Goal: Task Accomplishment & Management: Manage account settings

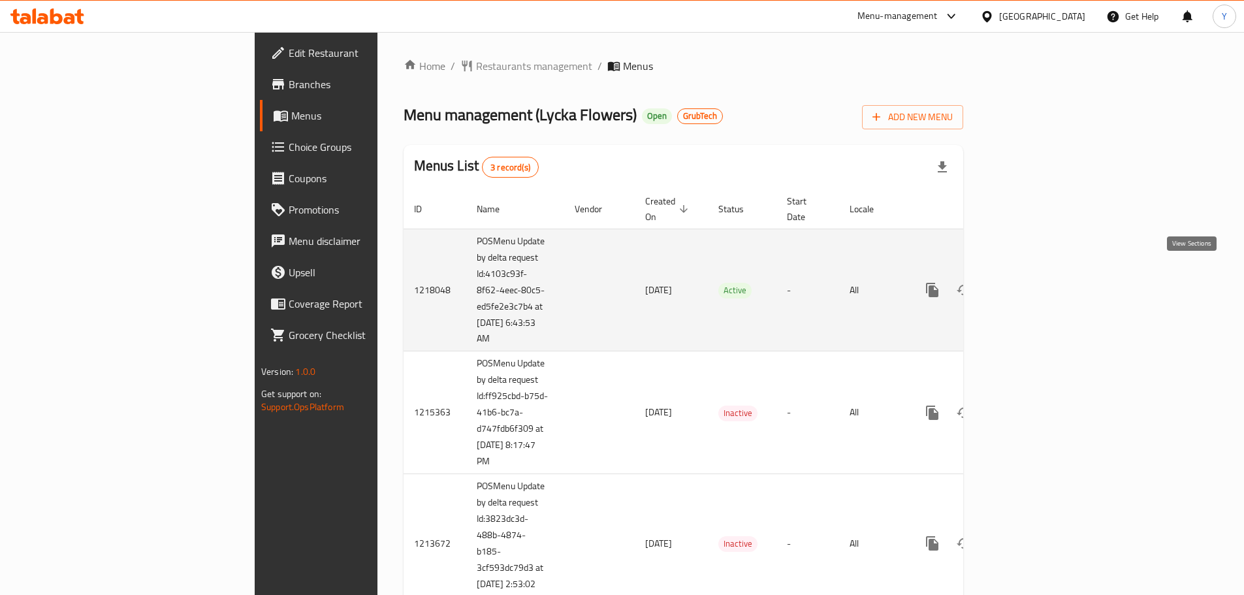
click at [1032, 284] on icon "enhanced table" at bounding box center [1026, 290] width 12 height 12
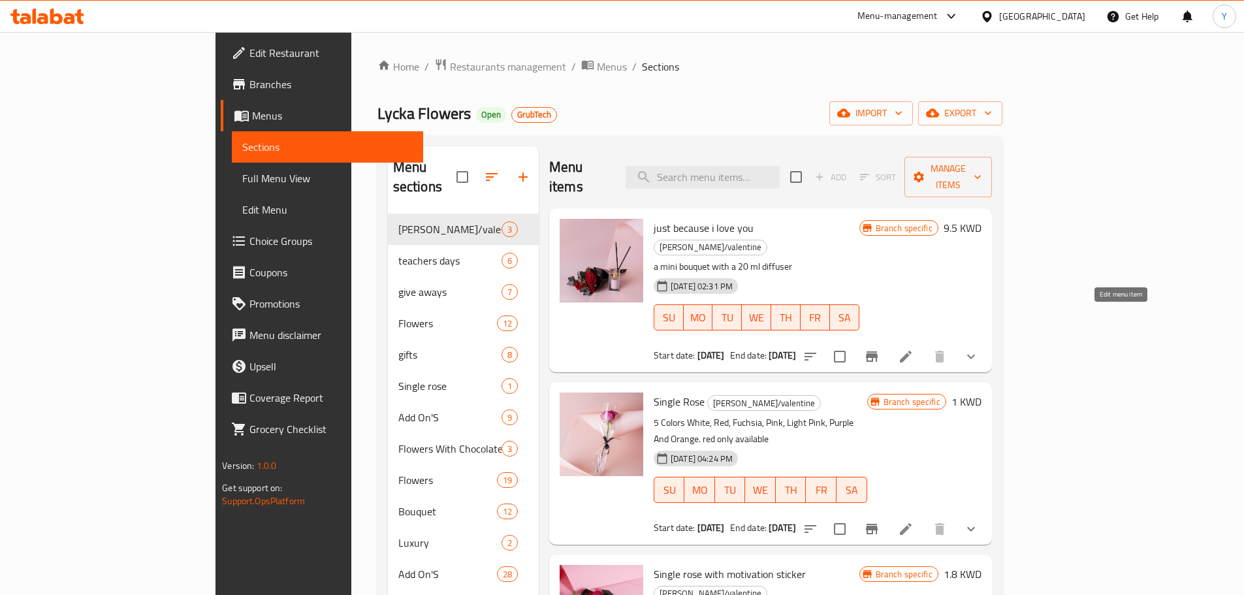
click at [913, 349] on icon at bounding box center [906, 357] width 16 height 16
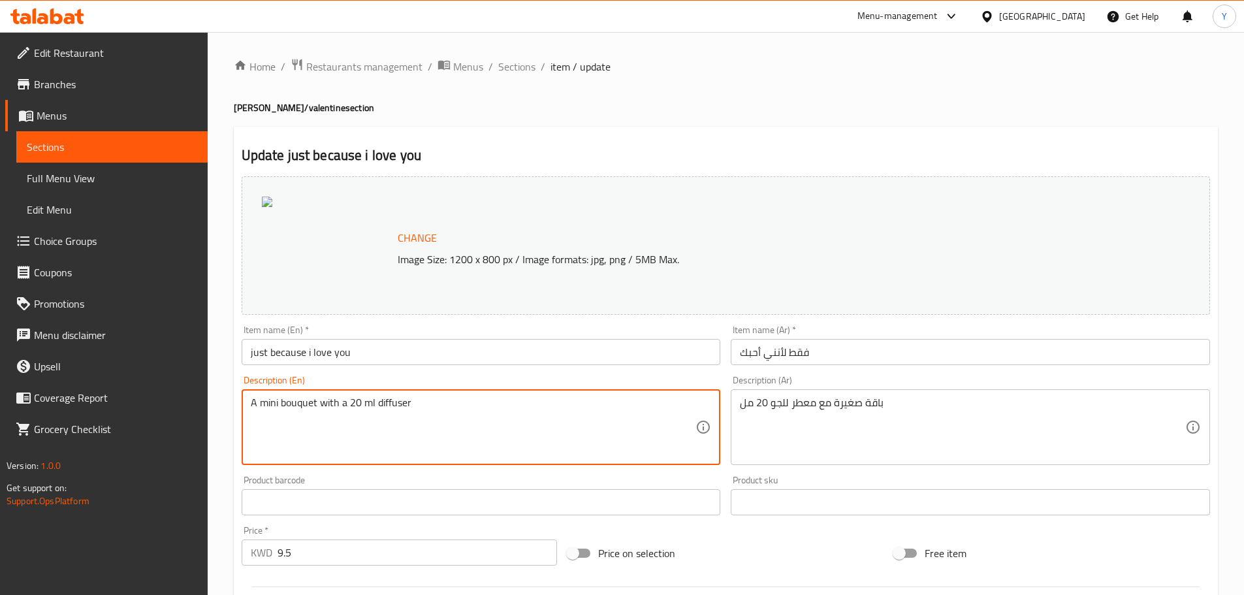
type textarea "A mini bouquet with a 20 ml diffuser"
click at [364, 356] on input "just because i love you" at bounding box center [481, 352] width 479 height 26
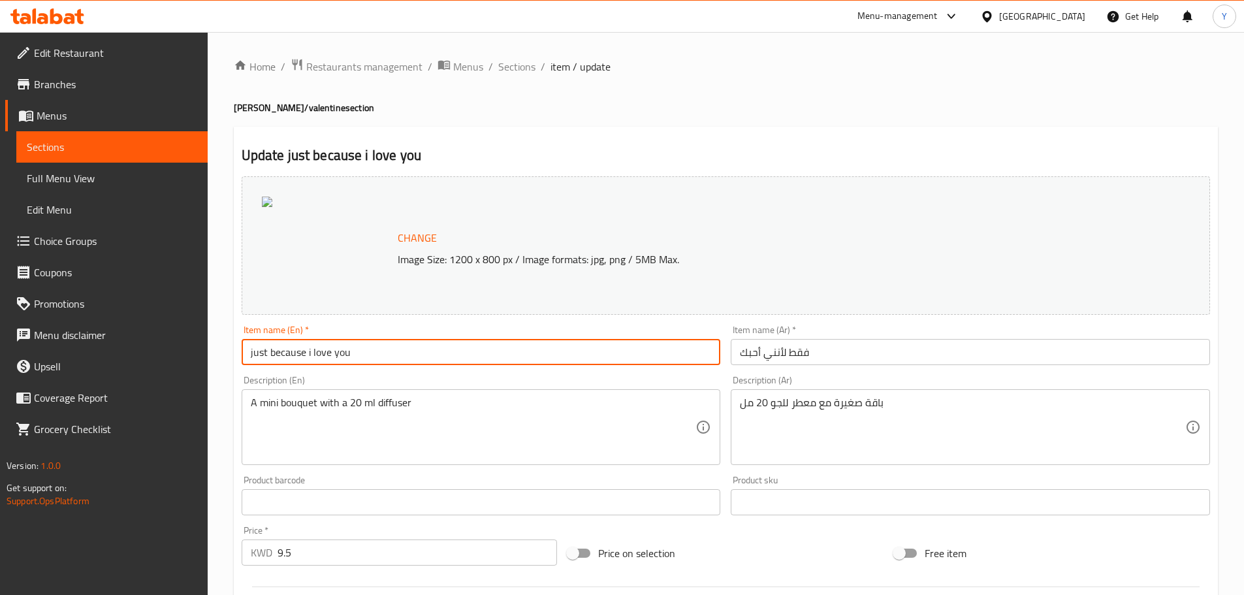
drag, startPoint x: 254, startPoint y: 355, endPoint x: 221, endPoint y: 355, distance: 33.3
click at [277, 354] on input "Just because i love you" at bounding box center [481, 352] width 479 height 26
click at [313, 356] on input "Just Because i love you" at bounding box center [481, 352] width 479 height 26
click at [341, 358] on input "Just Because I Love you" at bounding box center [481, 352] width 479 height 26
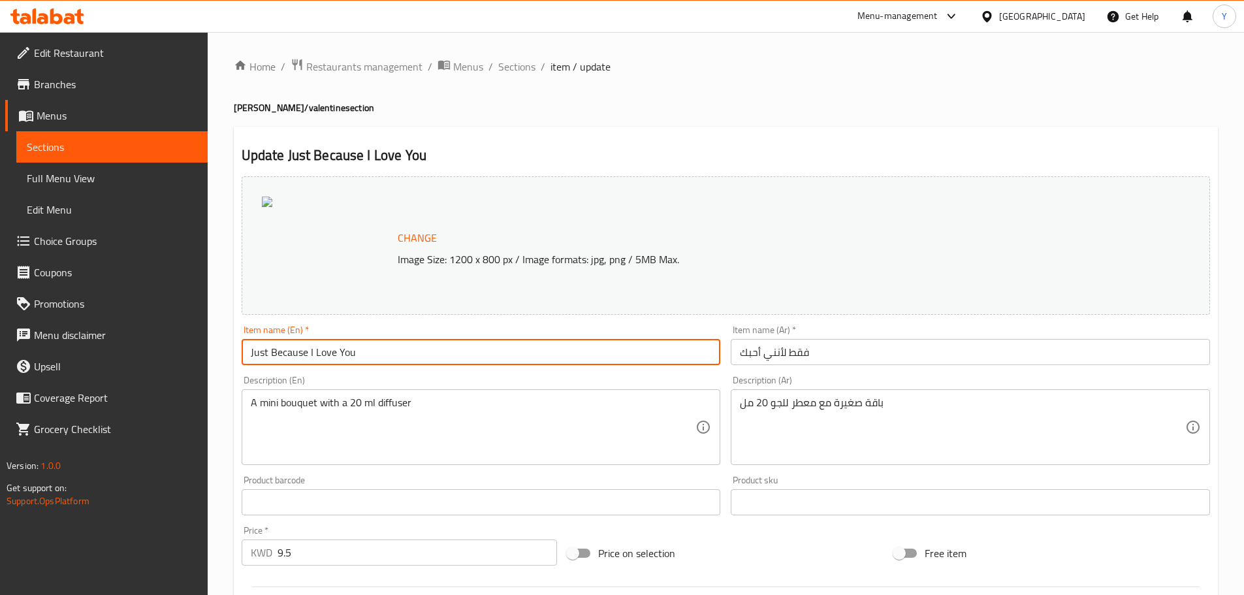
type input "Just Because I Love You"
click at [383, 376] on div "Description (En) A mini bouquet with a 20 ml diffuser Description (En)" at bounding box center [481, 419] width 479 height 89
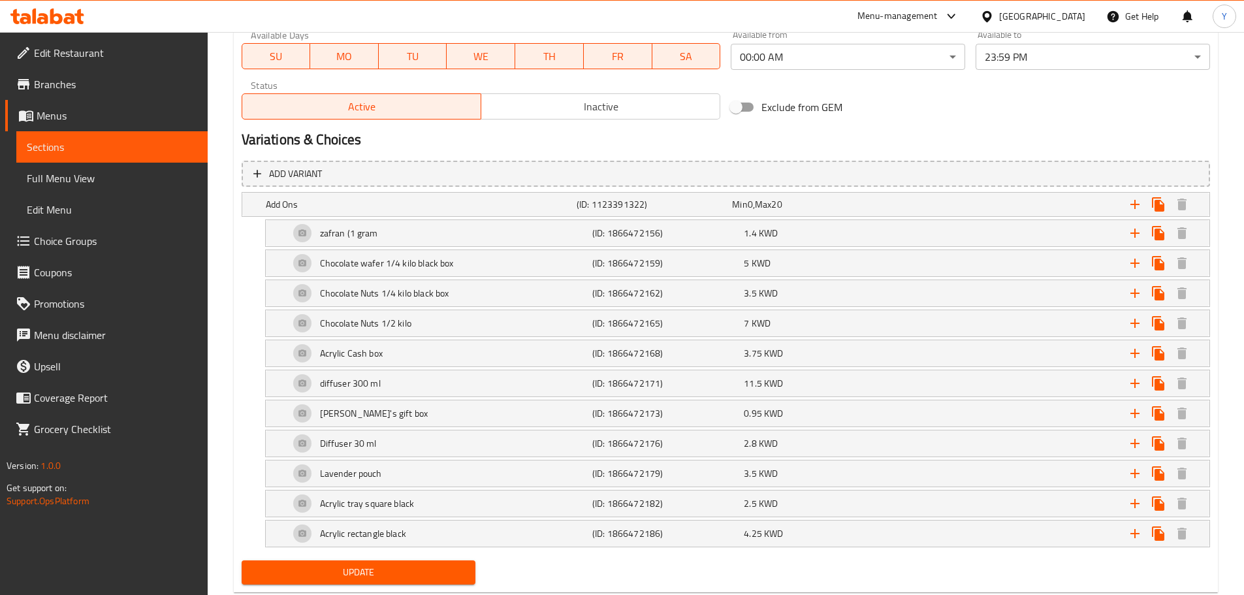
scroll to position [676, 0]
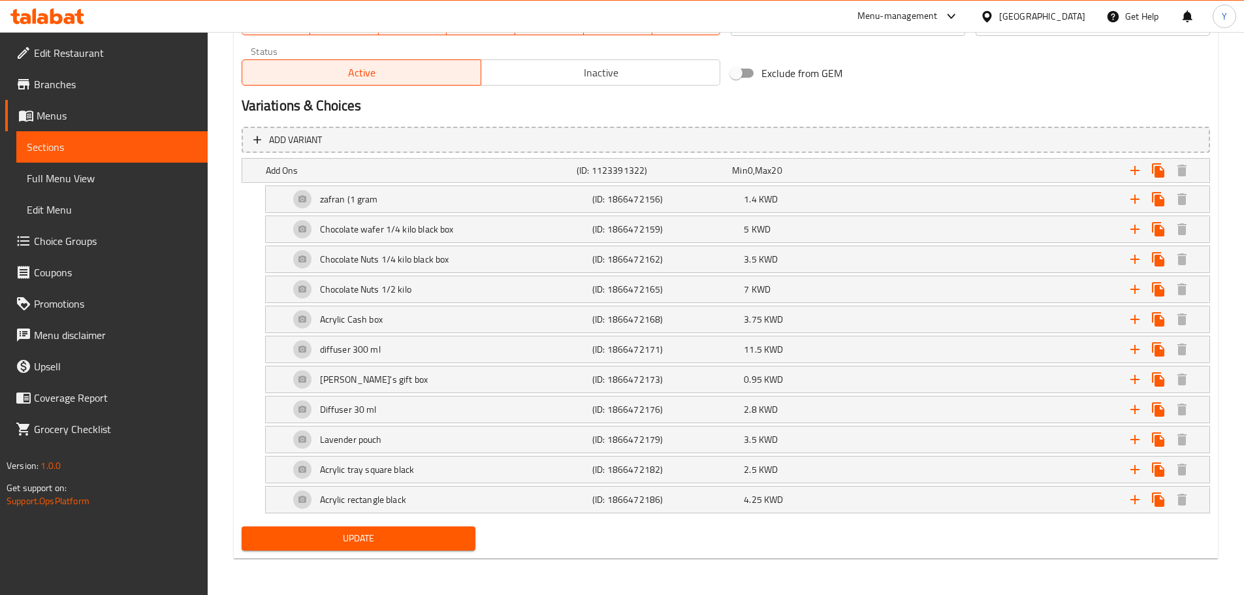
click at [367, 541] on span "Update" at bounding box center [358, 538] width 213 height 16
click at [355, 526] on button "Update" at bounding box center [359, 538] width 234 height 24
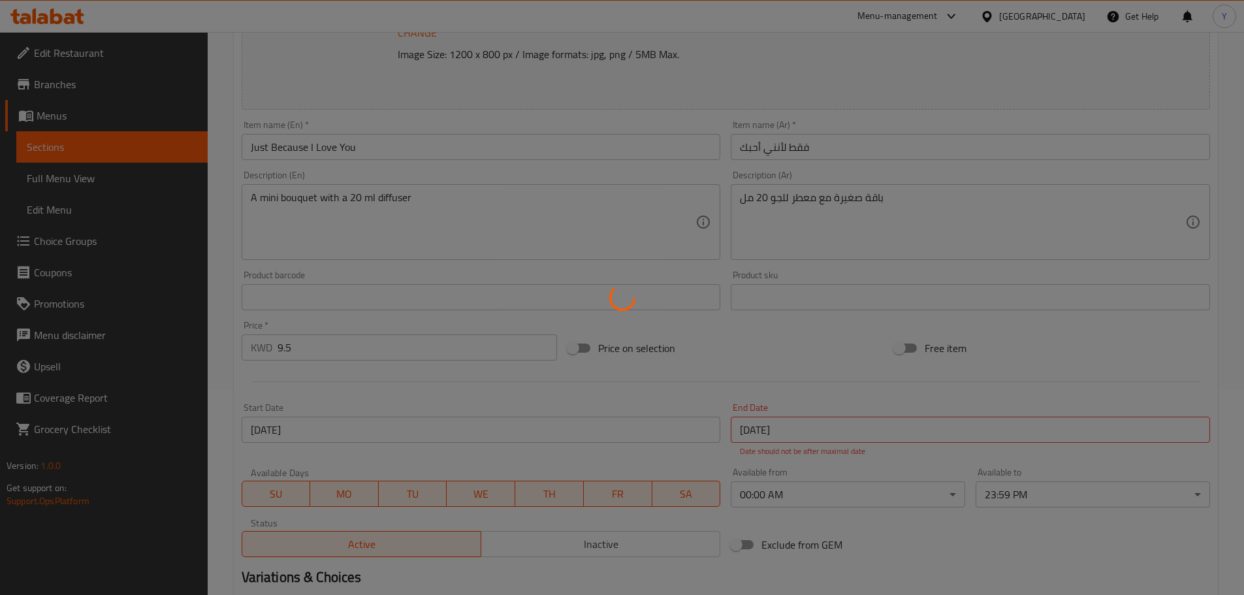
scroll to position [0, 0]
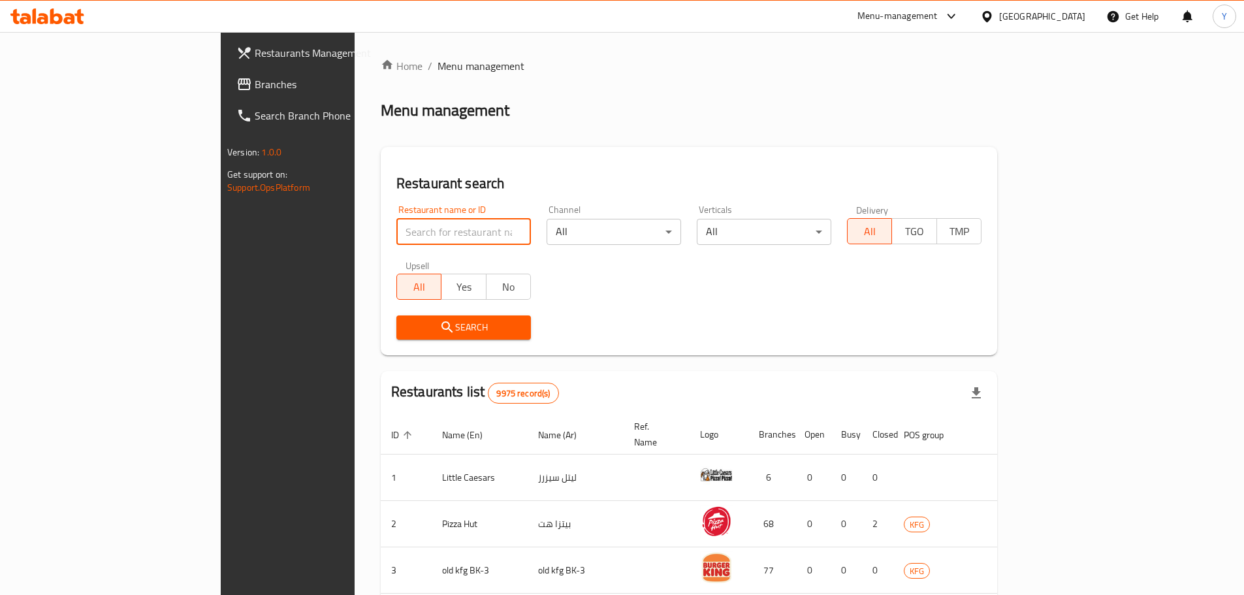
click at [396, 234] on input "search" at bounding box center [463, 232] width 134 height 26
type input "lycka"
click button "Search" at bounding box center [463, 327] width 134 height 24
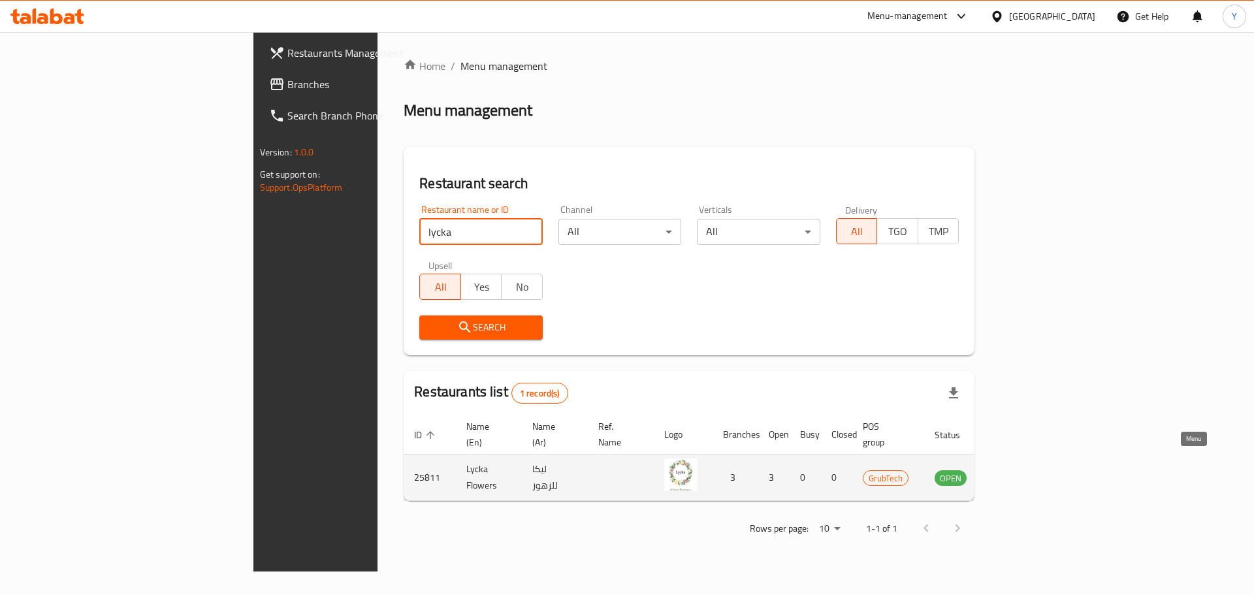
click at [1019, 469] on icon "enhanced table" at bounding box center [1011, 477] width 16 height 16
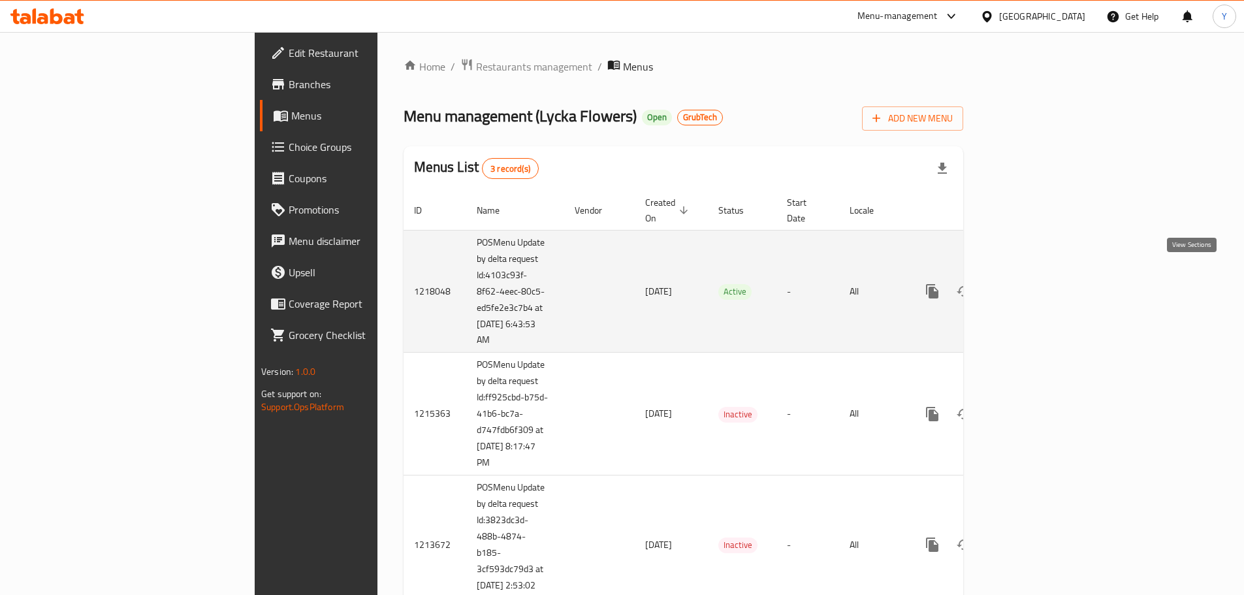
click at [1042, 281] on link "enhanced table" at bounding box center [1026, 291] width 31 height 31
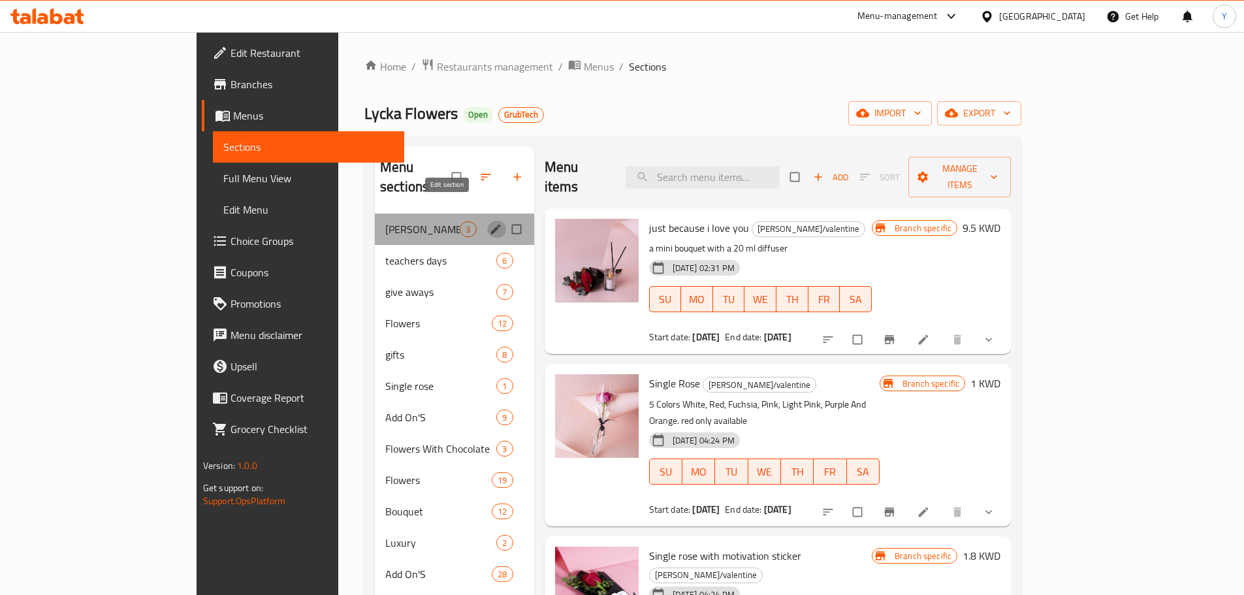
click at [490, 224] on icon "edit" at bounding box center [495, 229] width 10 height 10
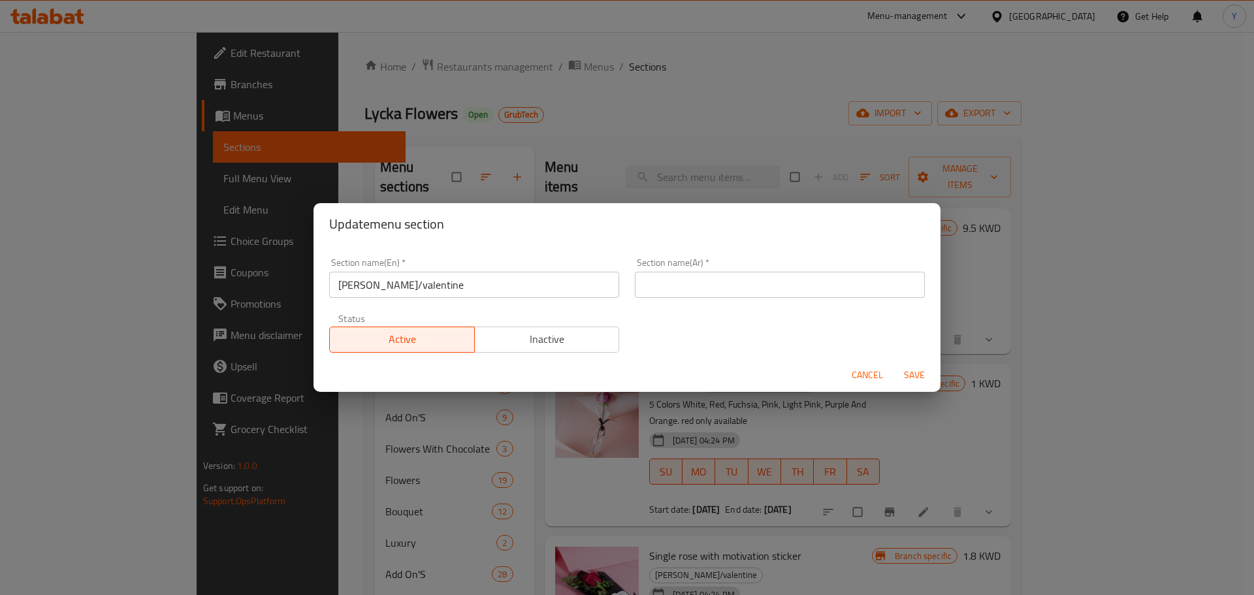
click at [440, 281] on input "[PERSON_NAME]/valentine" at bounding box center [474, 285] width 290 height 26
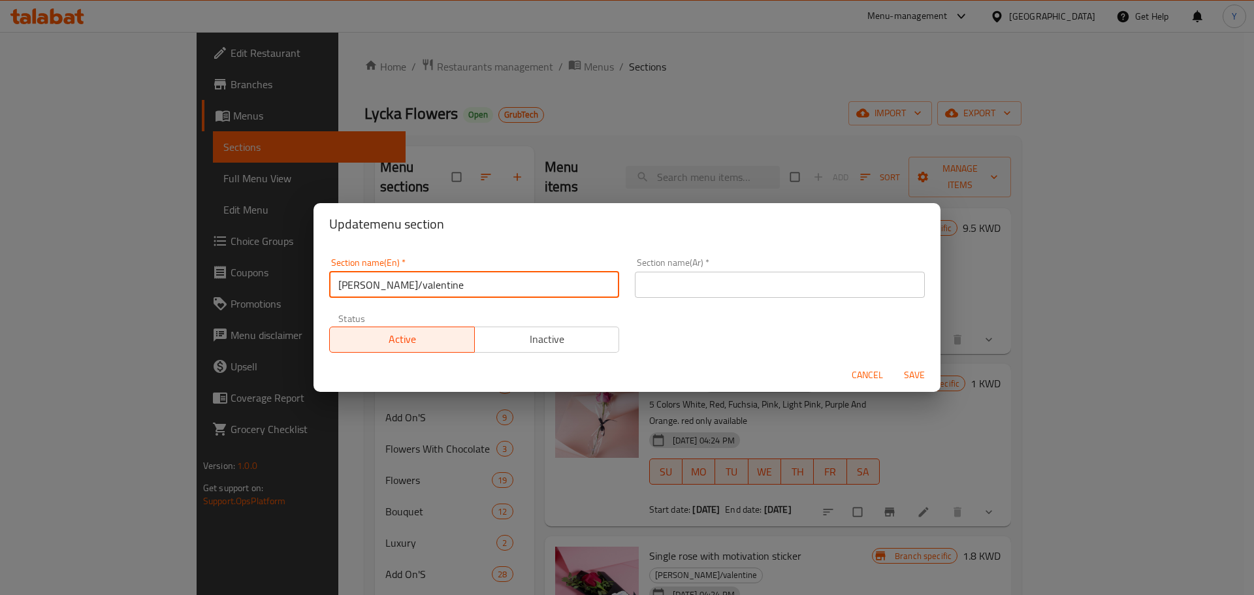
click at [440, 281] on input "[PERSON_NAME]/valentine" at bounding box center [474, 285] width 290 height 26
click at [379, 285] on input "Galentine/Valentine's" at bounding box center [474, 285] width 290 height 26
click at [468, 287] on input "Galentine's/Valentine's" at bounding box center [474, 285] width 290 height 26
type input "Galentine's/Valentine's Day"
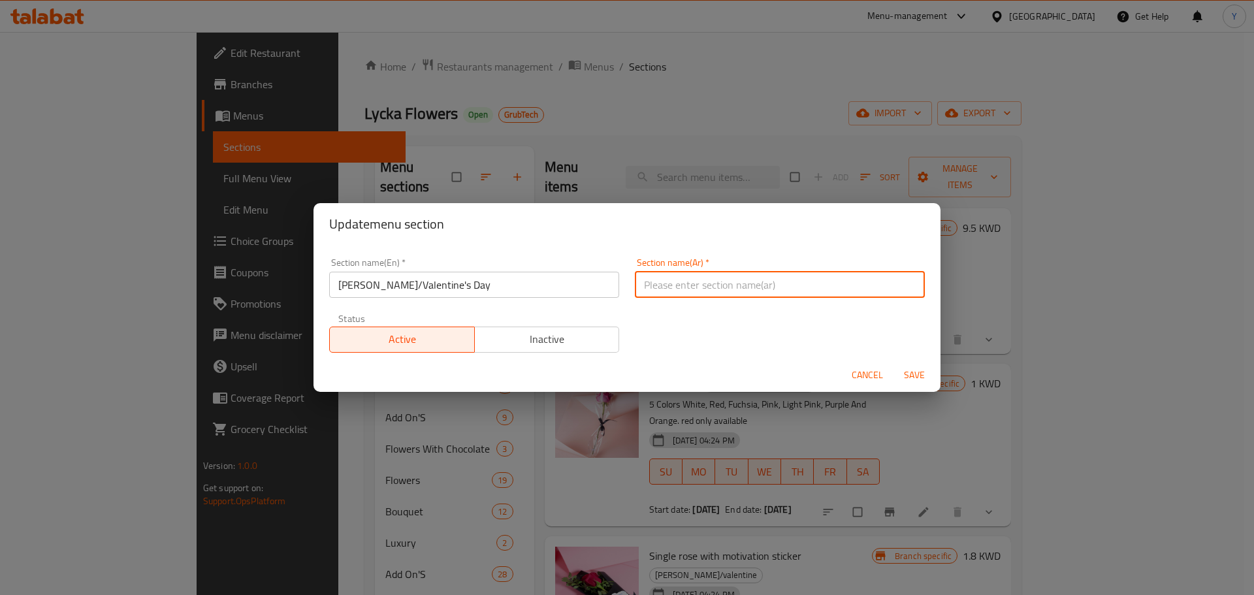
click at [706, 274] on input "text" at bounding box center [780, 285] width 290 height 26
click at [715, 281] on input "text" at bounding box center [780, 285] width 290 height 26
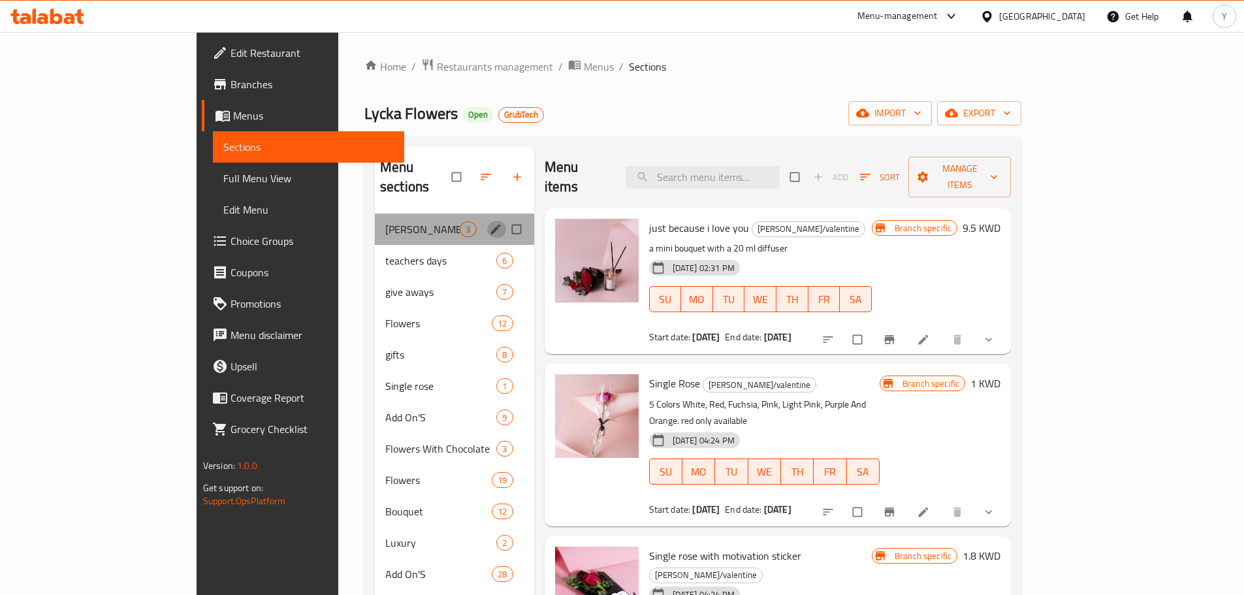
click at [489, 223] on icon "edit" at bounding box center [495, 229] width 13 height 13
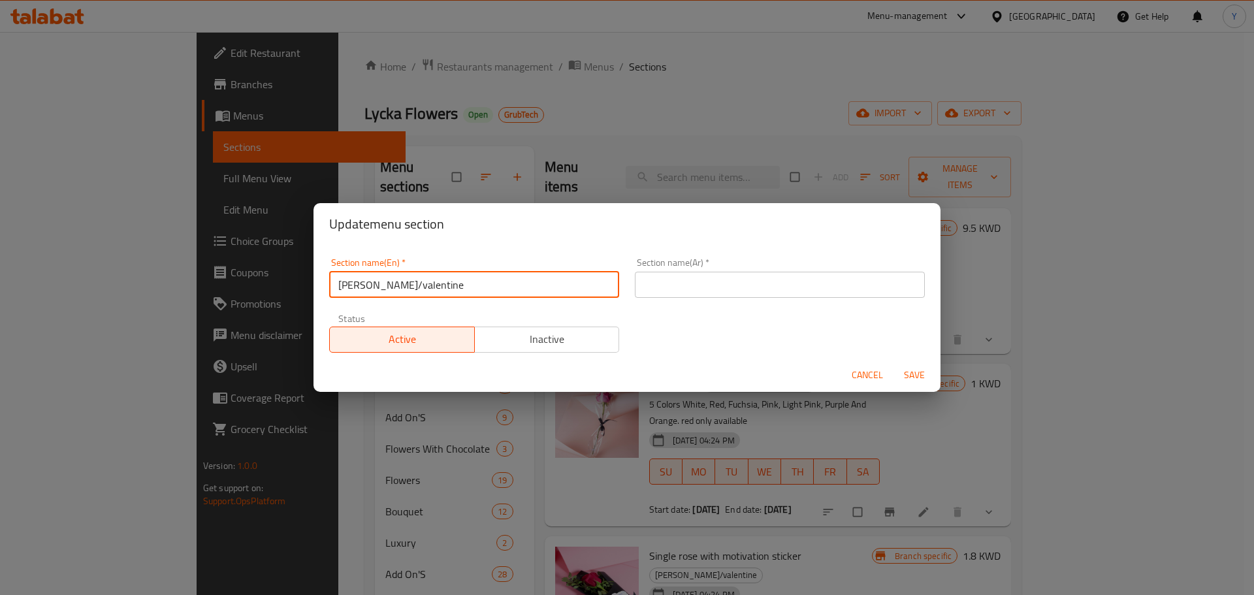
click at [406, 276] on input "galentine/valentine" at bounding box center [474, 285] width 290 height 26
type input "F"
type input "Ga"
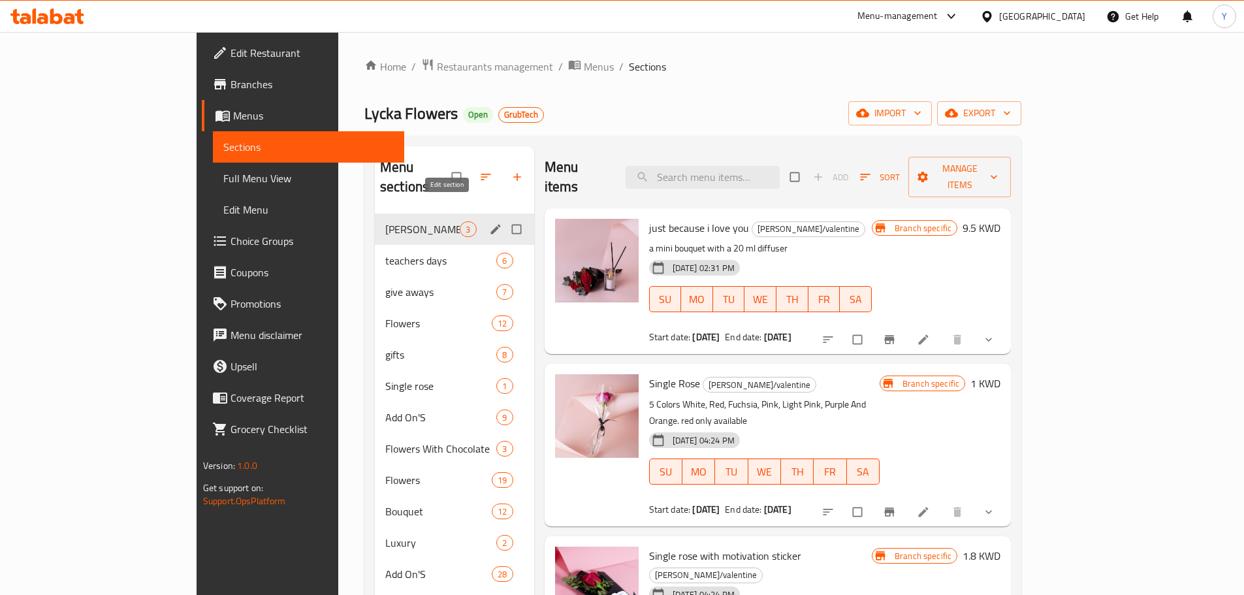
click at [489, 223] on icon "edit" at bounding box center [495, 229] width 13 height 13
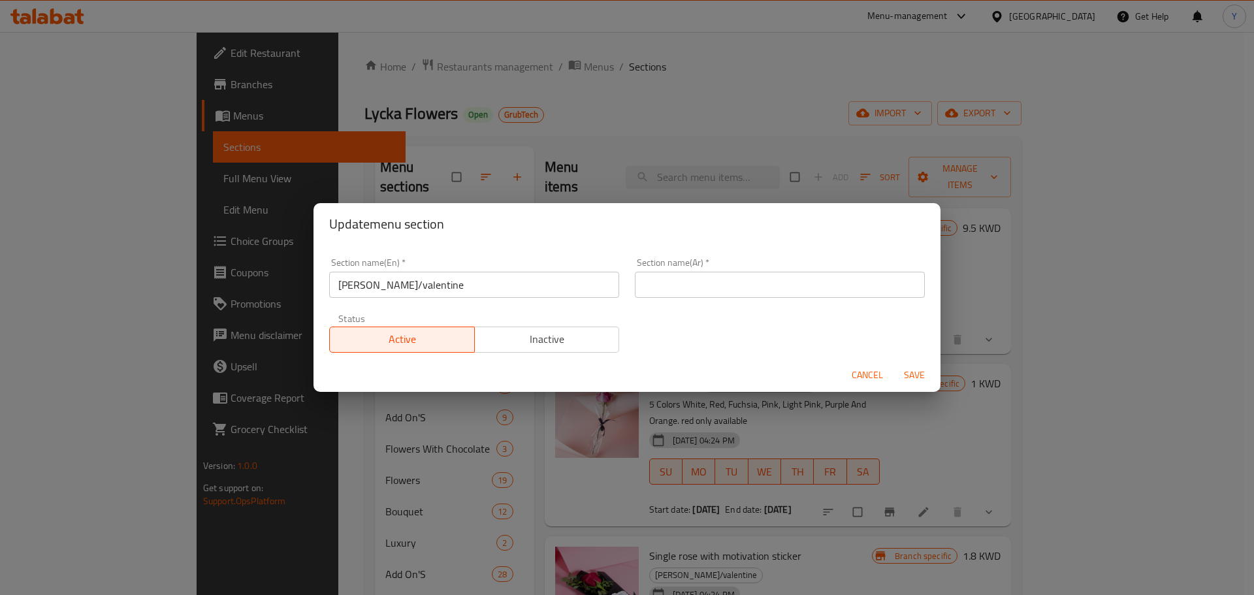
click at [483, 268] on div "Section name(En)   * galentine/valentine Section name(En) *" at bounding box center [474, 278] width 290 height 40
click at [483, 267] on div "Section name(En)   * galentine/valentine Section name(En) *" at bounding box center [474, 278] width 290 height 40
click at [484, 278] on input "galentine/valentine" at bounding box center [474, 285] width 290 height 26
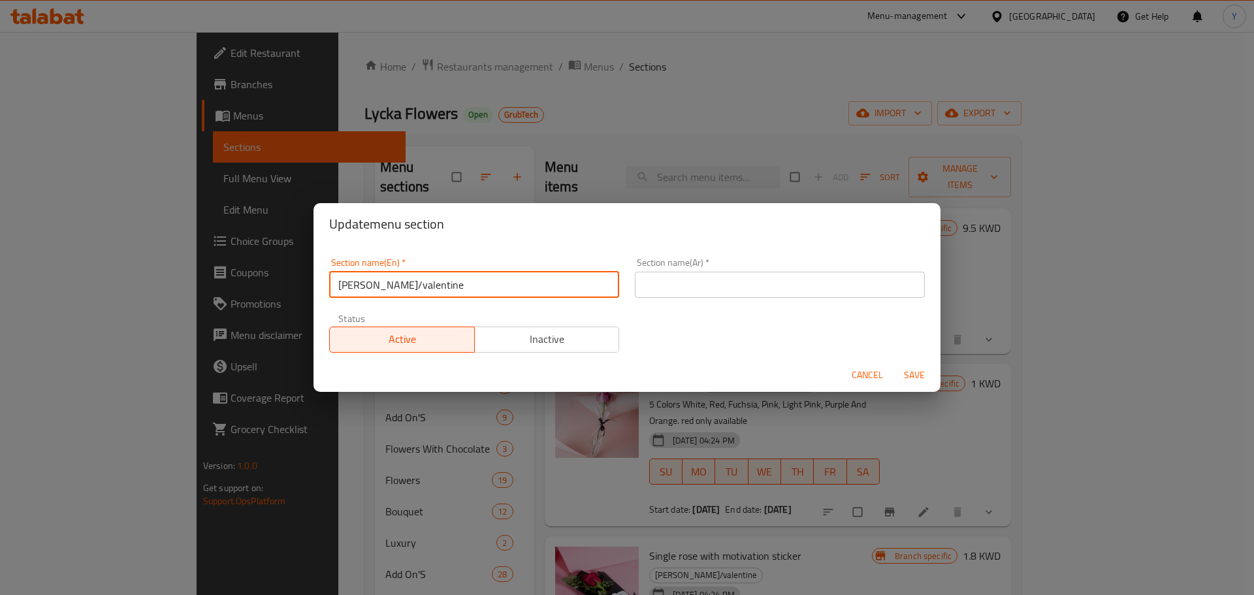
click at [484, 278] on input "galentine/valentine" at bounding box center [474, 285] width 290 height 26
type input "g"
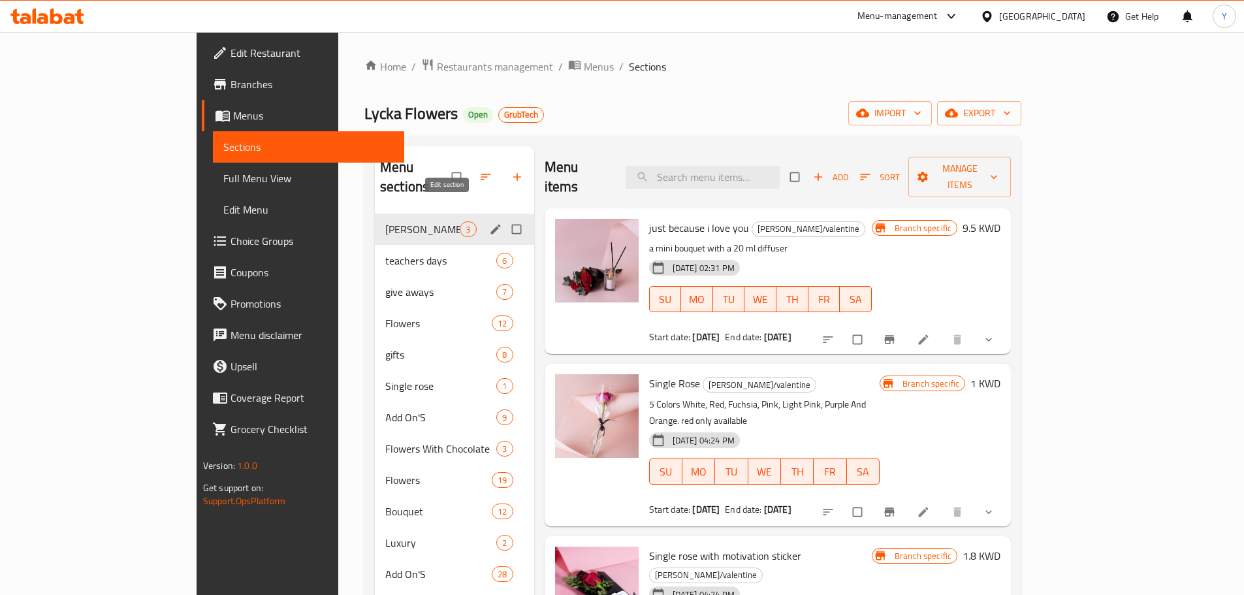
click at [489, 223] on icon "edit" at bounding box center [495, 229] width 13 height 13
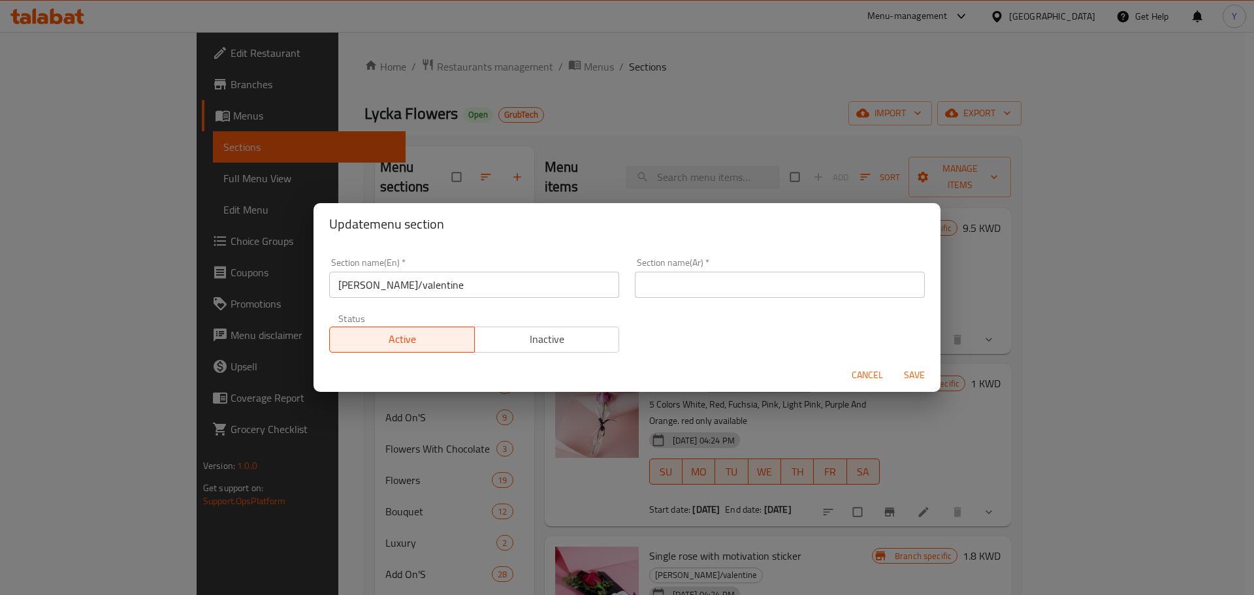
click at [524, 274] on input "[PERSON_NAME]/valentine" at bounding box center [474, 285] width 290 height 26
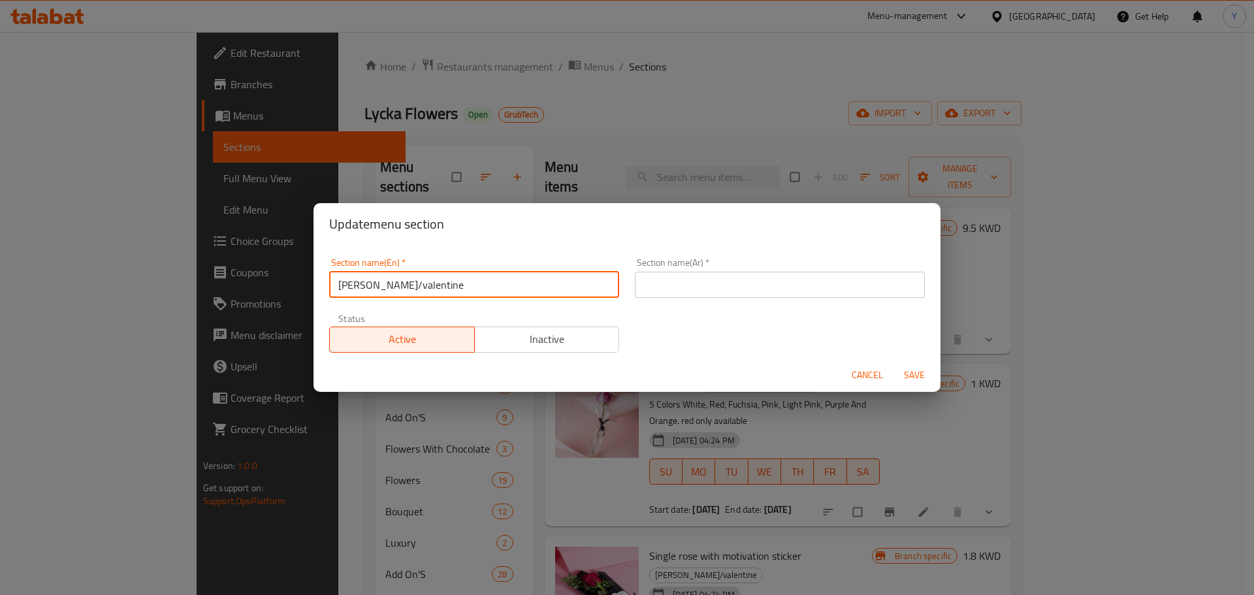
click at [524, 274] on input "[PERSON_NAME]/valentine" at bounding box center [474, 285] width 290 height 26
click at [524, 274] on input "galentine/valentine" at bounding box center [474, 285] width 290 height 26
type input "gal"
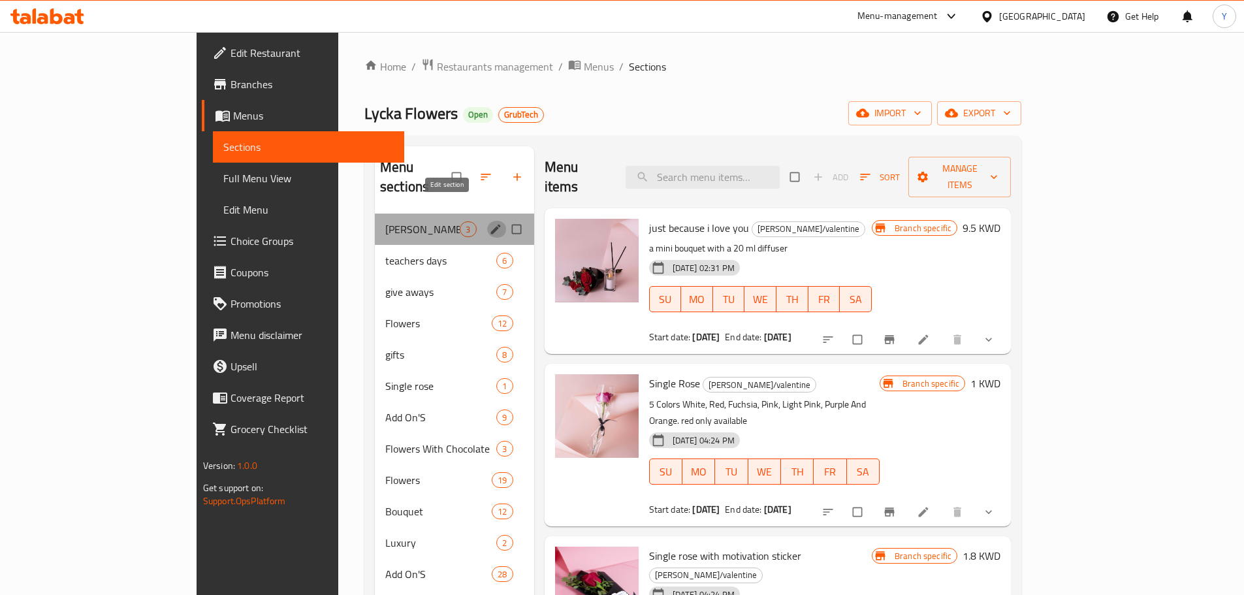
click at [489, 223] on icon "edit" at bounding box center [495, 229] width 13 height 13
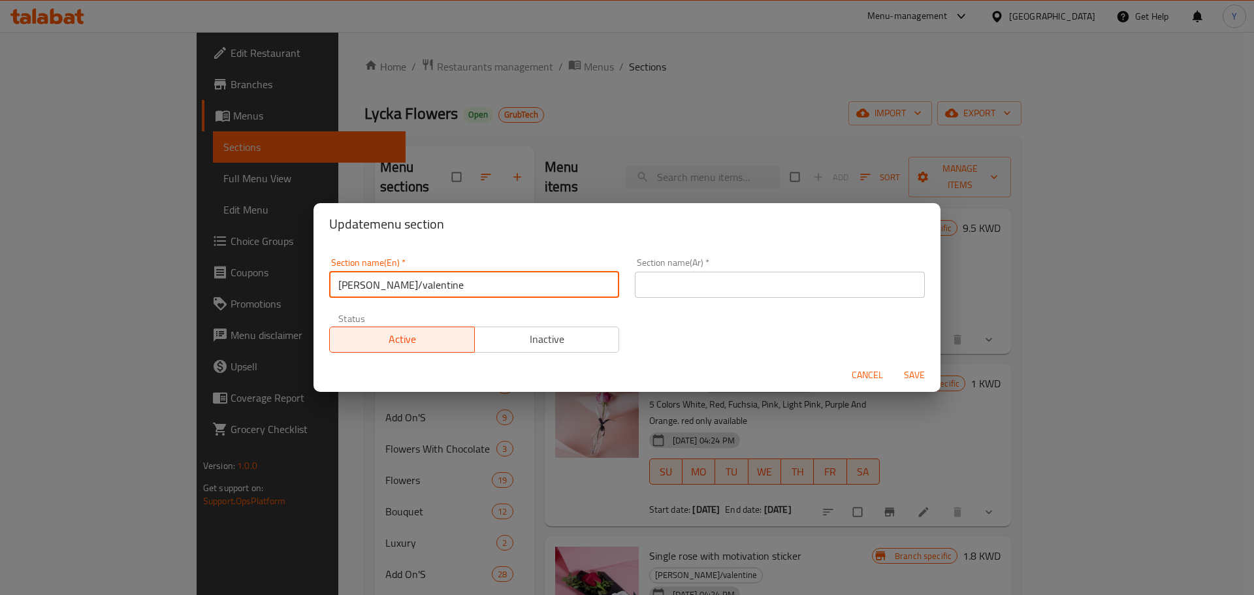
click at [439, 287] on input "galentine/valentine" at bounding box center [474, 285] width 290 height 26
click at [439, 290] on input "galentine/valentine" at bounding box center [474, 285] width 290 height 26
type input "g"
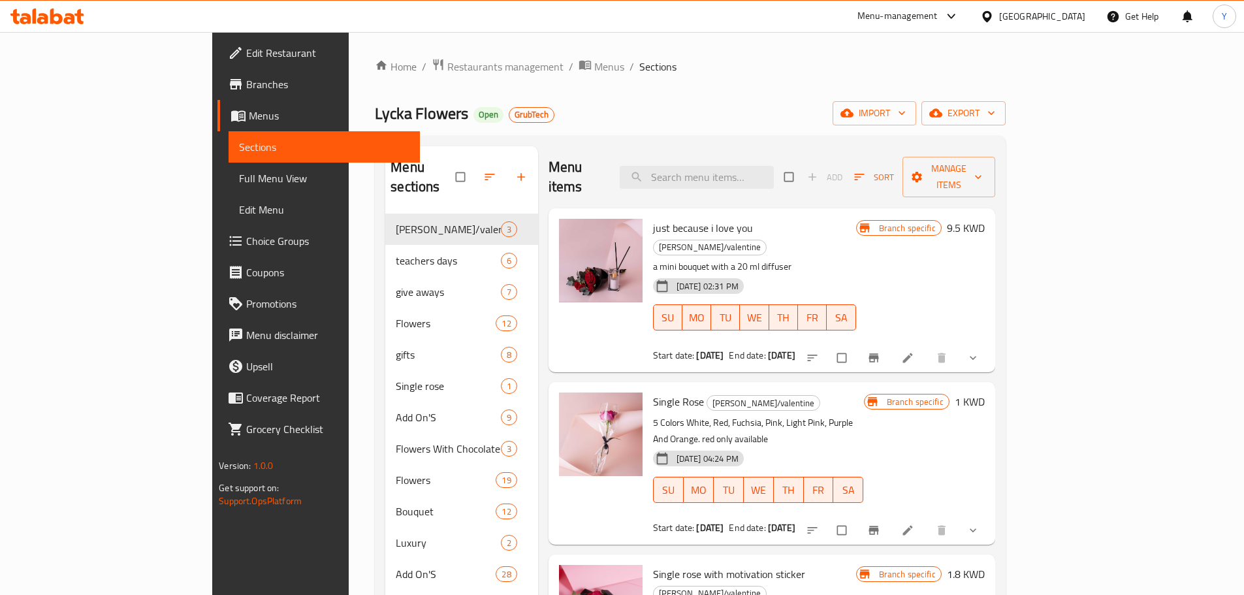
click at [995, 338] on div "Menu items Add Sort Manage items just because i love you galentine/valentine a …" at bounding box center [766, 480] width 457 height 668
click at [927, 347] on li at bounding box center [909, 357] width 37 height 21
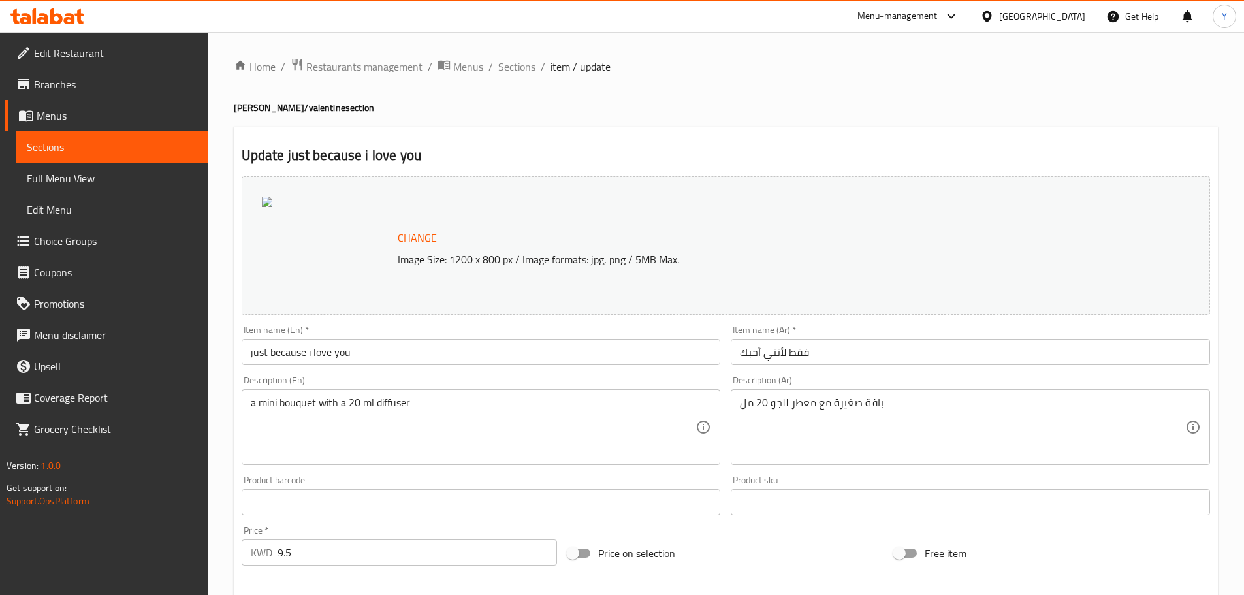
click at [387, 358] on input "just because i love you" at bounding box center [481, 352] width 479 height 26
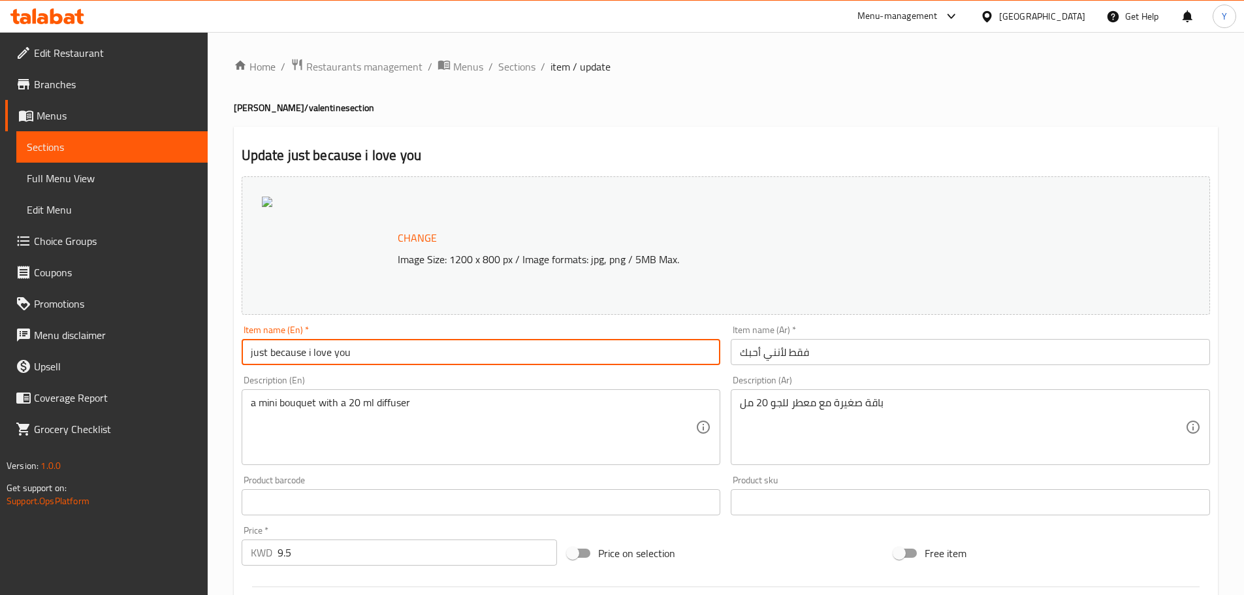
click at [387, 358] on input "just because i love you" at bounding box center [481, 352] width 479 height 26
type input "Just Because I Love You"
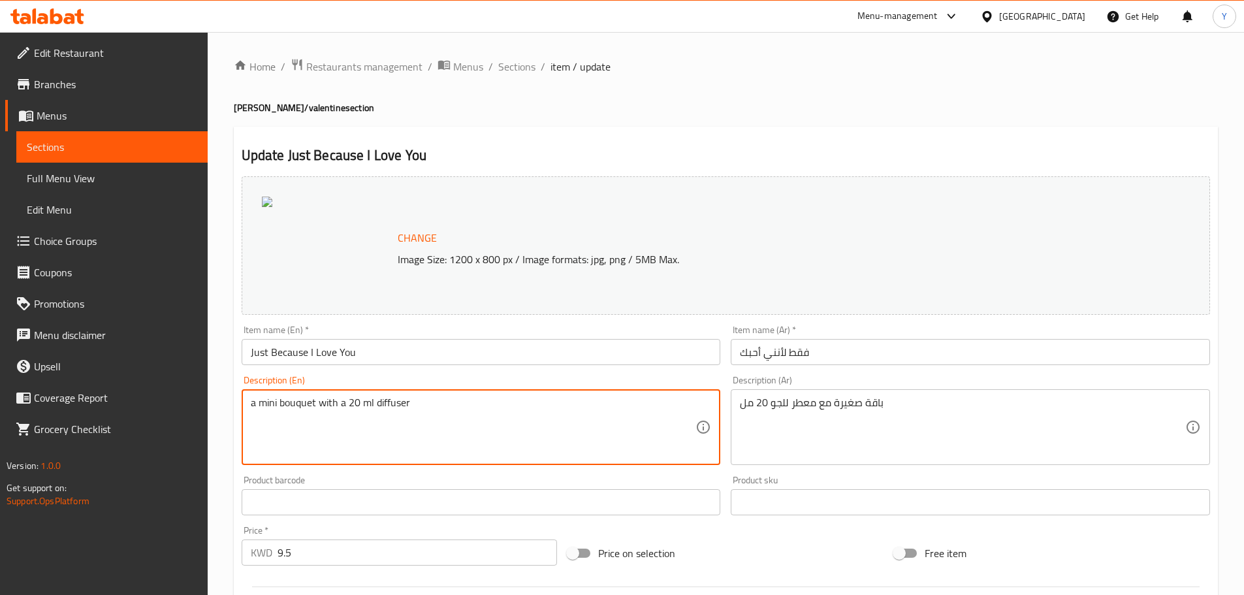
drag, startPoint x: 255, startPoint y: 409, endPoint x: 214, endPoint y: 397, distance: 42.3
type textarea "A mini bouquet with a 20 ml diffuser"
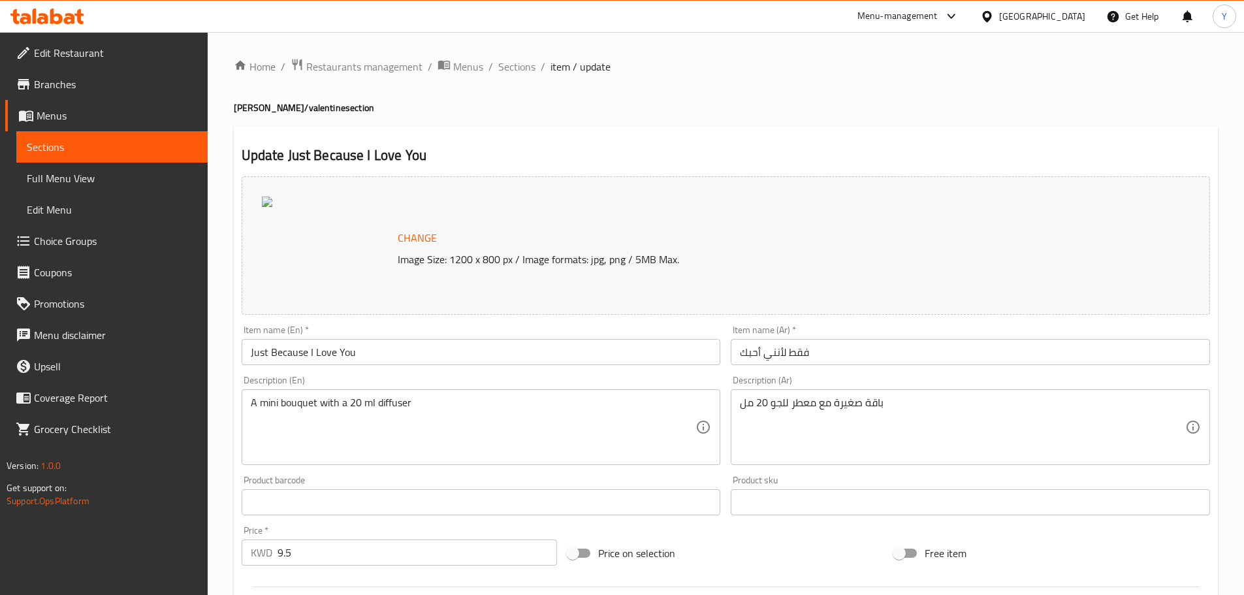
click at [407, 481] on div "Product barcode Product barcode" at bounding box center [481, 495] width 479 height 40
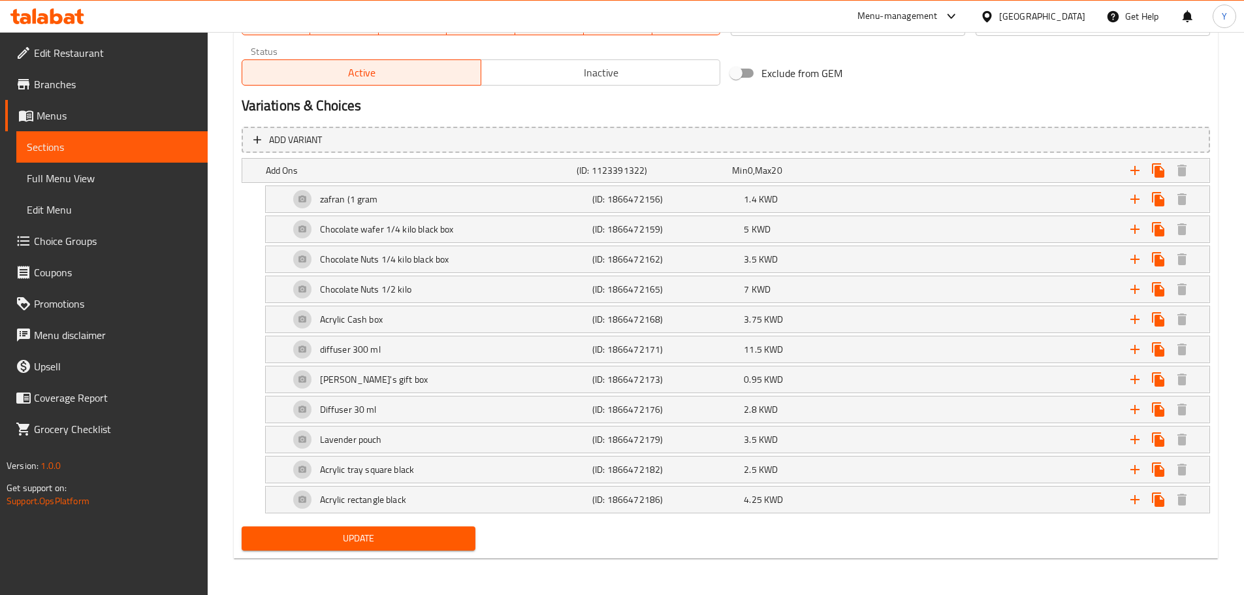
click at [358, 536] on span "Update" at bounding box center [358, 538] width 213 height 16
click at [343, 543] on span "Update" at bounding box center [358, 538] width 213 height 16
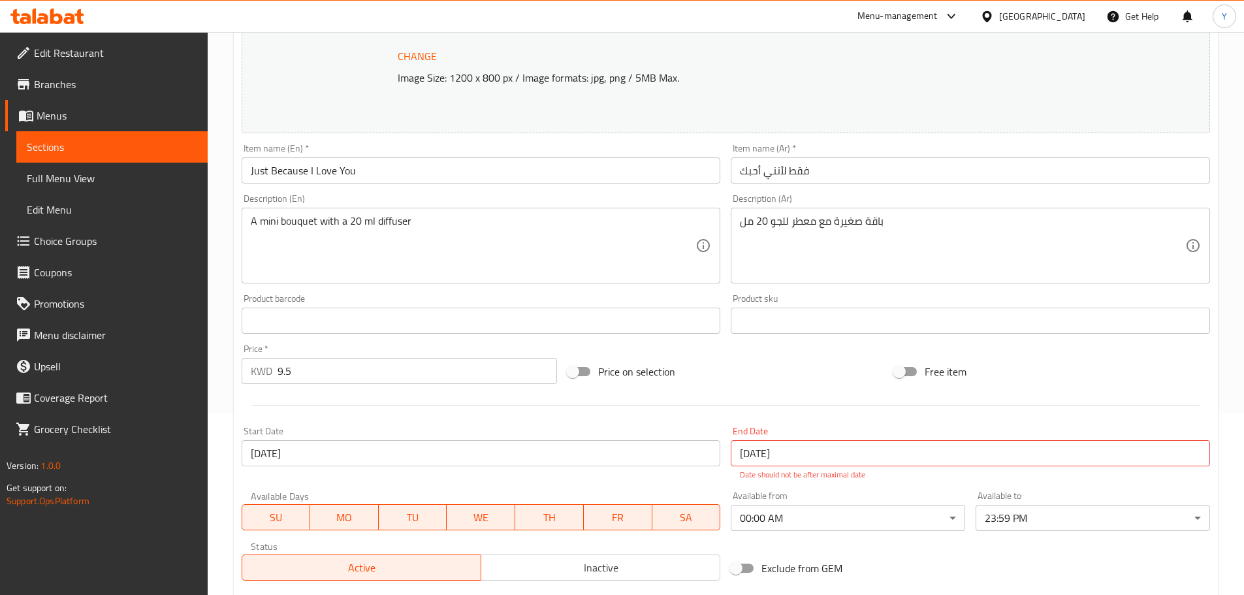
scroll to position [0, 0]
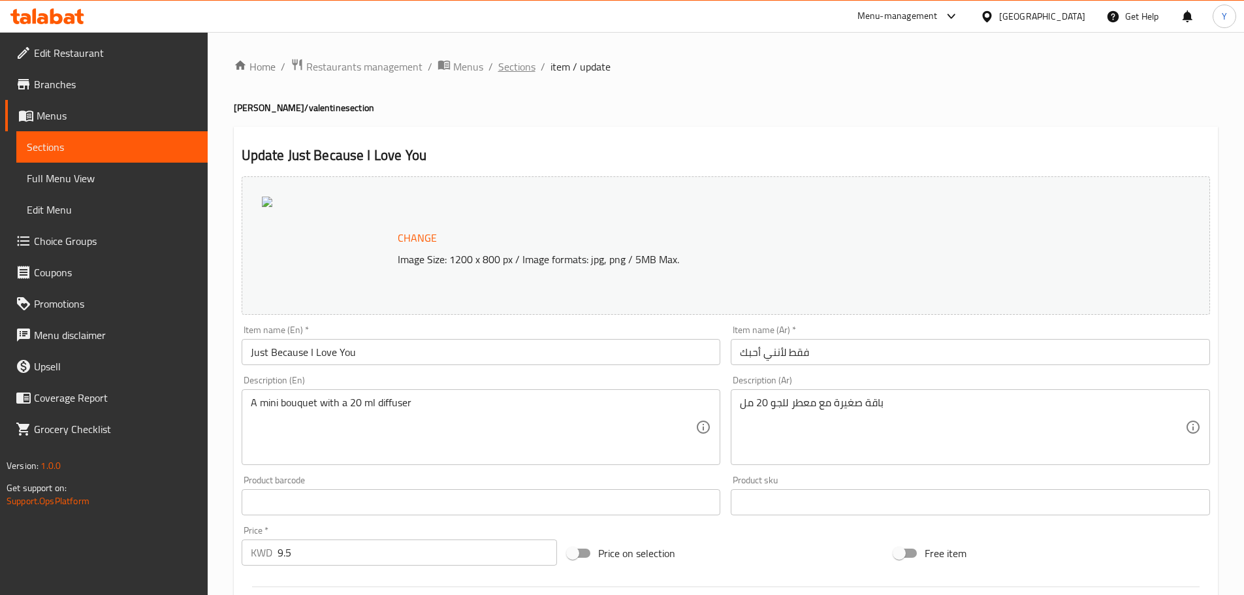
click at [527, 68] on span "Sections" at bounding box center [516, 67] width 37 height 16
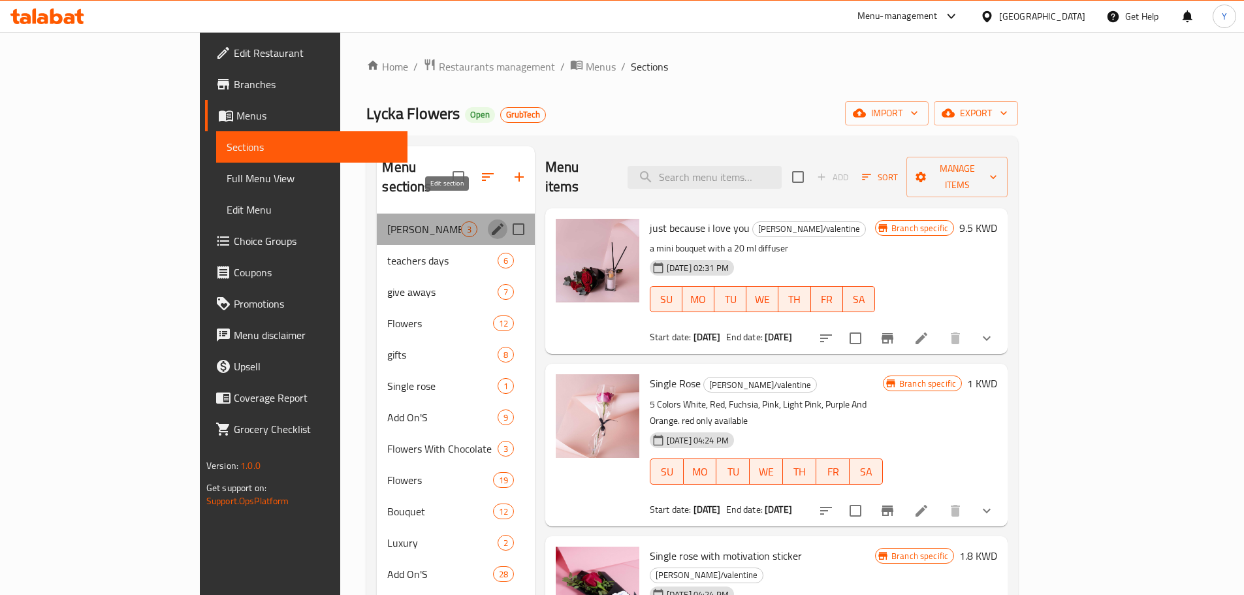
click at [492, 223] on icon "edit" at bounding box center [498, 229] width 12 height 12
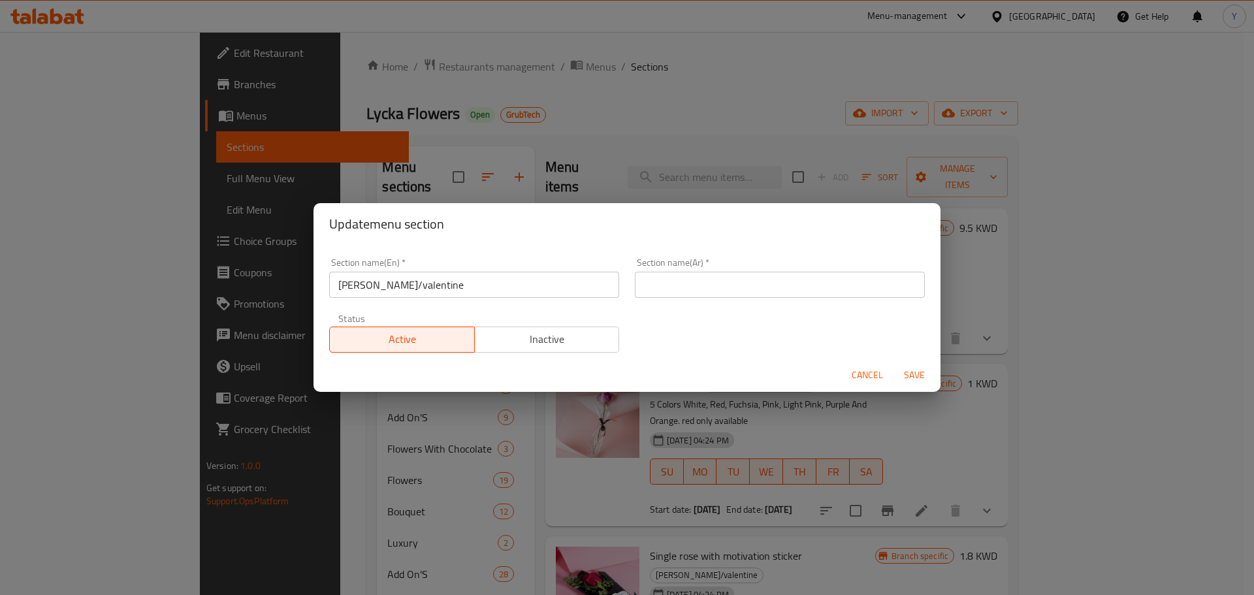
click at [441, 296] on input "galentine/valentine" at bounding box center [474, 285] width 290 height 26
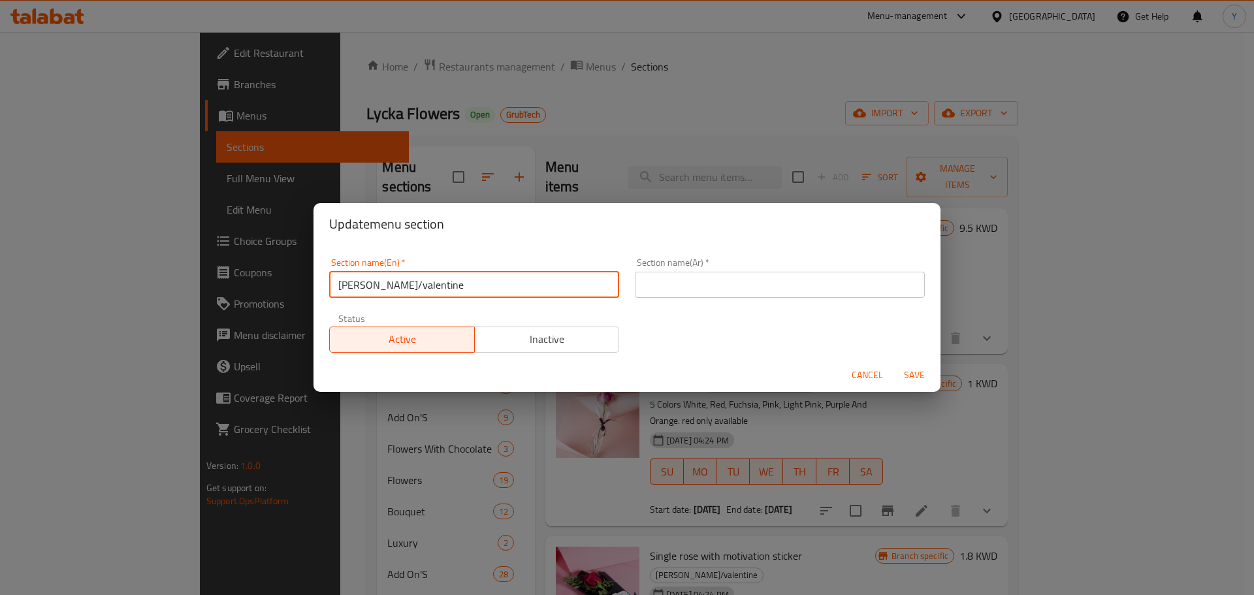
click at [441, 296] on input "galentine/valentine" at bounding box center [474, 285] width 290 height 26
type input "gal"
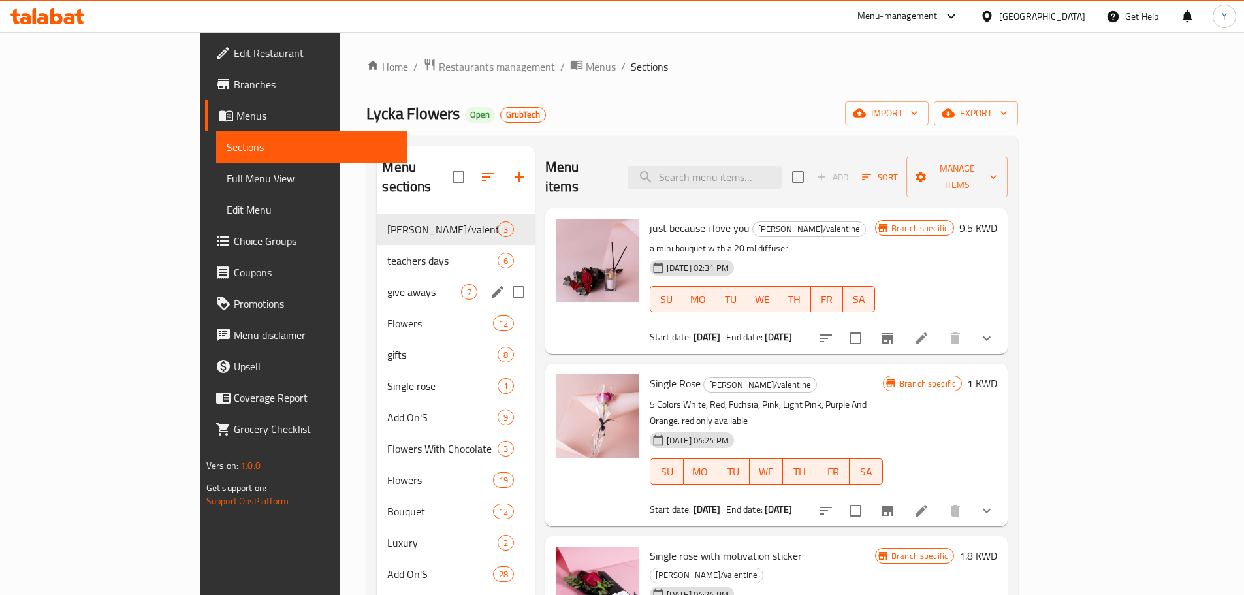
click at [377, 276] on div "give aways 7" at bounding box center [455, 291] width 157 height 31
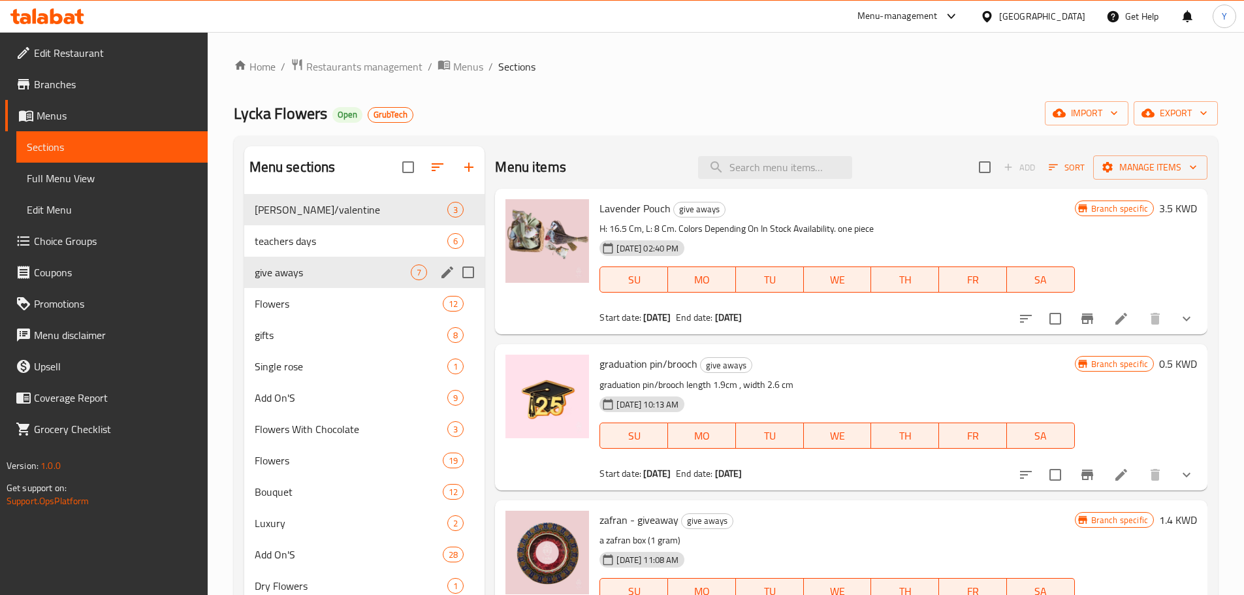
click at [443, 274] on icon "edit" at bounding box center [447, 272] width 12 height 12
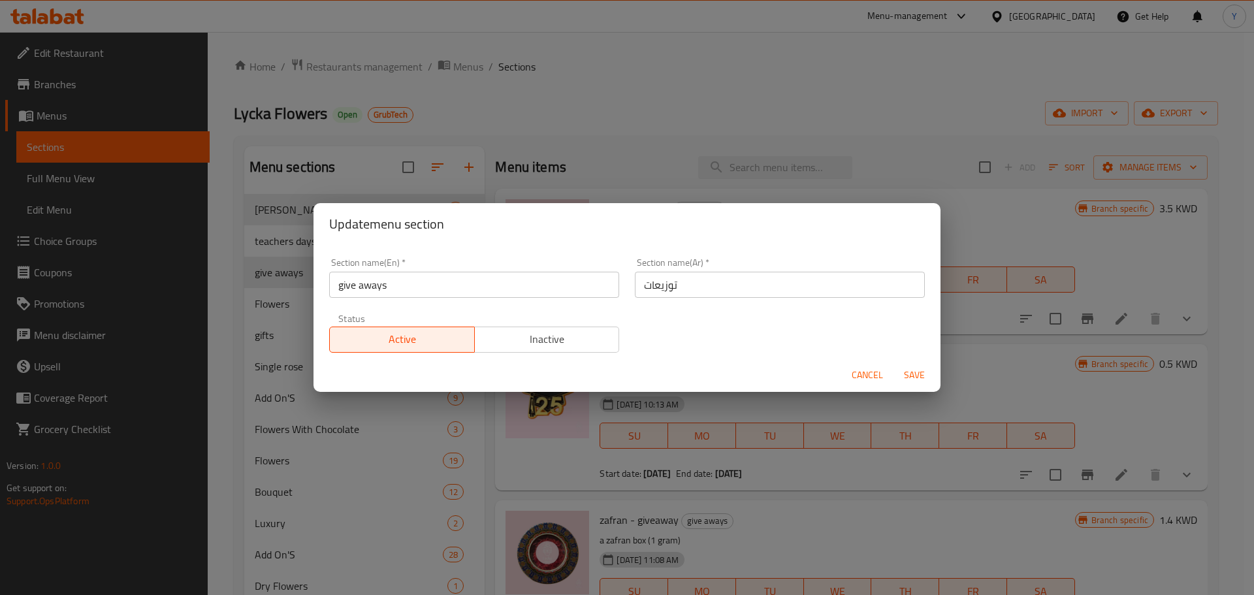
click at [867, 372] on span "Cancel" at bounding box center [866, 375] width 31 height 16
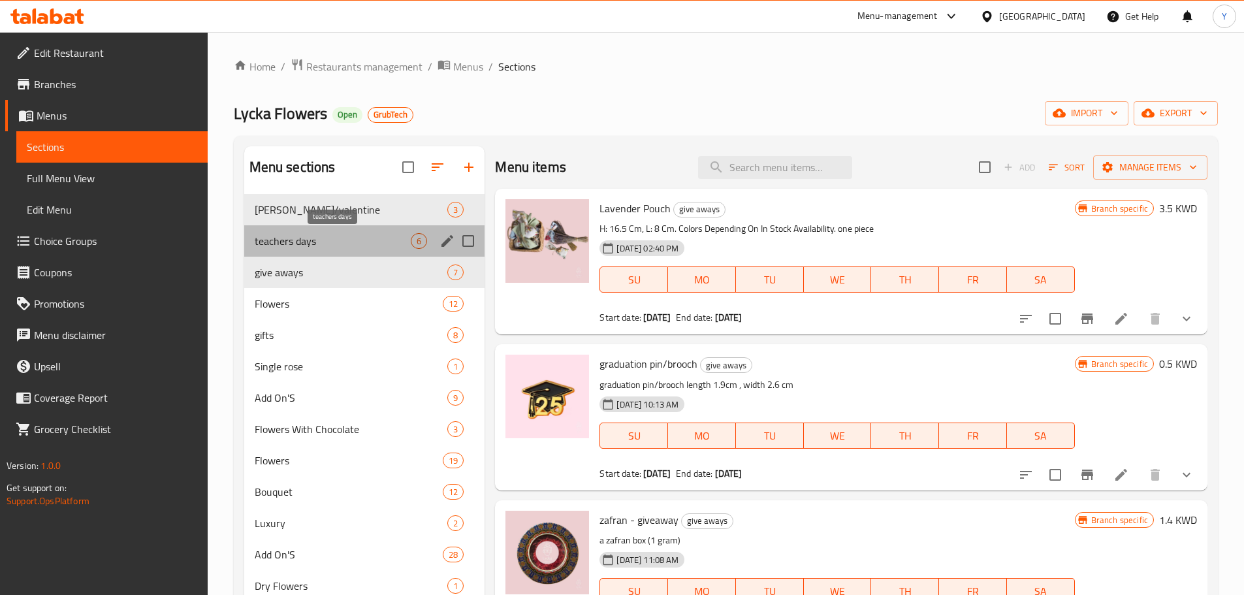
click at [358, 247] on span "teachers days" at bounding box center [333, 241] width 157 height 16
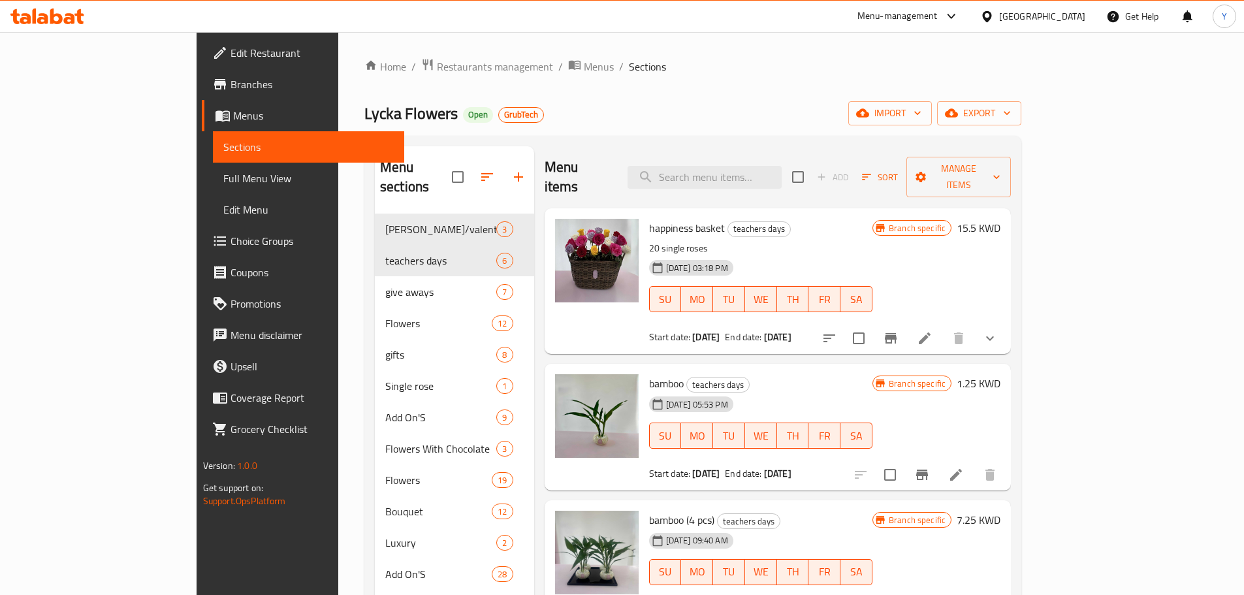
click at [814, 116] on div "Lycka Flowers Open GrubTech import export" at bounding box center [692, 113] width 657 height 24
drag, startPoint x: 761, startPoint y: 105, endPoint x: 774, endPoint y: 174, distance: 69.8
click at [774, 174] on div "Home / Restaurants management / Menus / Sections Lycka Flowers Open GrubTech im…" at bounding box center [692, 441] width 657 height 766
click at [774, 174] on input "search" at bounding box center [704, 177] width 154 height 23
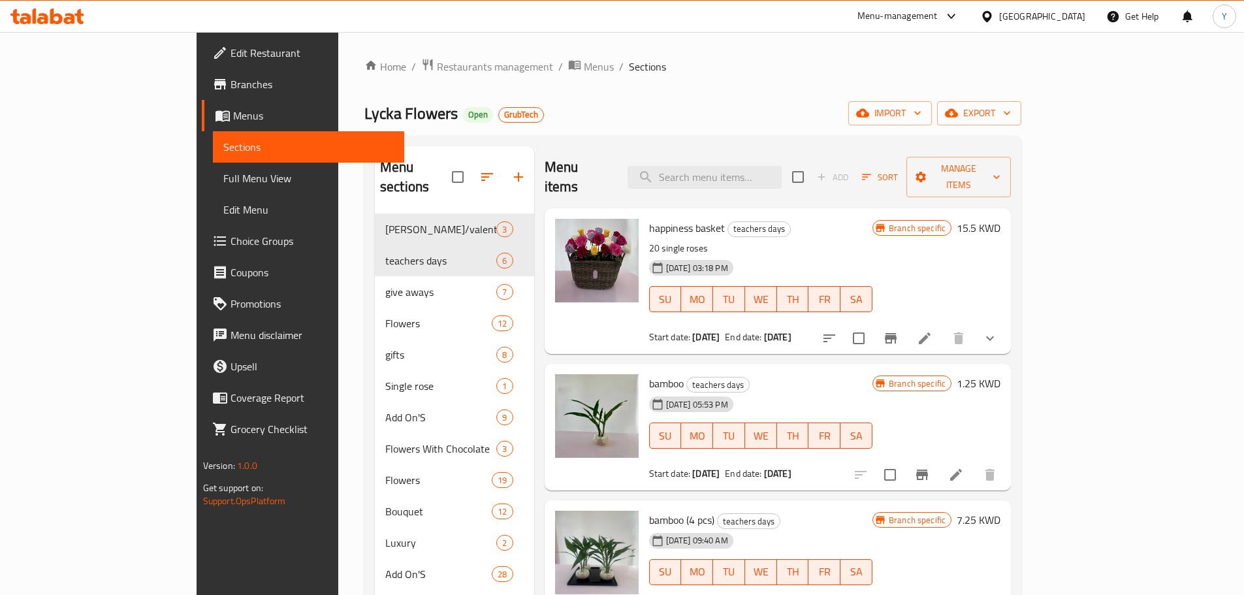
click at [767, 126] on div "Home / Restaurants management / Menus / Sections Lycka Flowers Open GrubTech im…" at bounding box center [692, 441] width 657 height 766
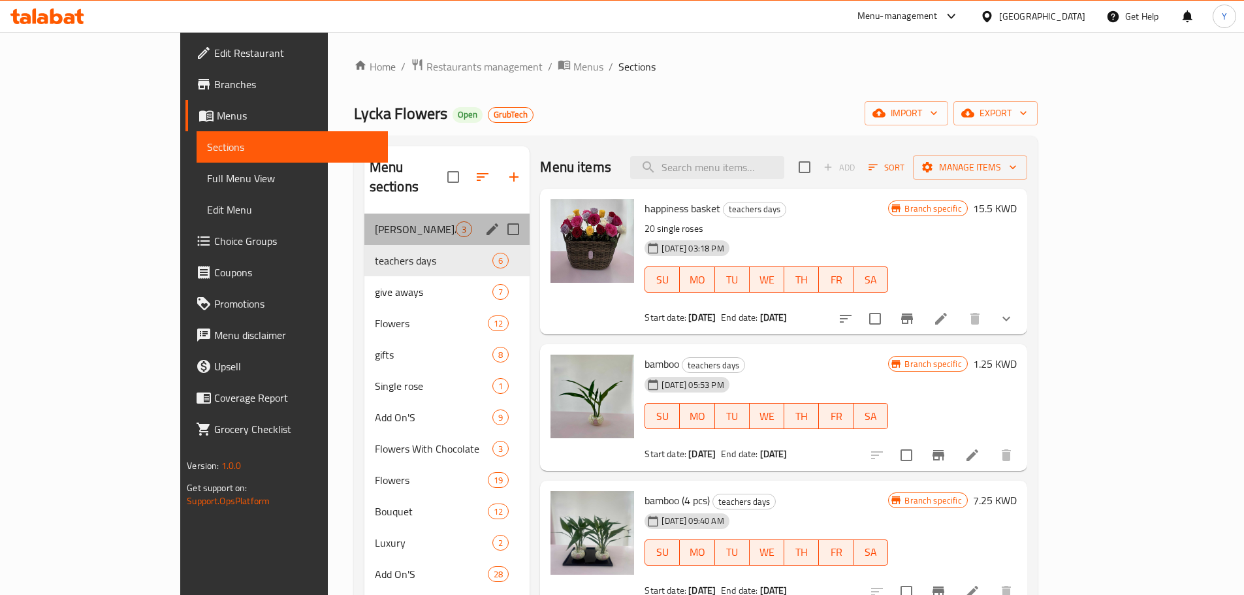
click at [364, 219] on div "galentine/valentine 3" at bounding box center [447, 228] width 166 height 31
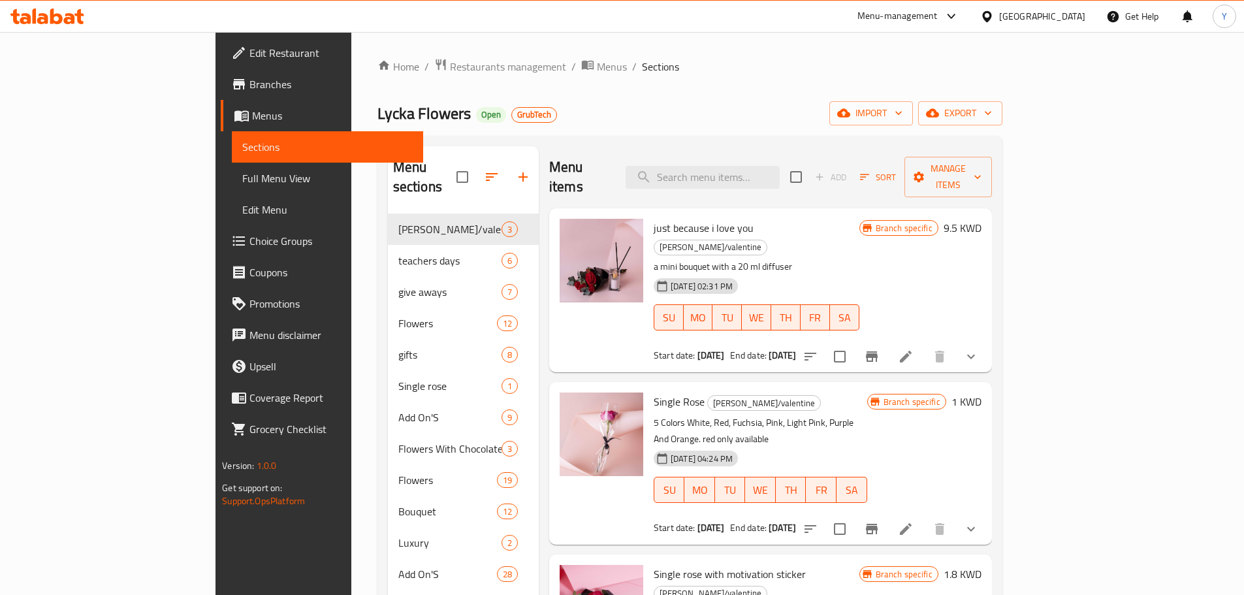
click at [688, 138] on div "Menu sections galentine/valentine 3 teachers days 6 give aways 7 Flowers 12 gif…" at bounding box center [689, 480] width 625 height 689
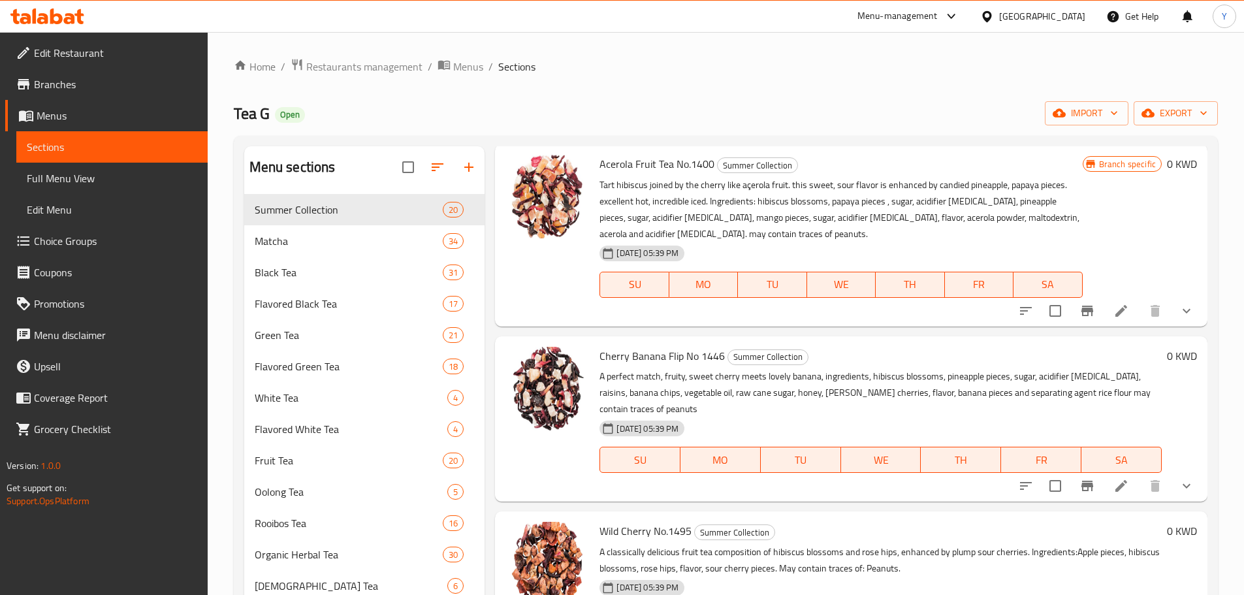
scroll to position [759, 0]
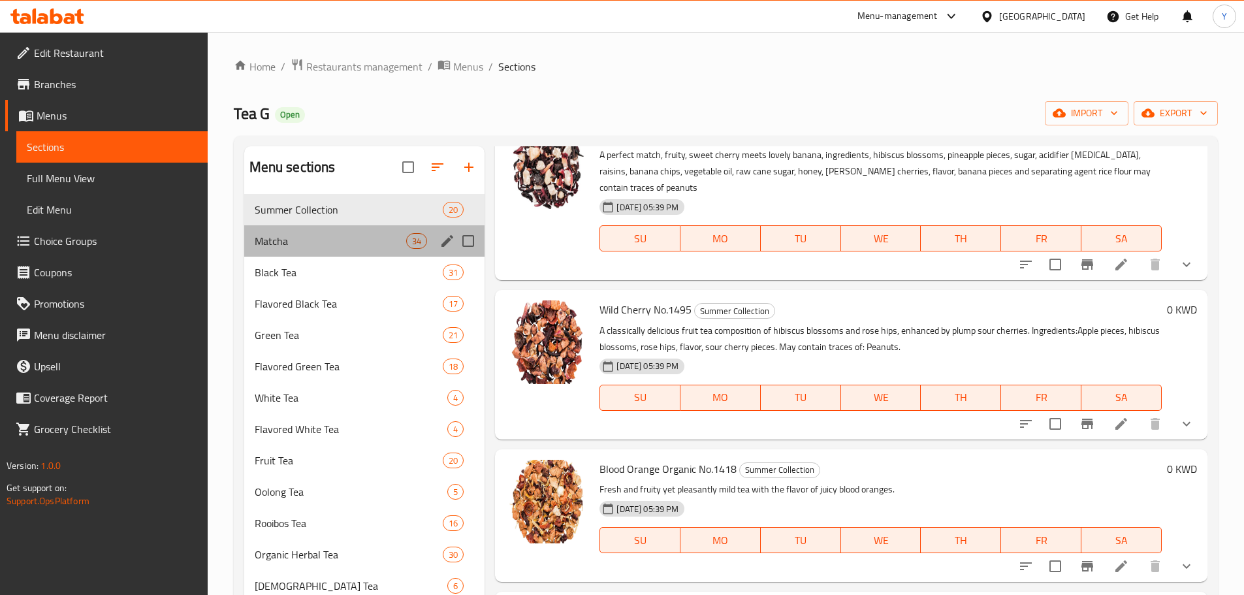
click at [334, 251] on div "Matcha 34" at bounding box center [364, 240] width 241 height 31
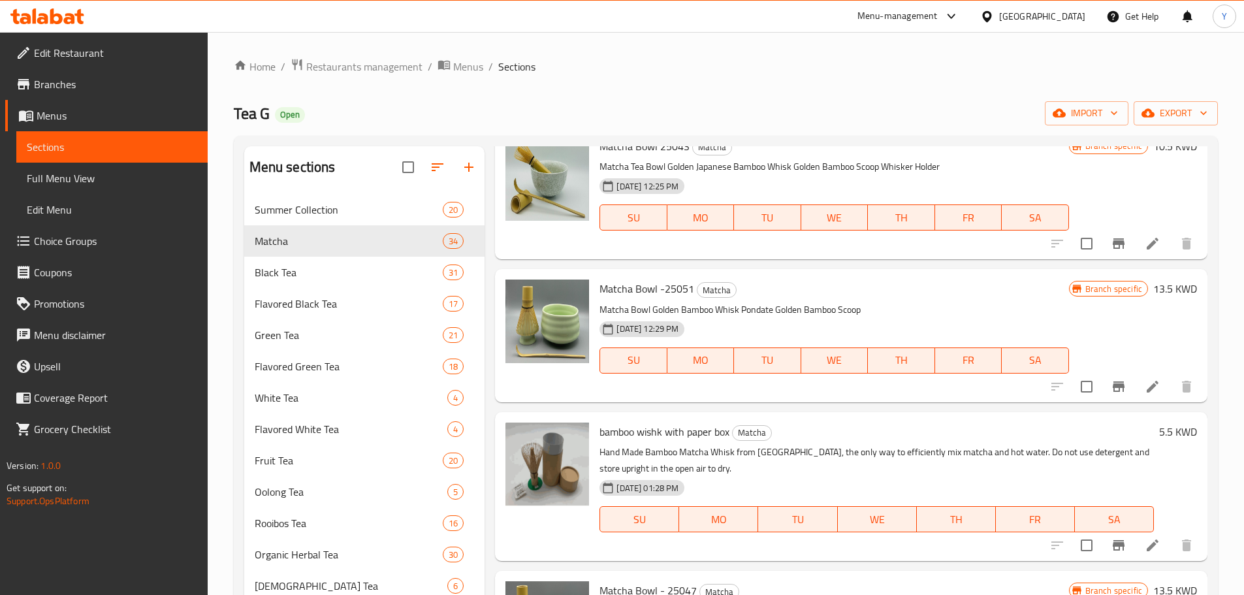
scroll to position [2479, 0]
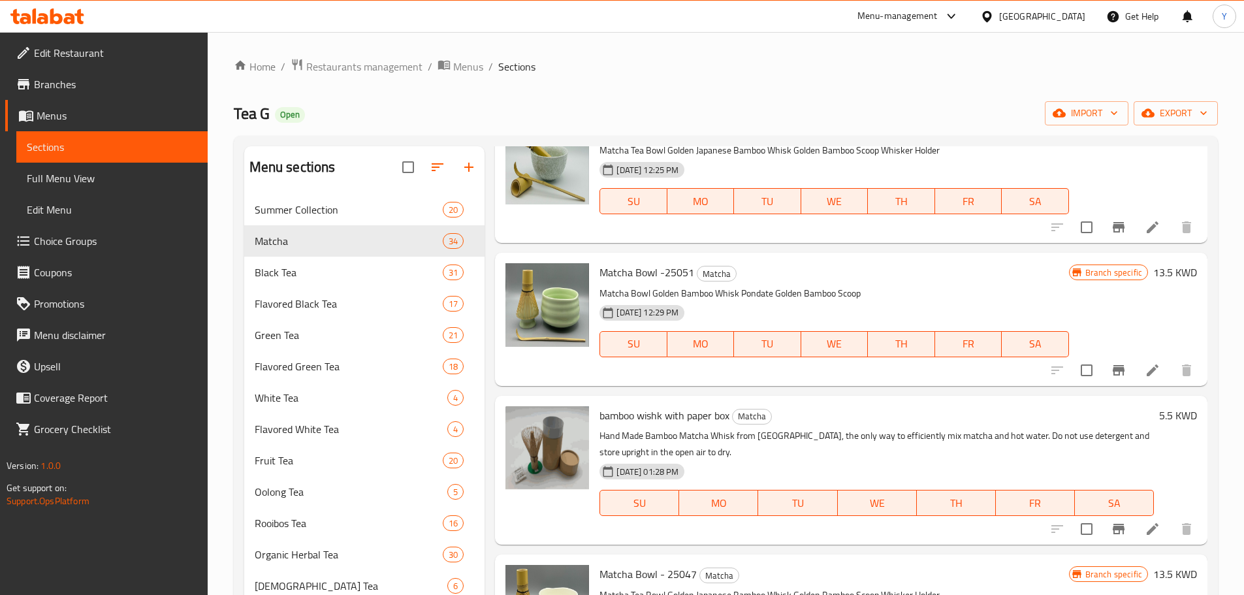
click at [785, 300] on div "[DATE] 12:29 PM SU MO TU WE TH FR SA" at bounding box center [833, 335] width 479 height 71
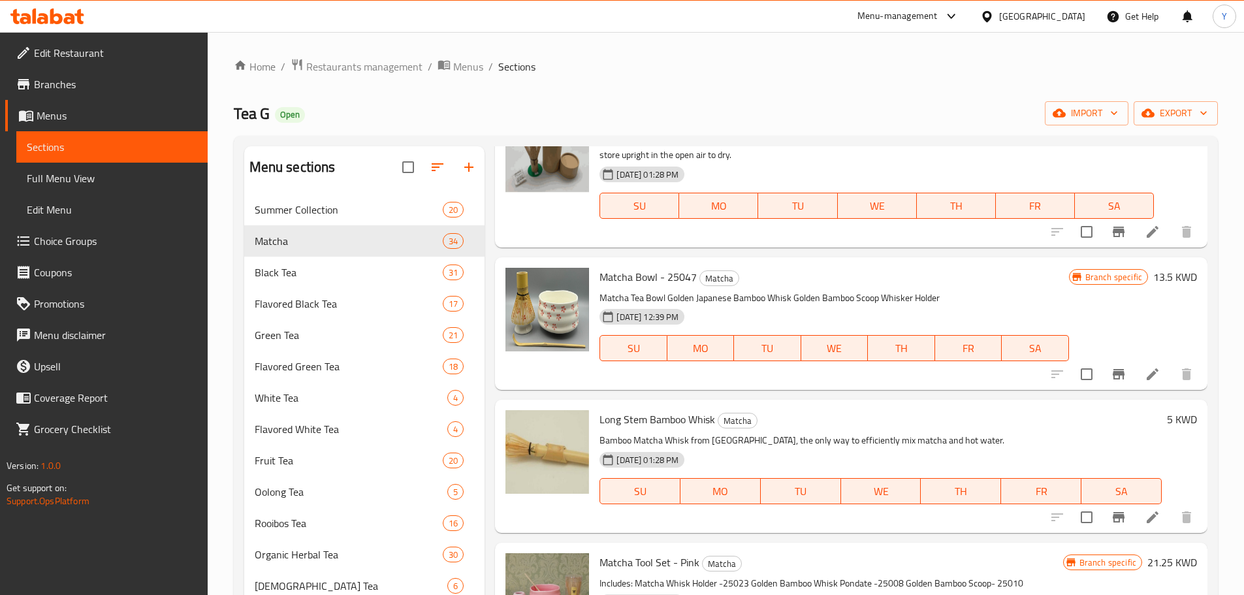
scroll to position [2775, 0]
click at [783, 291] on p "Matcha Tea Bowl Golden Japanese Bamboo Whisk Golden Bamboo Scoop Whisker Holder" at bounding box center [833, 299] width 469 height 16
click at [774, 433] on p "Bamboo Matcha Whisk from [GEOGRAPHIC_DATA], the only way to efficiently mix mat…" at bounding box center [880, 441] width 562 height 16
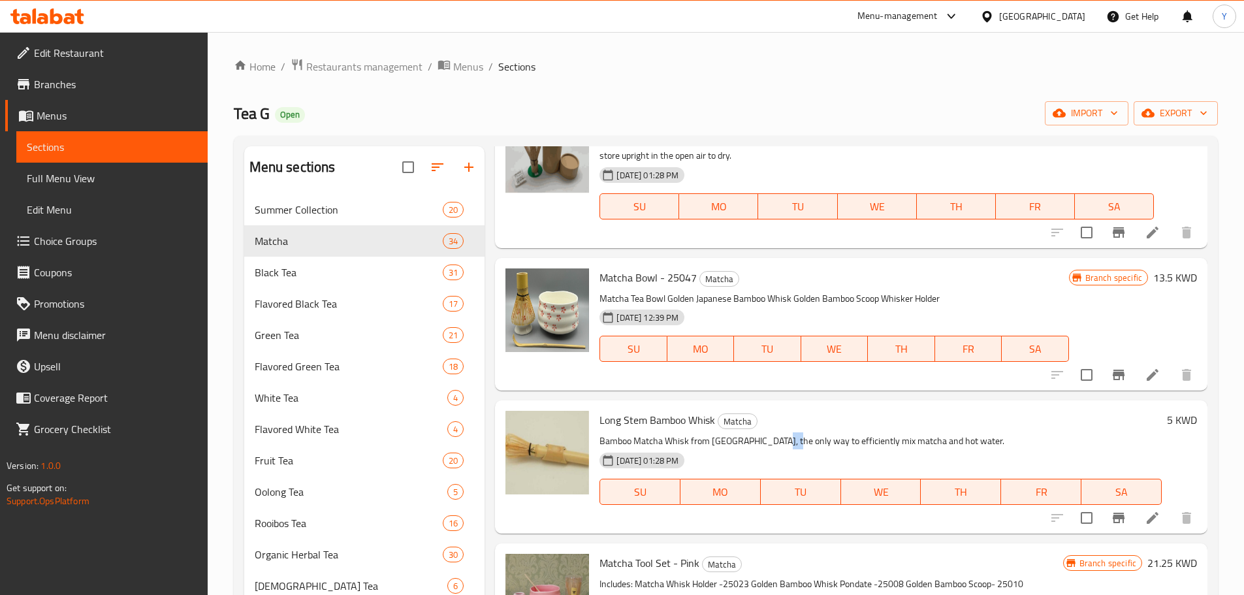
click at [774, 433] on p "Bamboo Matcha Whisk from [GEOGRAPHIC_DATA], the only way to efficiently mix mat…" at bounding box center [880, 441] width 562 height 16
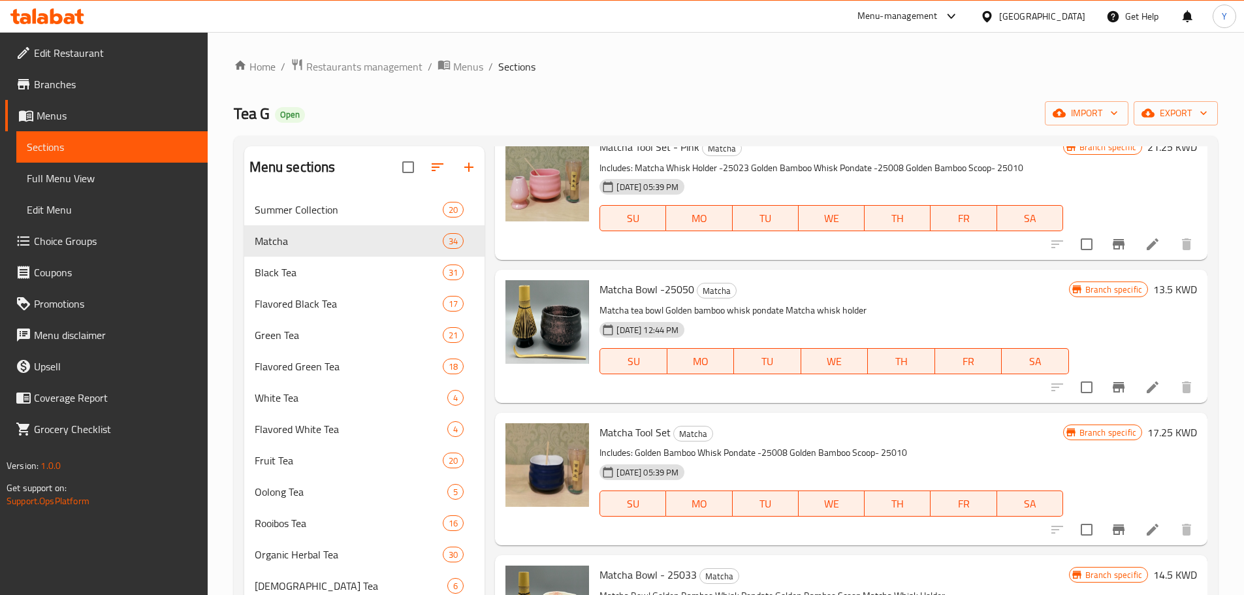
scroll to position [3195, 0]
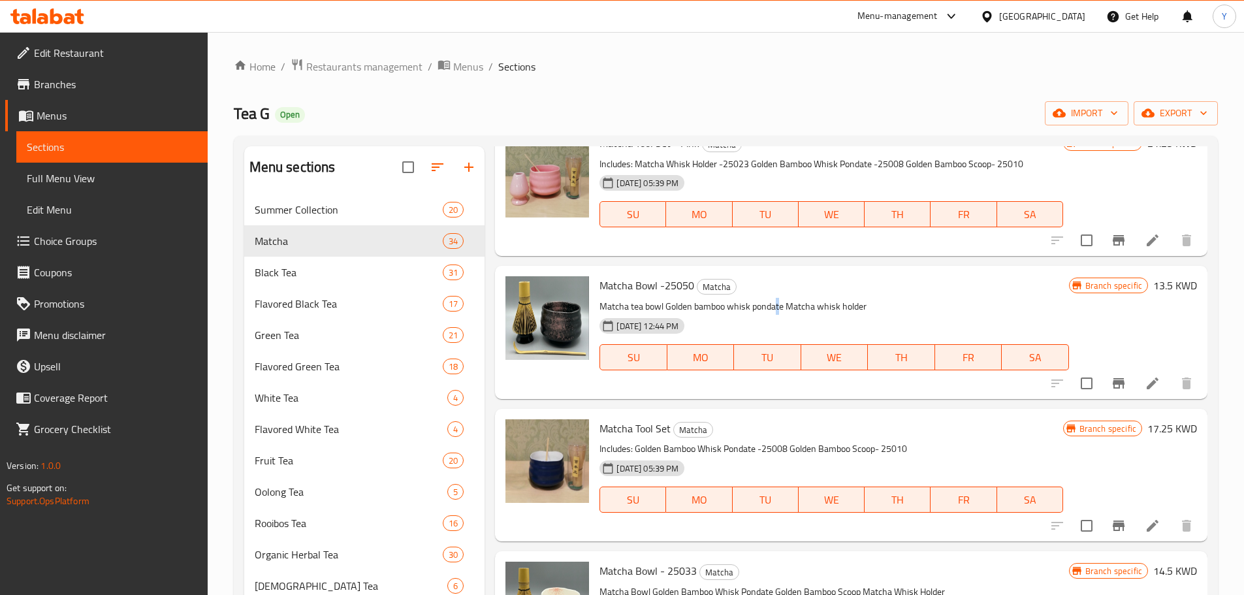
click at [778, 298] on p "Matcha tea bowl Golden bamboo whisk pondate Matcha whisk holder" at bounding box center [833, 306] width 469 height 16
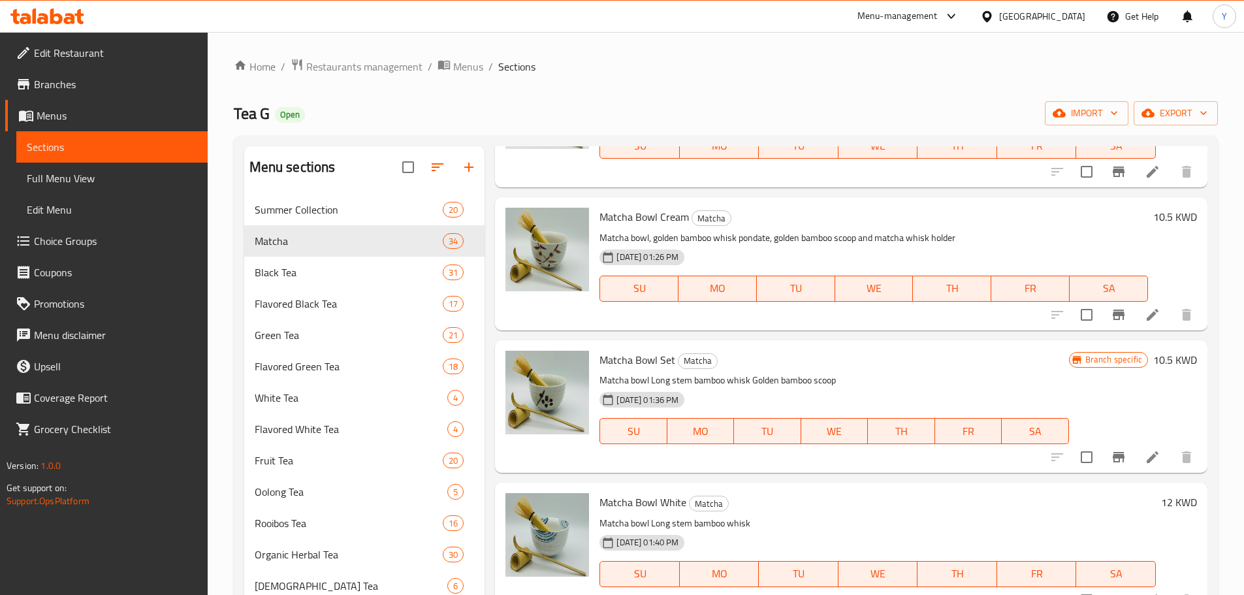
scroll to position [0, 0]
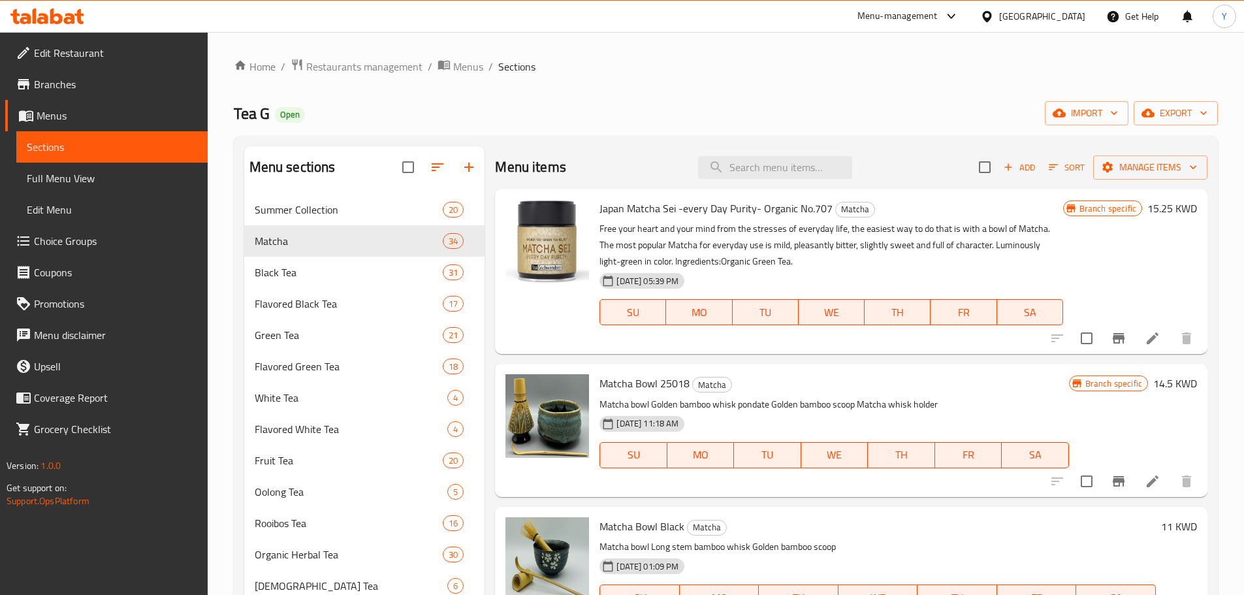
click at [807, 250] on p "Free your heart and your mind from the stresses of everyday life, the easiest w…" at bounding box center [830, 245] width 463 height 49
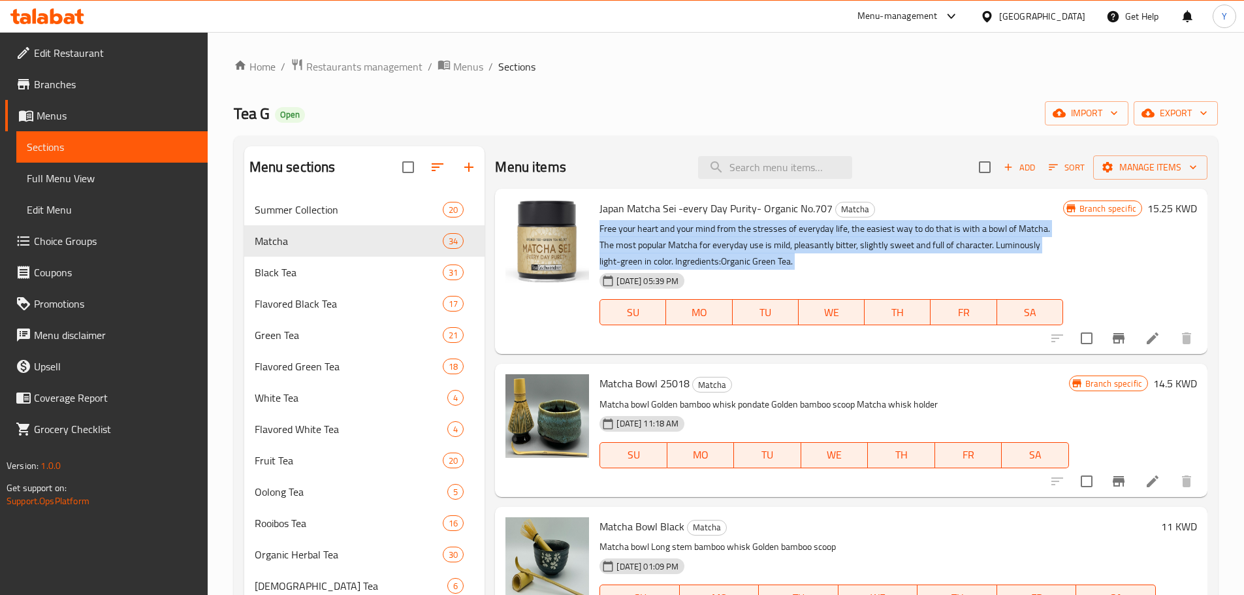
click at [807, 250] on p "Free your heart and your mind from the stresses of everyday life, the easiest w…" at bounding box center [830, 245] width 463 height 49
click at [739, 250] on p "Free your heart and your mind from the stresses of everyday life, the easiest w…" at bounding box center [830, 245] width 463 height 49
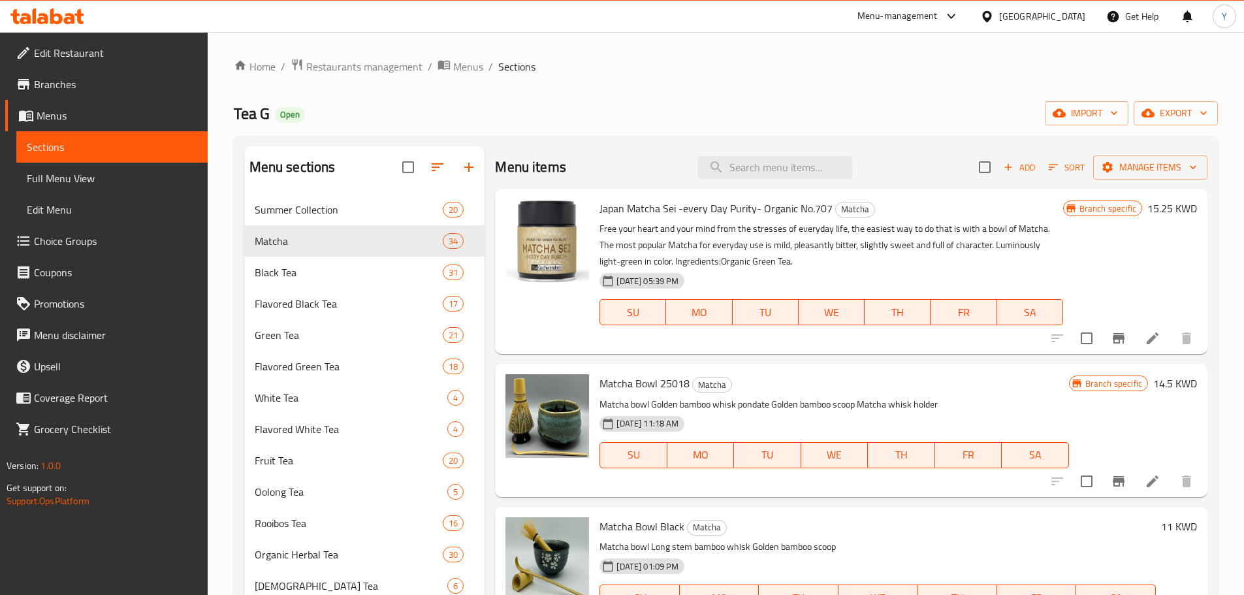
click at [800, 256] on p "Free your heart and your mind from the stresses of everyday life, the easiest w…" at bounding box center [830, 245] width 463 height 49
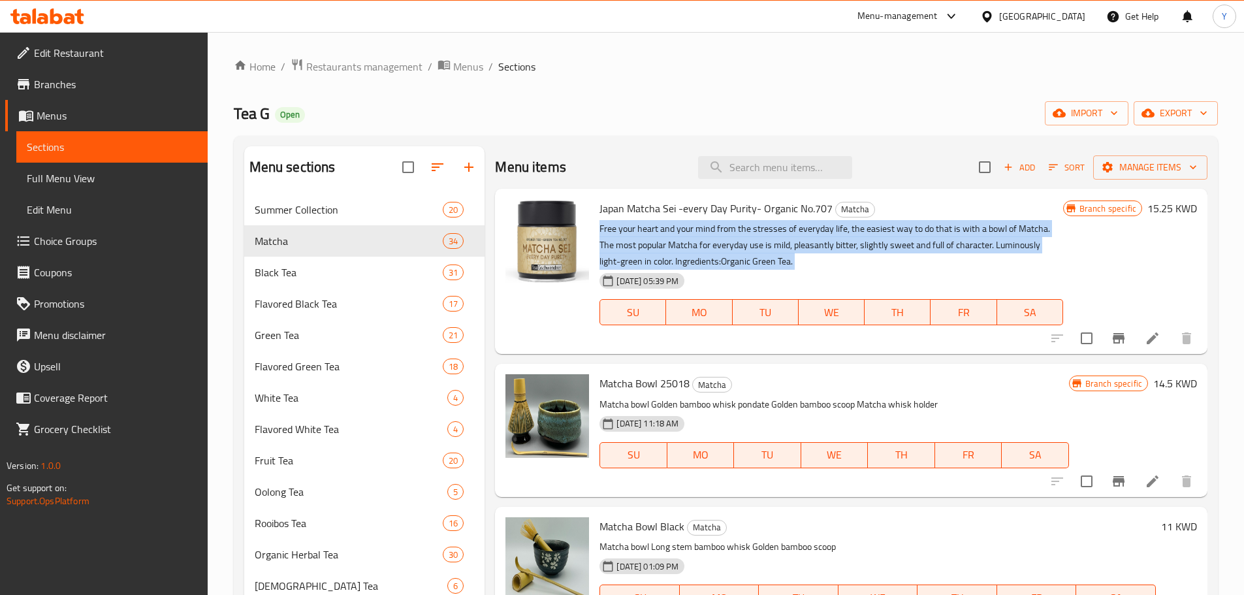
click at [800, 256] on p "Free your heart and your mind from the stresses of everyday life, the easiest w…" at bounding box center [830, 245] width 463 height 49
click at [863, 248] on p "Free your heart and your mind from the stresses of everyday life, the easiest w…" at bounding box center [830, 245] width 463 height 49
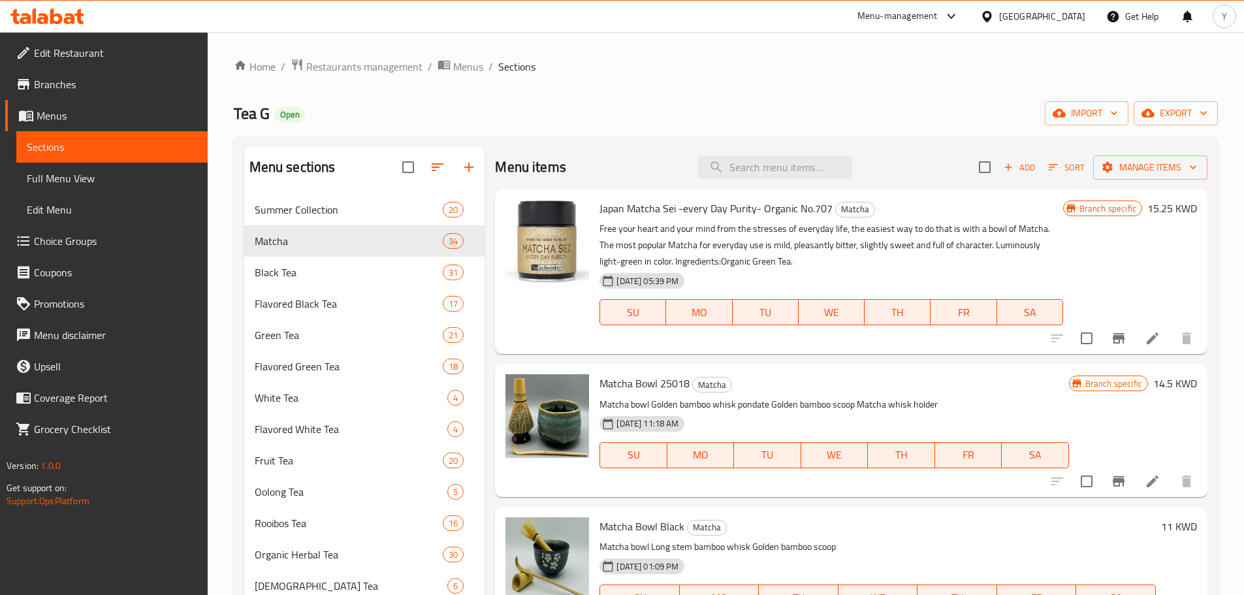
click at [857, 246] on p "Free your heart and your mind from the stresses of everyday life, the easiest w…" at bounding box center [830, 245] width 463 height 49
drag, startPoint x: 856, startPoint y: 246, endPoint x: 792, endPoint y: 251, distance: 64.2
click at [791, 251] on p "Free your heart and your mind from the stresses of everyday life, the easiest w…" at bounding box center [830, 245] width 463 height 49
click at [802, 253] on p "Free your heart and your mind from the stresses of everyday life, the easiest w…" at bounding box center [830, 245] width 463 height 49
click at [861, 253] on p "Free your heart and your mind from the stresses of everyday life, the easiest w…" at bounding box center [830, 245] width 463 height 49
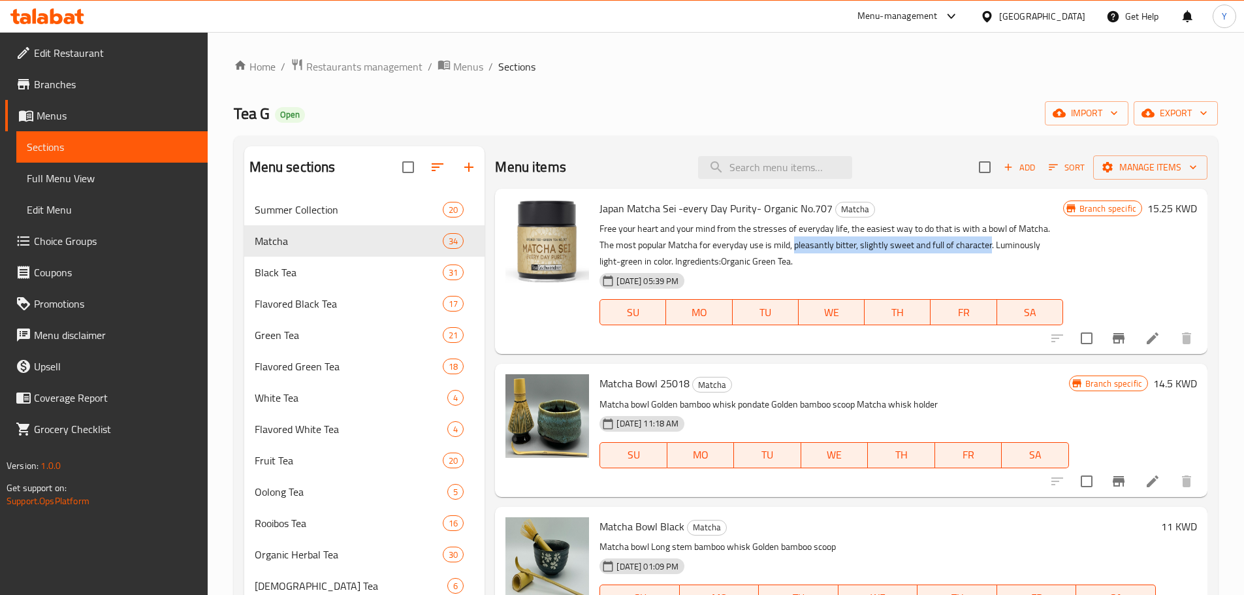
drag, startPoint x: 990, startPoint y: 241, endPoint x: 795, endPoint y: 251, distance: 195.5
click at [795, 251] on p "Free your heart and your mind from the stresses of everyday life, the easiest w…" at bounding box center [830, 245] width 463 height 49
click at [829, 267] on p "Free your heart and your mind from the stresses of everyday life, the easiest w…" at bounding box center [830, 245] width 463 height 49
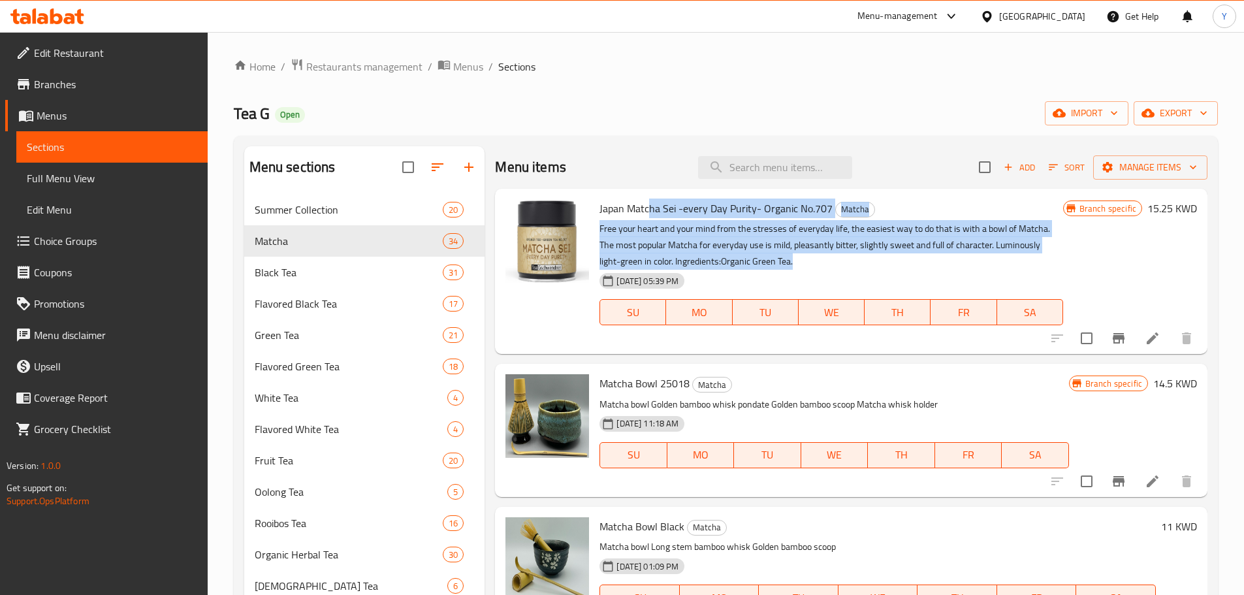
drag, startPoint x: 800, startPoint y: 264, endPoint x: 650, endPoint y: 202, distance: 162.5
click at [650, 202] on div "Japan Matcha Sei -every Day Purity- Organic No.707 Matcha Free your heart and y…" at bounding box center [830, 271] width 473 height 155
click at [819, 257] on p "Free your heart and your mind from the stresses of everyday life, the easiest w…" at bounding box center [830, 245] width 463 height 49
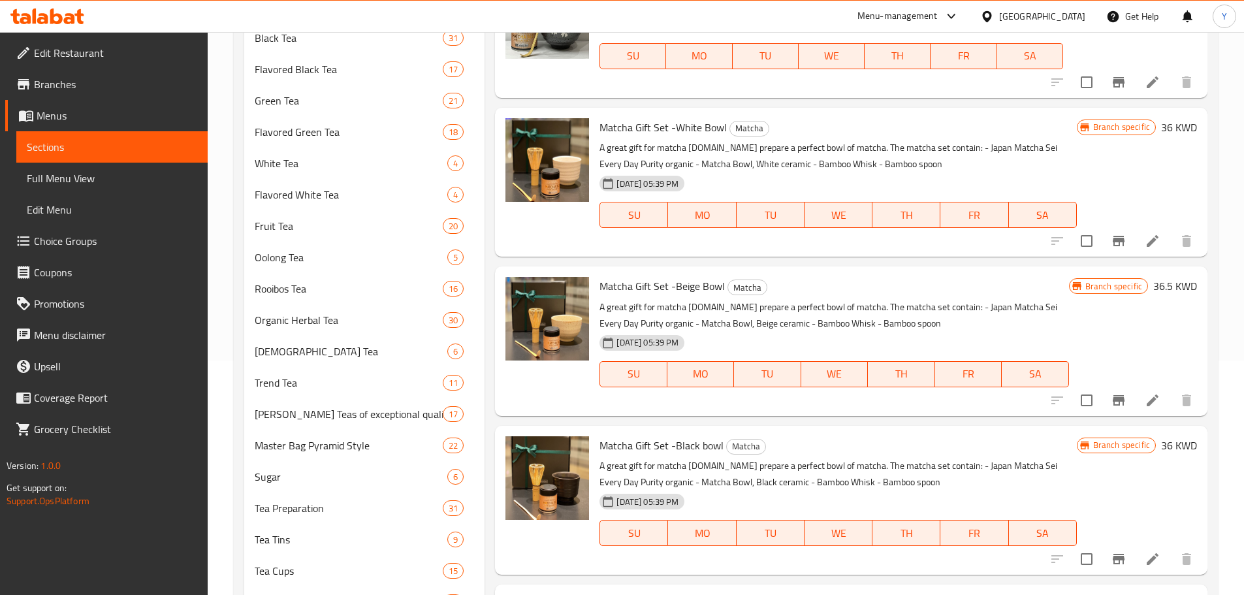
scroll to position [393, 0]
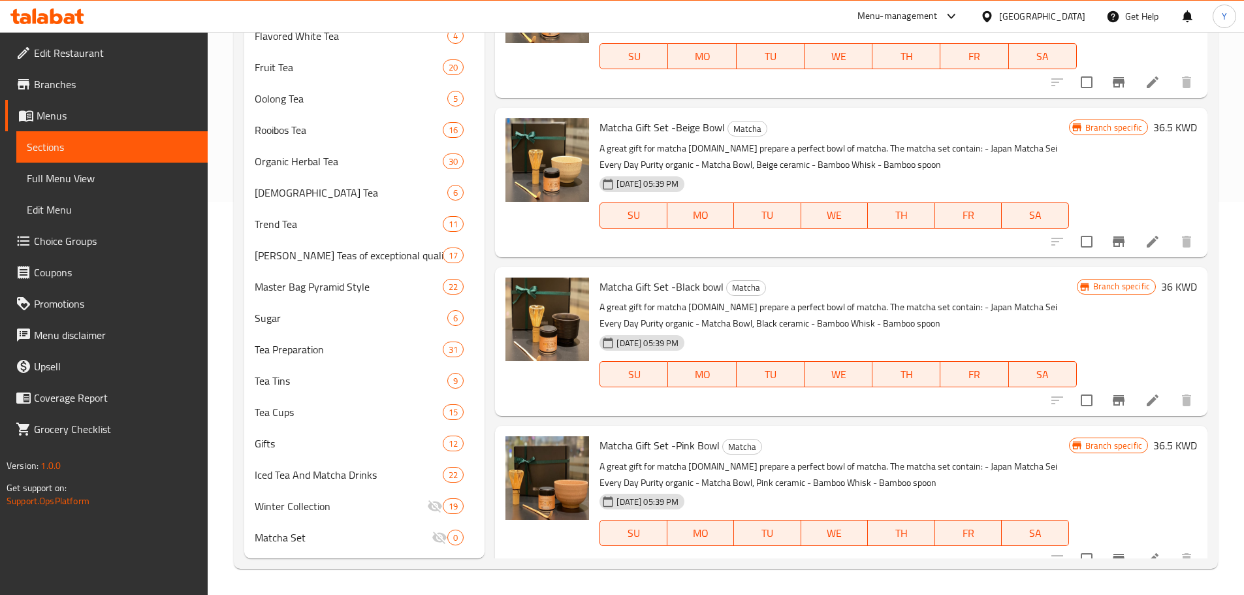
click at [797, 299] on p "A great gift for matcha [DOMAIN_NAME] prepare a perfect bowl of matcha. The mat…" at bounding box center [837, 315] width 477 height 33
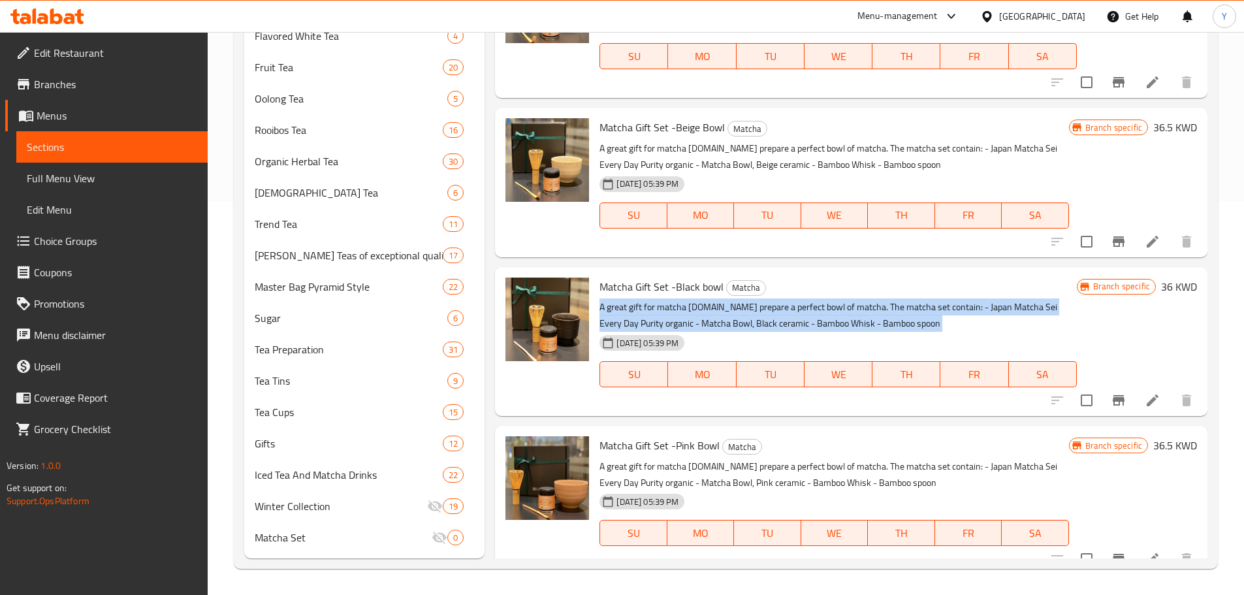
click at [797, 299] on p "A great gift for matcha [DOMAIN_NAME] prepare a perfect bowl of matcha. The mat…" at bounding box center [837, 315] width 477 height 33
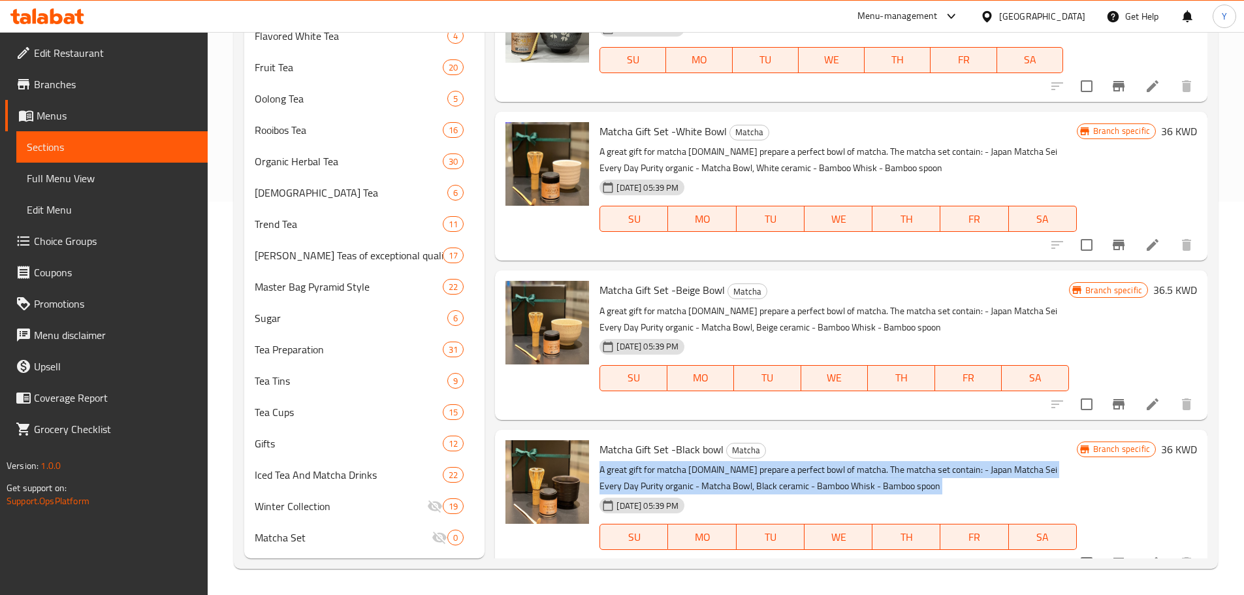
scroll to position [4233, 0]
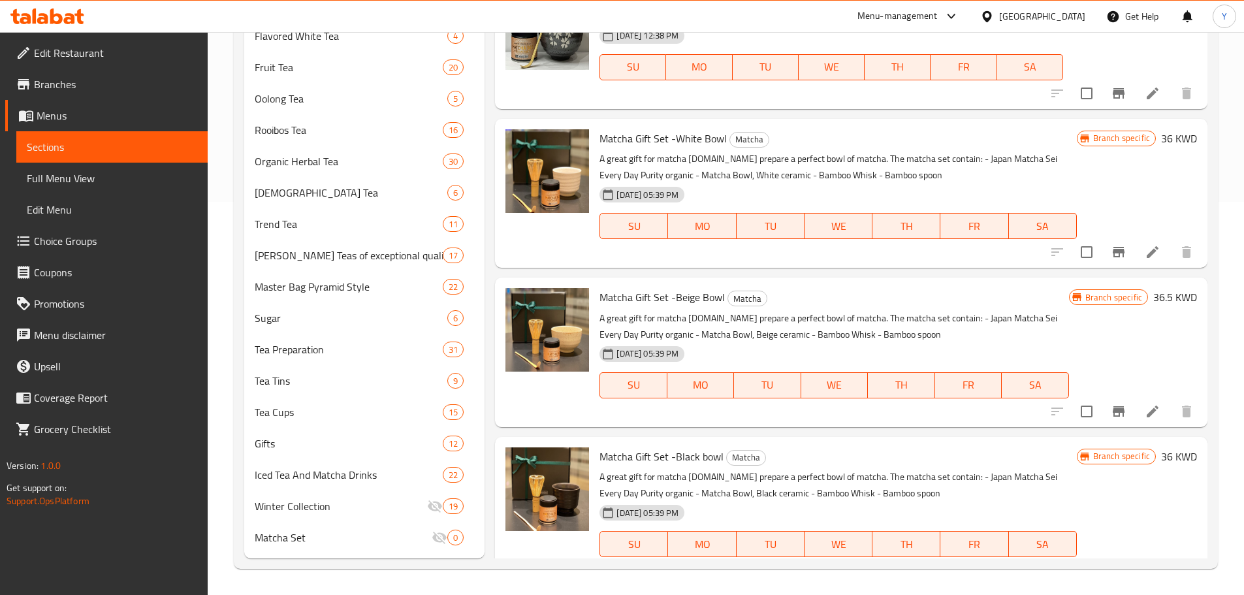
click at [837, 320] on p "A great gift for matcha [DOMAIN_NAME] prepare a perfect bowl of matcha. The mat…" at bounding box center [833, 326] width 469 height 33
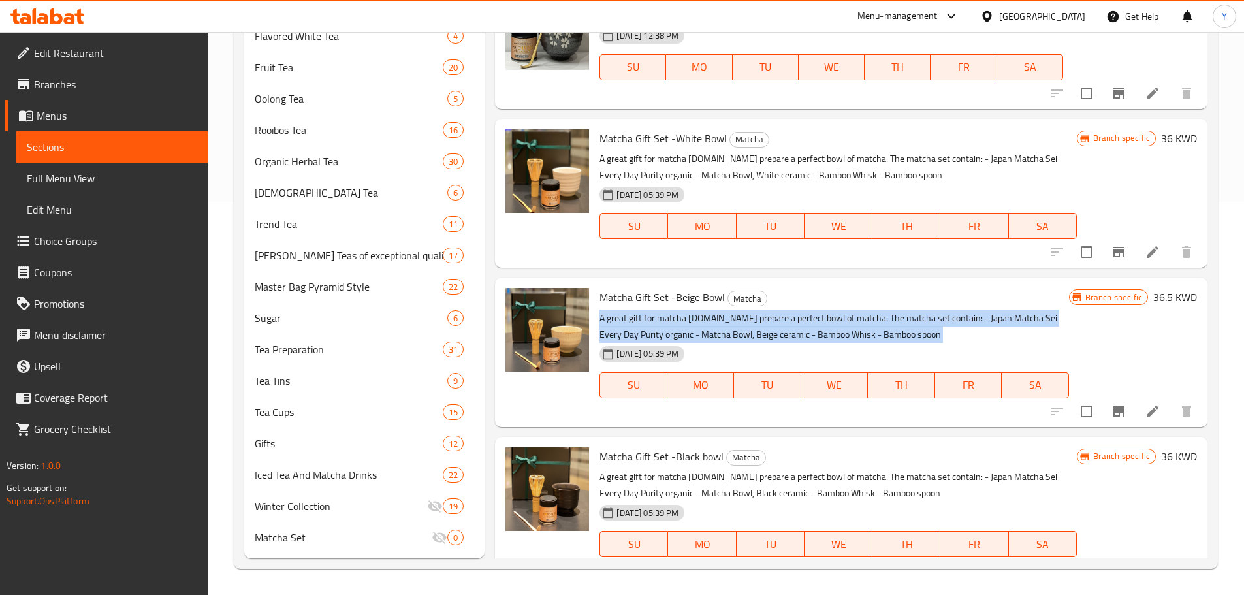
click at [837, 320] on p "A great gift for matcha [DOMAIN_NAME] prepare a perfect bowl of matcha. The mat…" at bounding box center [833, 326] width 469 height 33
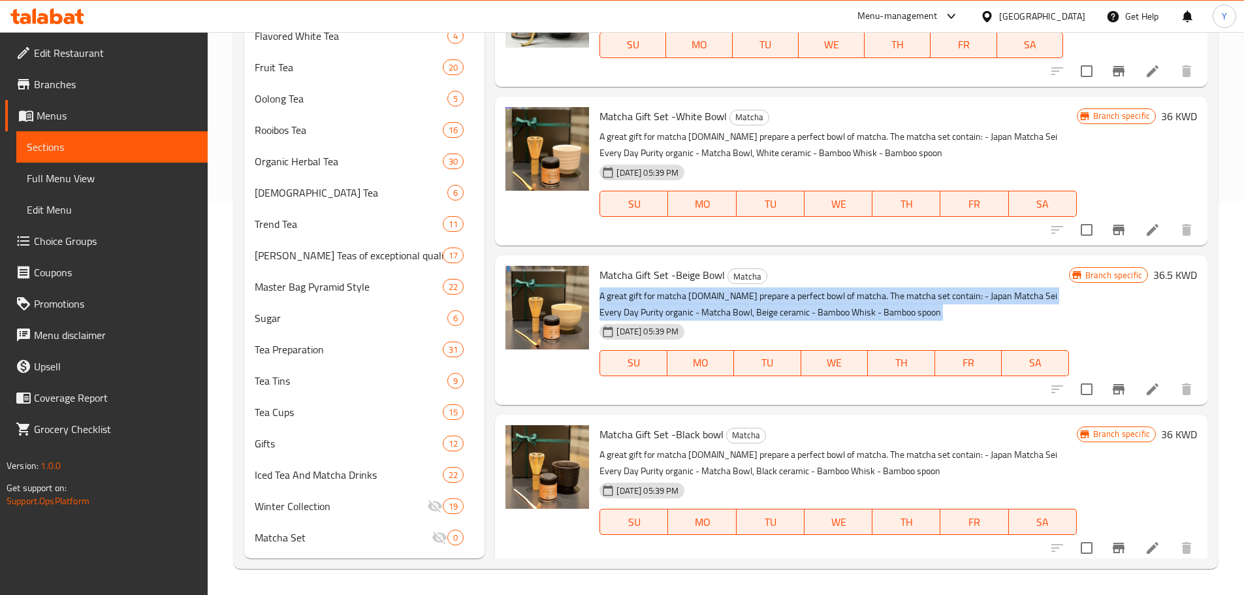
scroll to position [4403, 0]
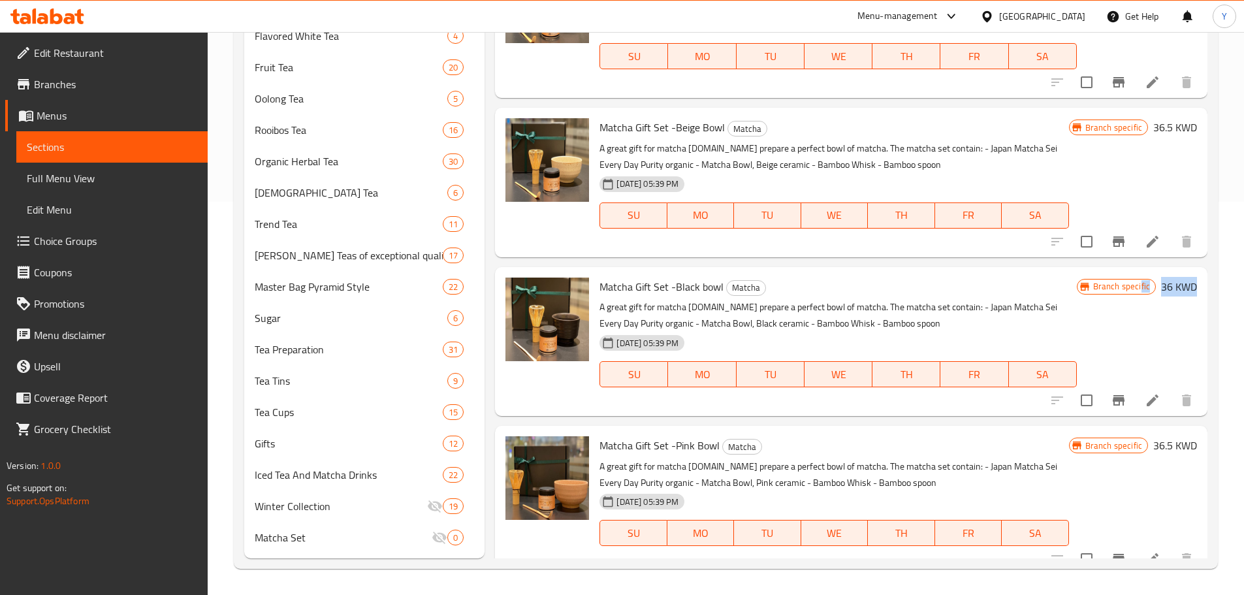
drag, startPoint x: 1186, startPoint y: 279, endPoint x: 1127, endPoint y: 288, distance: 60.1
click at [1128, 288] on div "Branch specific 36 KWD" at bounding box center [1137, 341] width 120 height 128
click at [1012, 299] on p "A great gift for matcha [DOMAIN_NAME] prepare a perfect bowl of matcha. The mat…" at bounding box center [837, 315] width 477 height 33
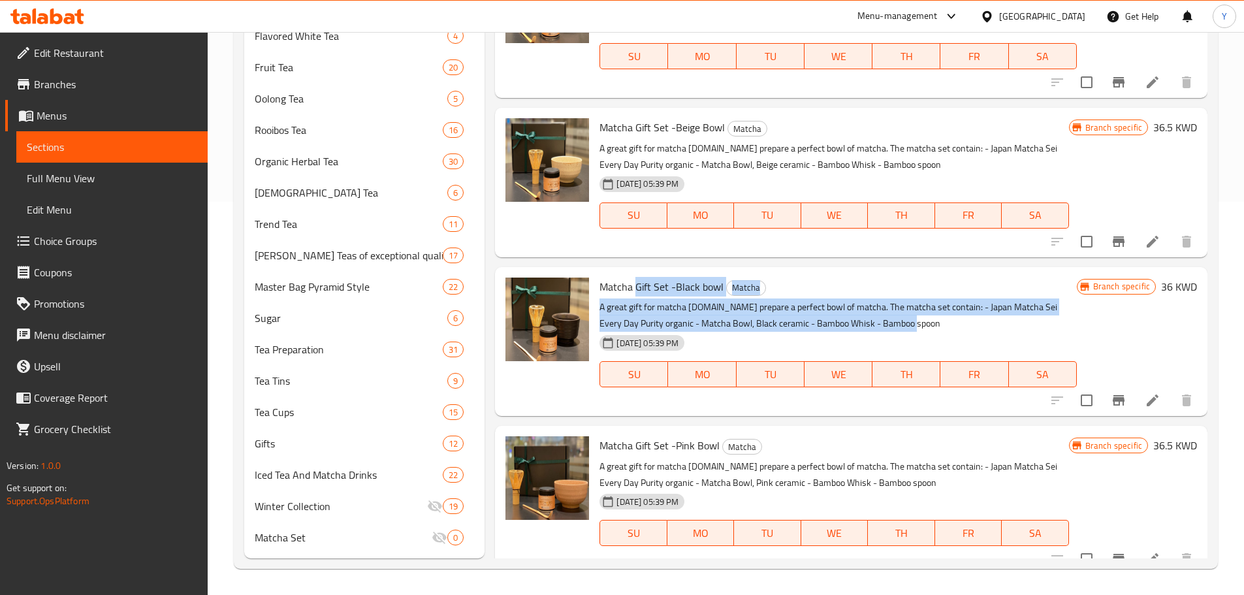
drag, startPoint x: 928, startPoint y: 306, endPoint x: 633, endPoint y: 279, distance: 296.3
click at [633, 279] on div "Matcha Gift Set -Black bowl Matcha A great gift for matcha [DOMAIN_NAME] prepar…" at bounding box center [837, 341] width 487 height 138
click at [818, 311] on p "A great gift for matcha [DOMAIN_NAME] prepare a perfect bowl of matcha. The mat…" at bounding box center [837, 315] width 477 height 33
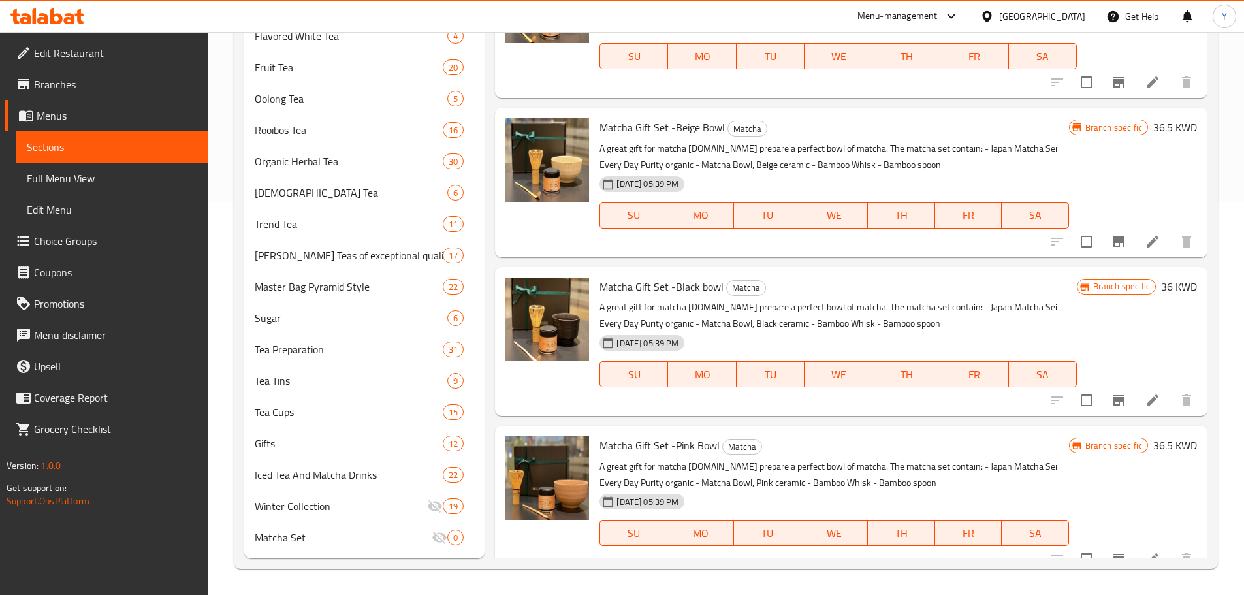
click at [896, 488] on div "[DATE] 05:39 PM SU MO TU WE TH FR SA" at bounding box center [833, 523] width 479 height 71
click at [850, 462] on p "A great gift for matcha [DOMAIN_NAME] prepare a perfect bowl of matcha. The mat…" at bounding box center [833, 474] width 469 height 33
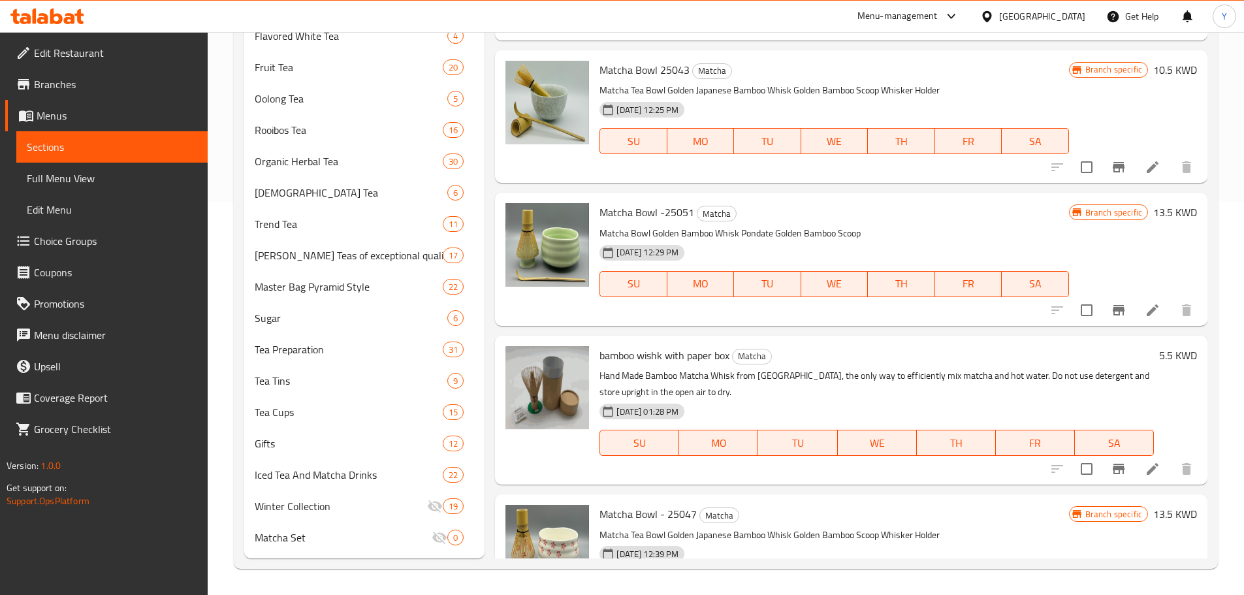
scroll to position [2062, 0]
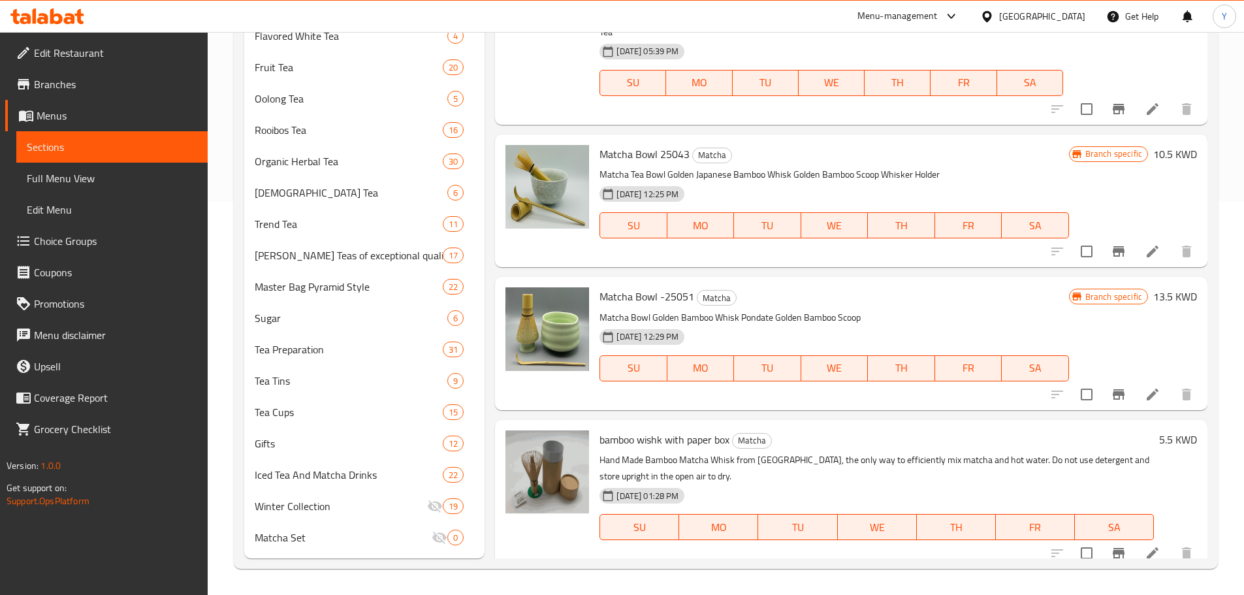
click at [823, 309] on p "Matcha Bowl Golden Bamboo Whisk Pondate Golden Bamboo Scoop" at bounding box center [833, 317] width 469 height 16
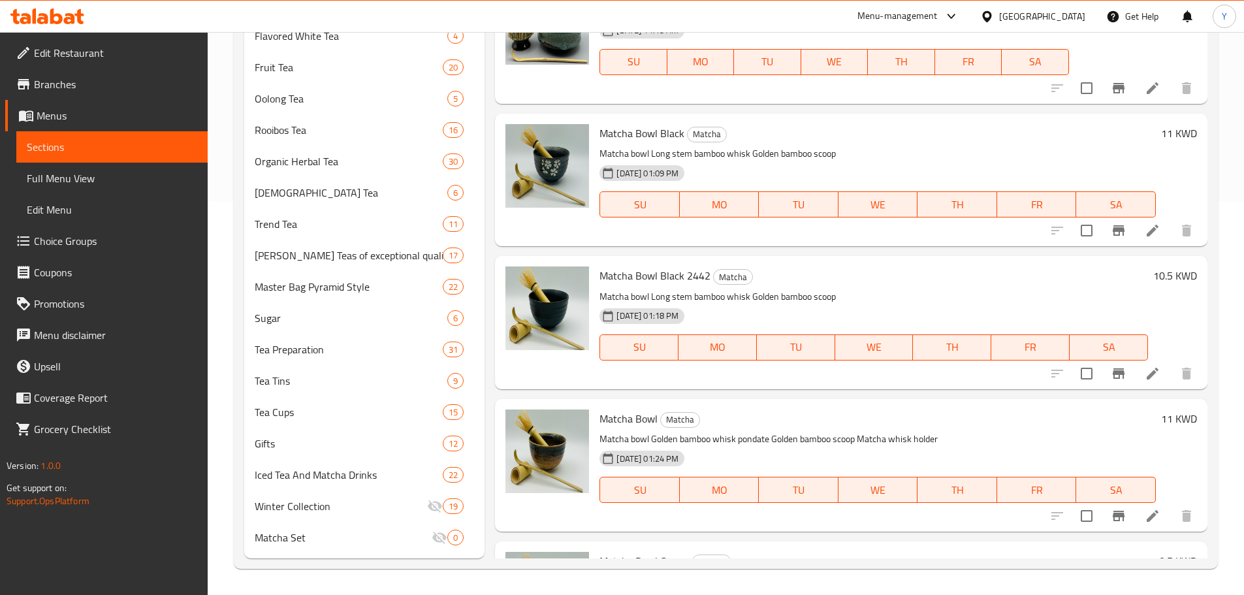
scroll to position [0, 0]
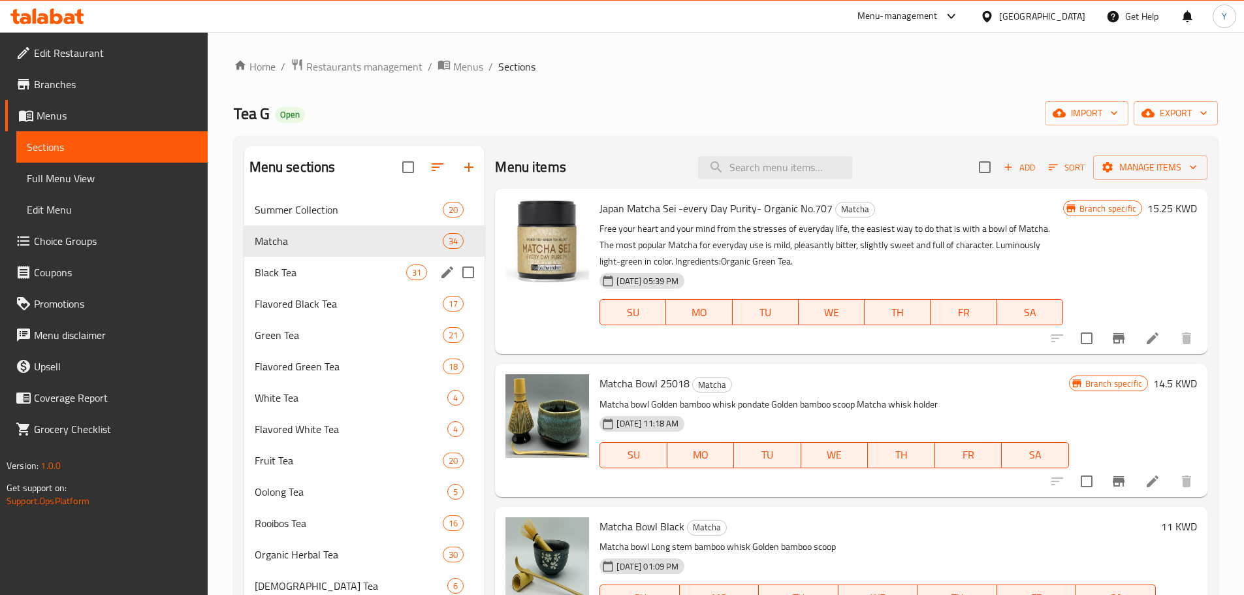
click at [320, 286] on div "Black Tea 31" at bounding box center [364, 272] width 241 height 31
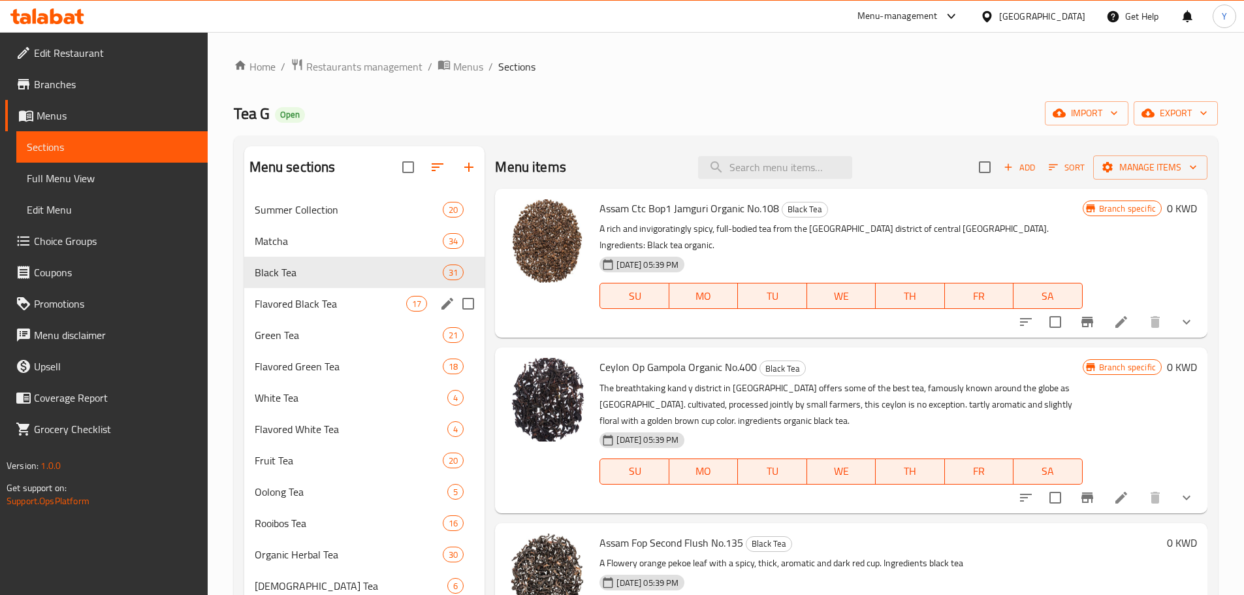
click at [341, 311] on span "Flavored Black Tea" at bounding box center [331, 304] width 152 height 16
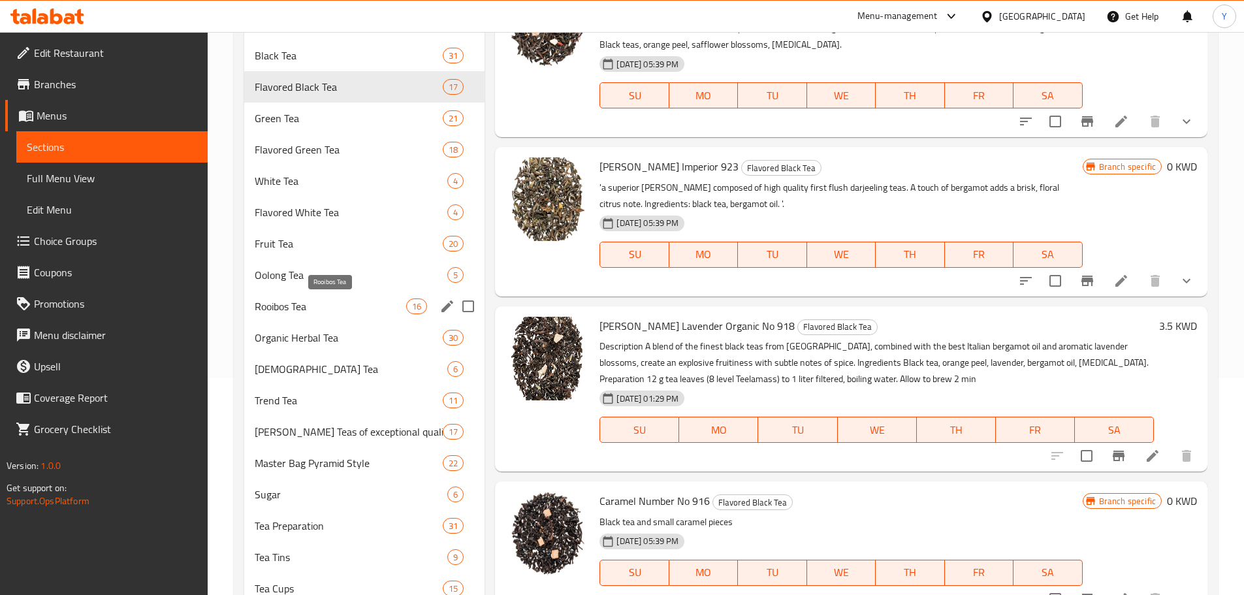
scroll to position [217, 0]
click at [341, 311] on span "Rooibos Tea" at bounding box center [331, 306] width 152 height 16
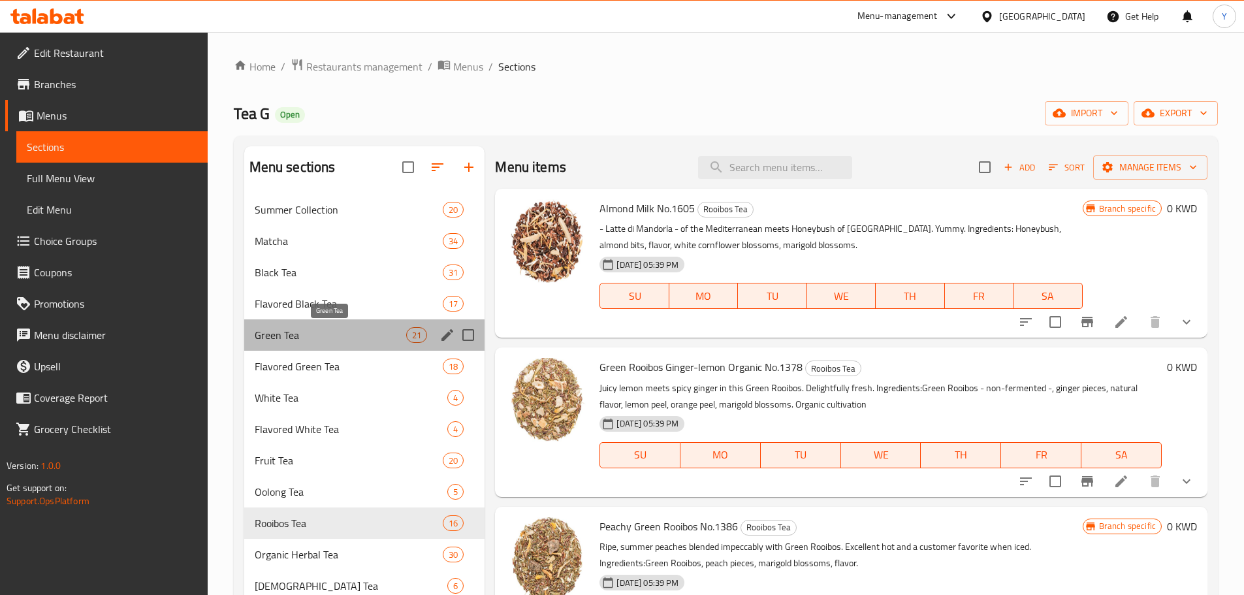
click at [347, 341] on span "Green Tea" at bounding box center [331, 335] width 152 height 16
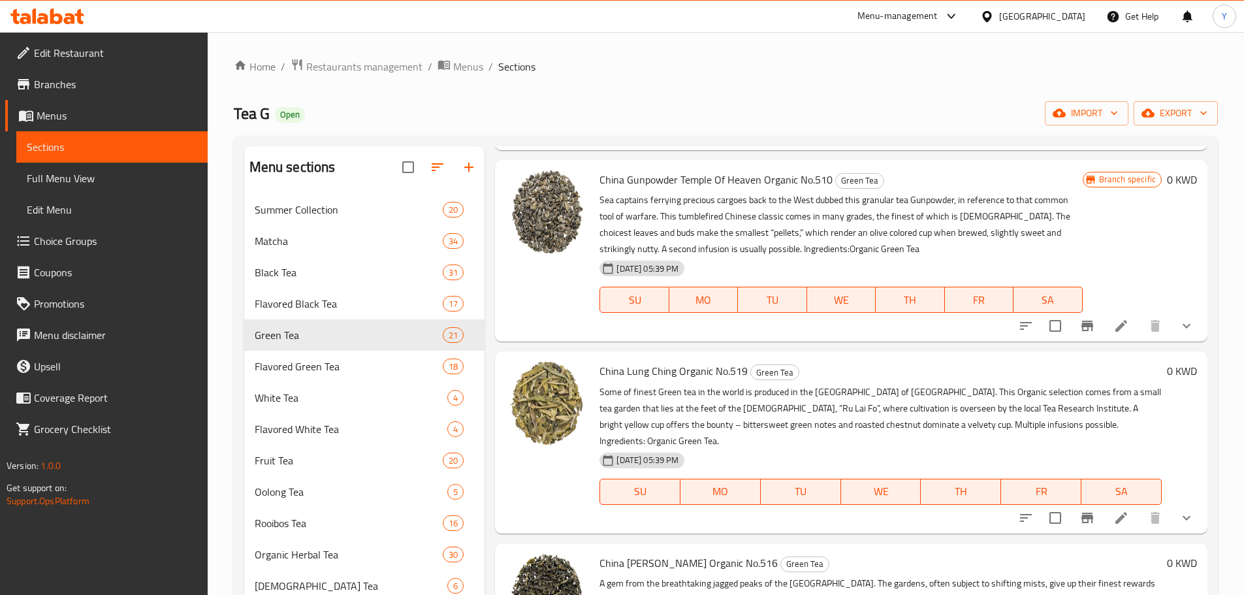
scroll to position [362, 0]
click at [800, 406] on p "Some of finest Green tea in the world is produced in the [GEOGRAPHIC_DATA] of […" at bounding box center [880, 417] width 562 height 65
click at [818, 410] on p "Some of finest Green tea in the world is produced in the [GEOGRAPHIC_DATA] of […" at bounding box center [880, 417] width 562 height 65
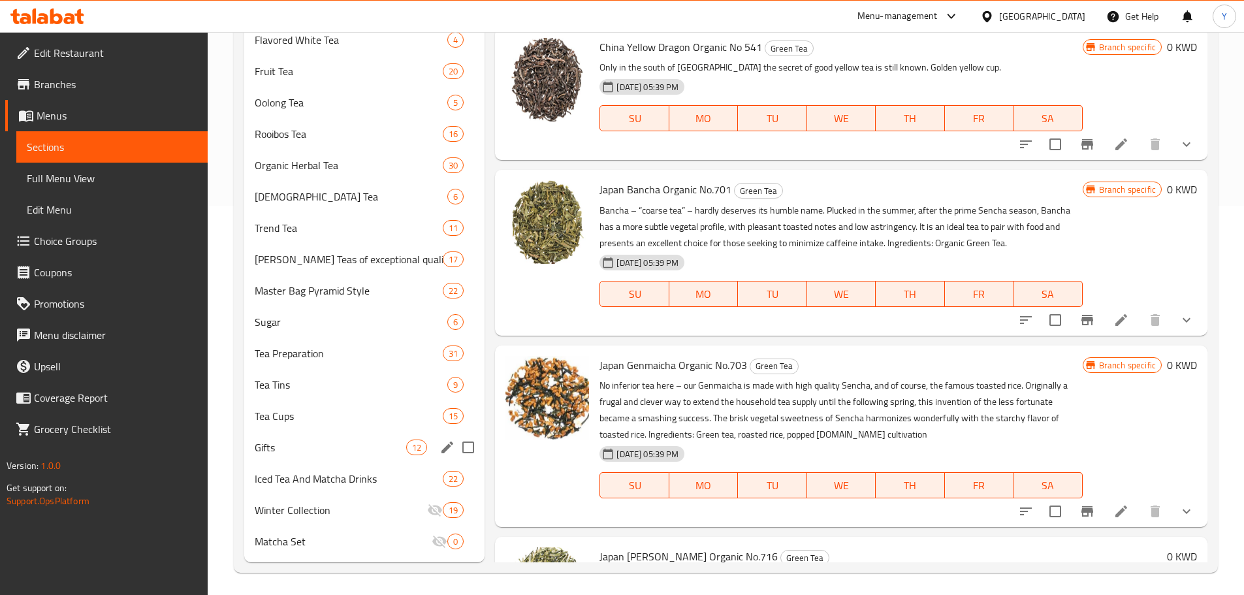
scroll to position [393, 0]
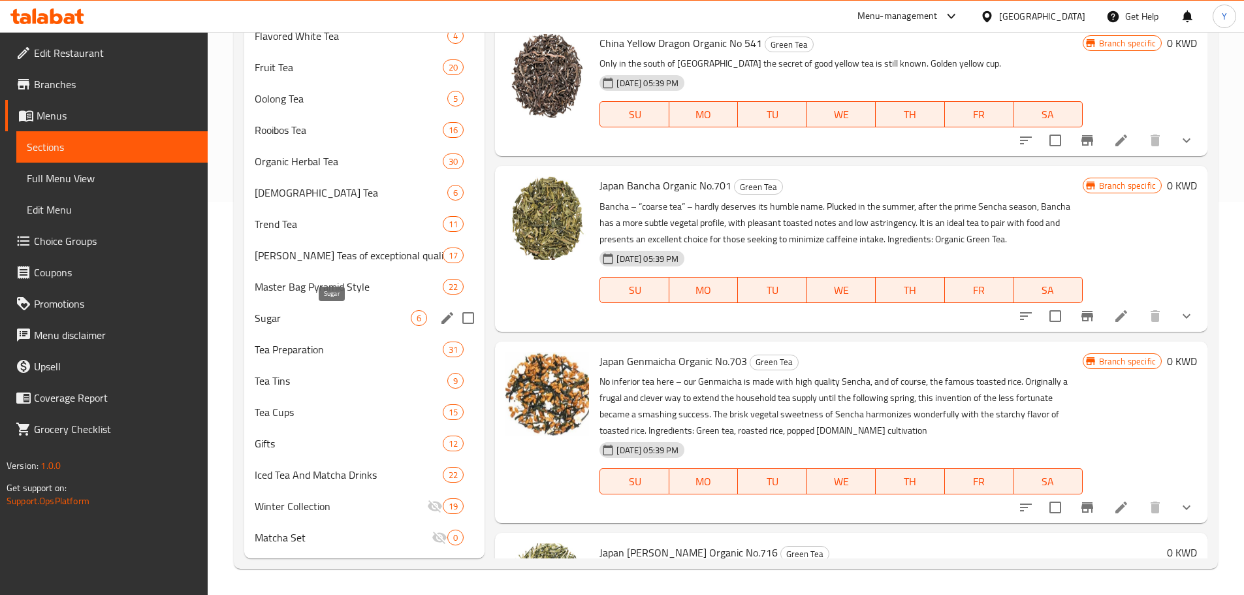
click at [346, 318] on span "Sugar" at bounding box center [333, 318] width 157 height 16
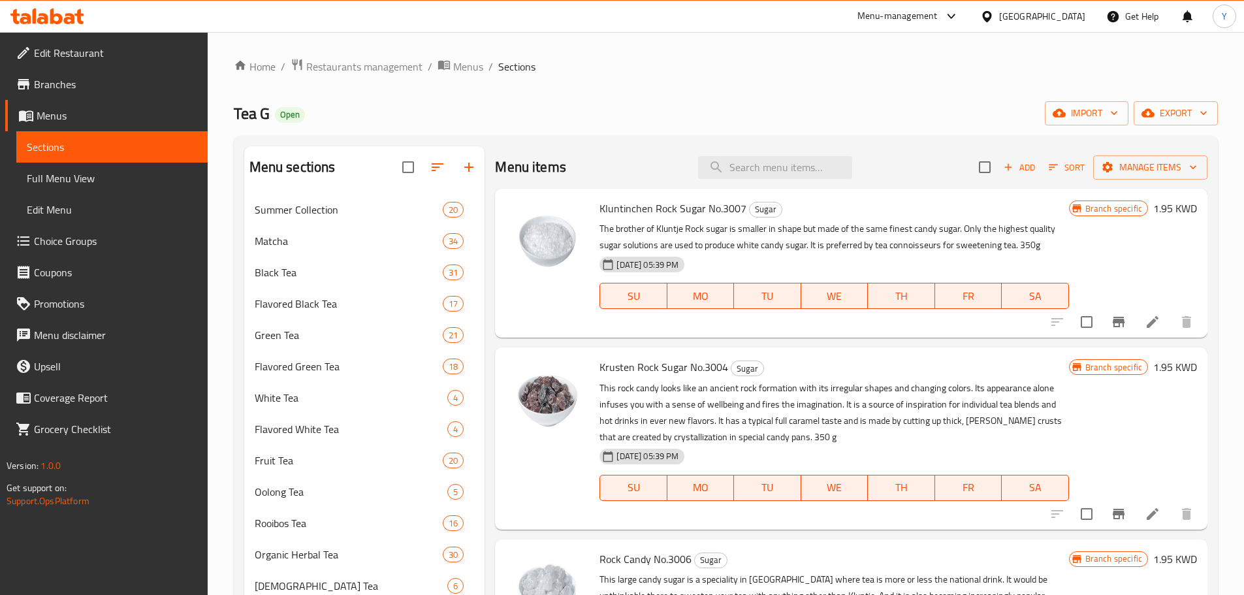
click at [795, 422] on p "This rock candy looks like an ancient rock formation with its irregular shapes …" at bounding box center [833, 412] width 469 height 65
click at [834, 420] on p "This rock candy looks like an ancient rock formation with its irregular shapes …" at bounding box center [833, 412] width 469 height 65
click at [819, 422] on p "This rock candy looks like an ancient rock formation with its irregular shapes …" at bounding box center [833, 412] width 469 height 65
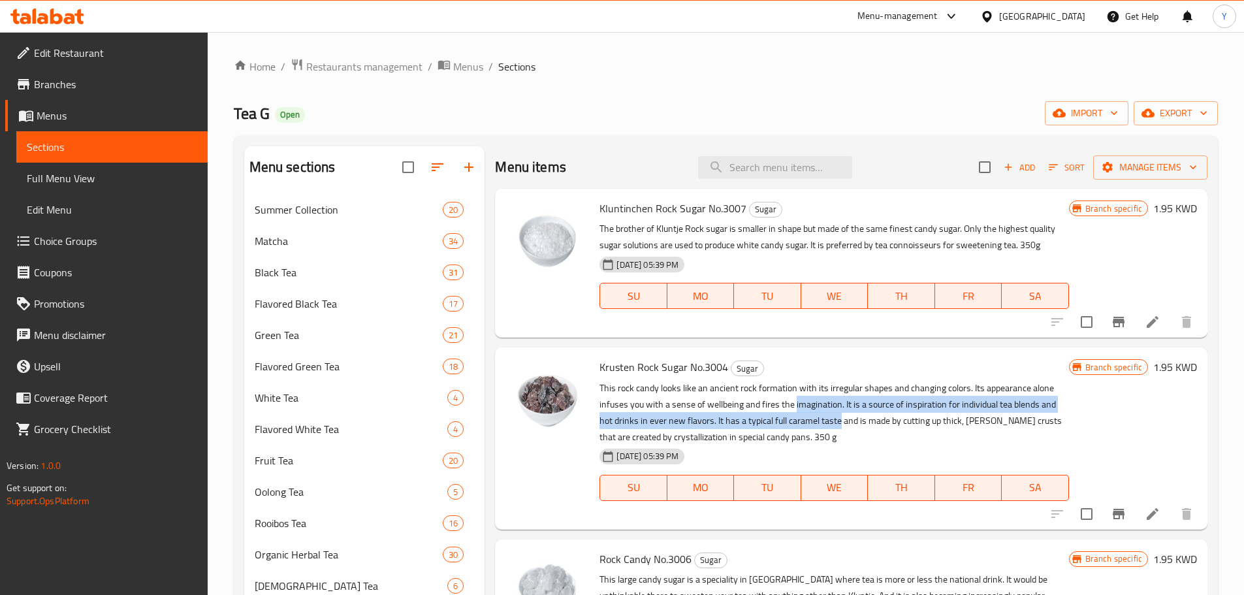
drag, startPoint x: 819, startPoint y: 422, endPoint x: 797, endPoint y: 405, distance: 28.9
click at [797, 405] on p "This rock candy looks like an ancient rock formation with its irregular shapes …" at bounding box center [833, 412] width 469 height 65
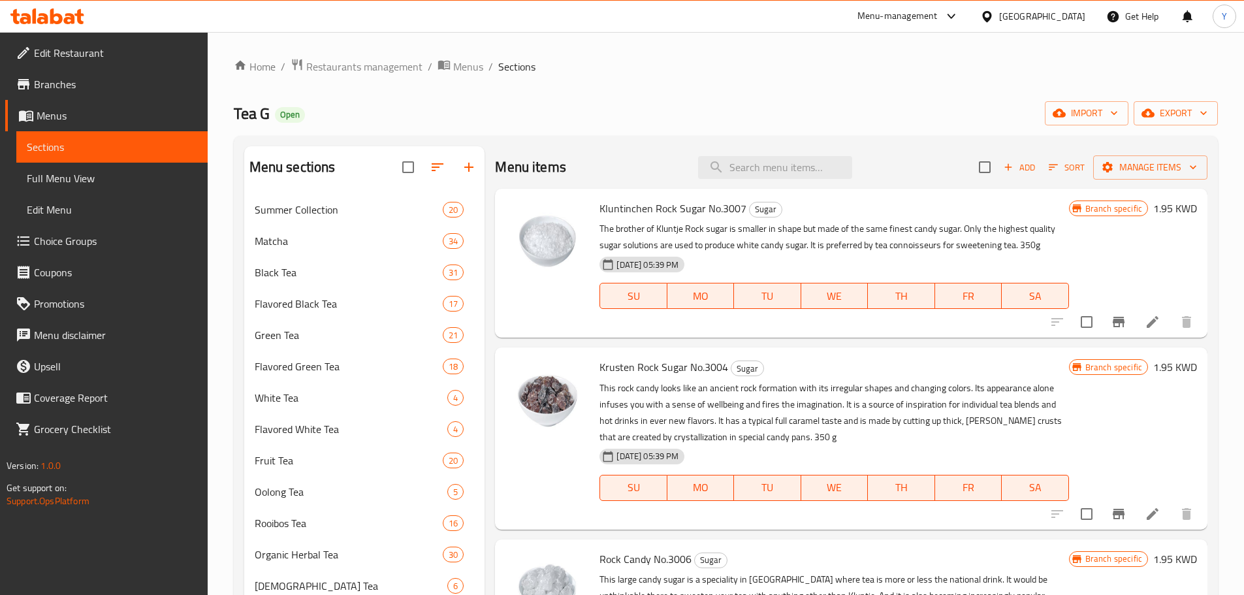
click at [819, 441] on p "This rock candy looks like an ancient rock formation with its irregular shapes …" at bounding box center [833, 412] width 469 height 65
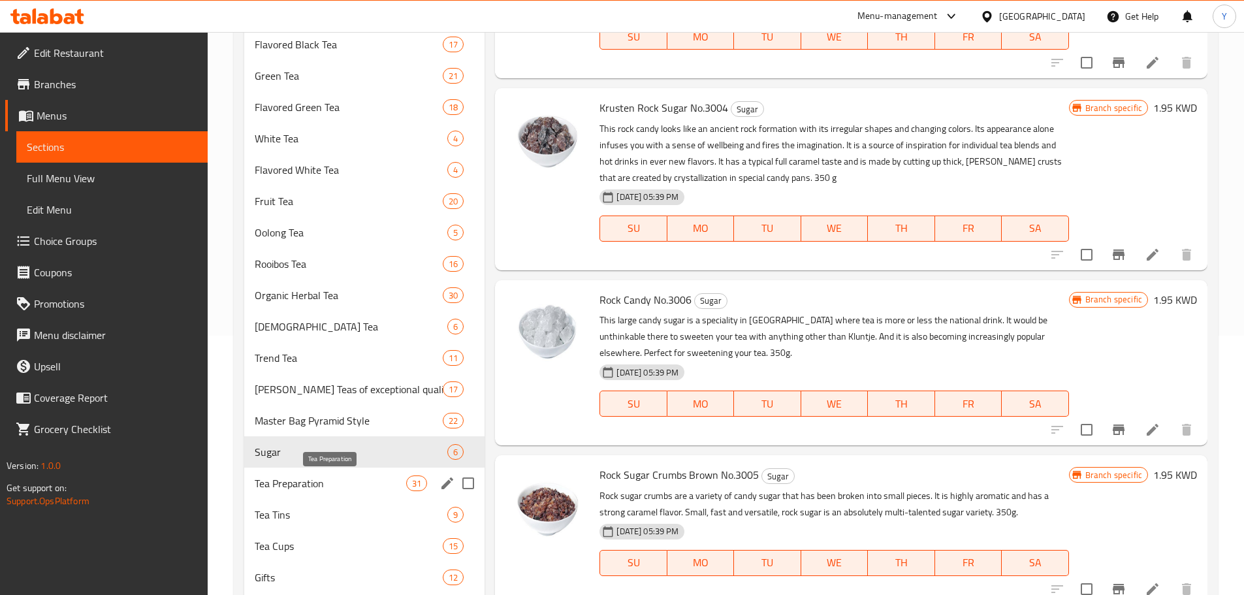
scroll to position [294, 0]
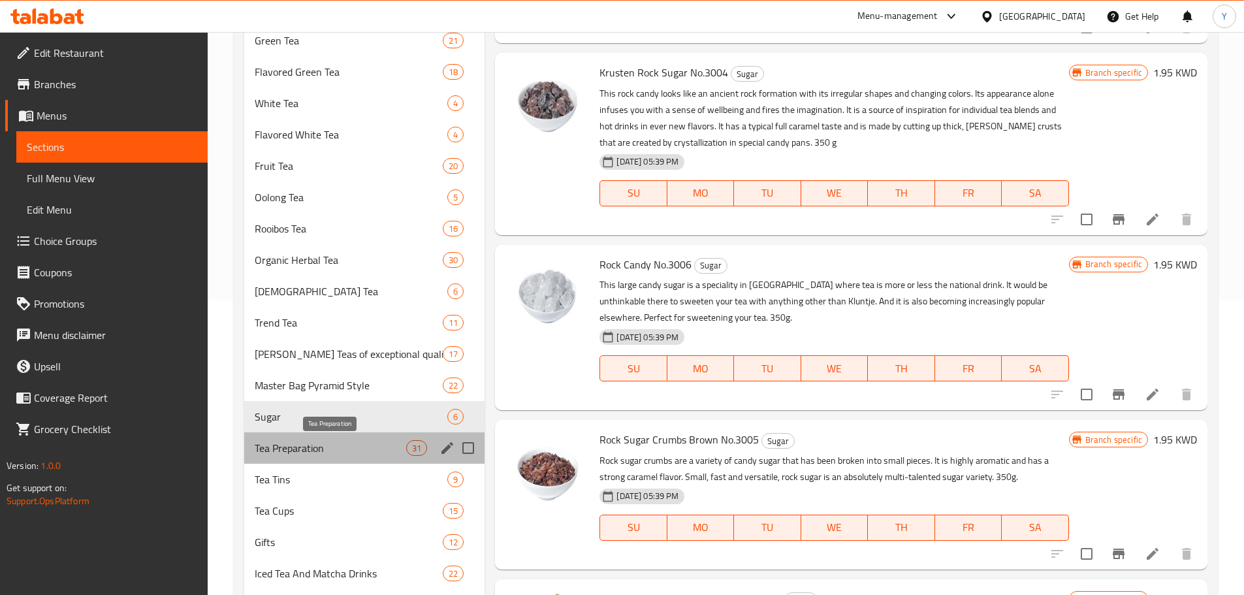
click at [378, 452] on span "Tea Preparation" at bounding box center [331, 448] width 152 height 16
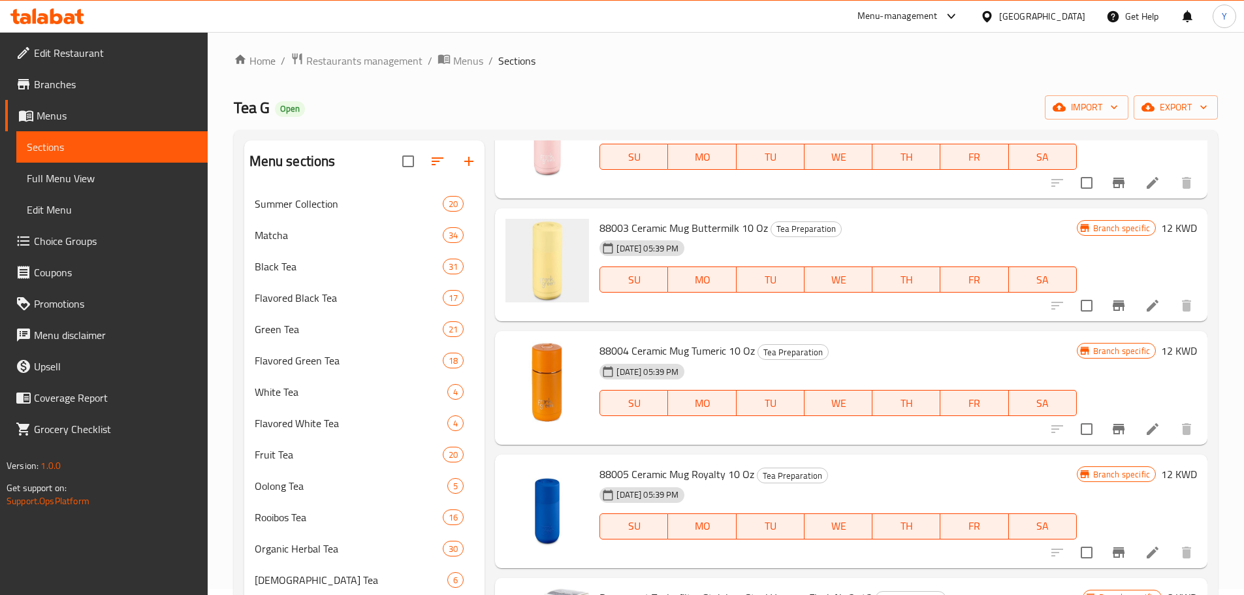
scroll to position [3552, 0]
click at [697, 353] on span "88004 Ceramic Mug Tumeric 10 Oz" at bounding box center [676, 350] width 155 height 20
click at [785, 378] on div "[DATE] 05:39 PM SU MO TU WE TH FR SA" at bounding box center [837, 393] width 487 height 71
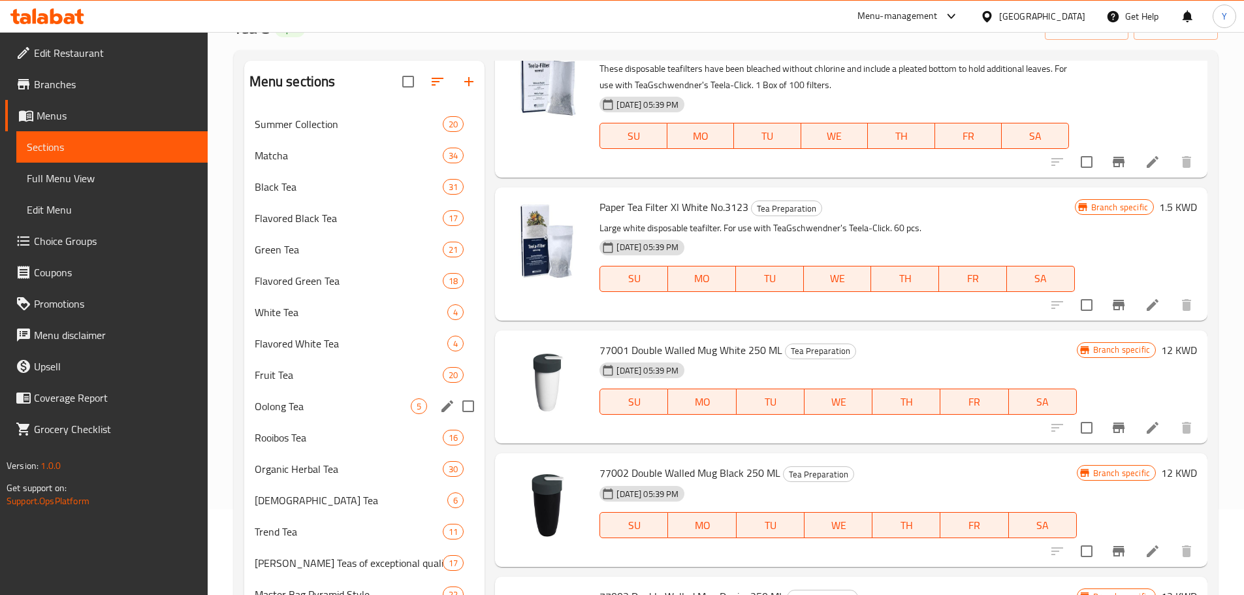
scroll to position [0, 0]
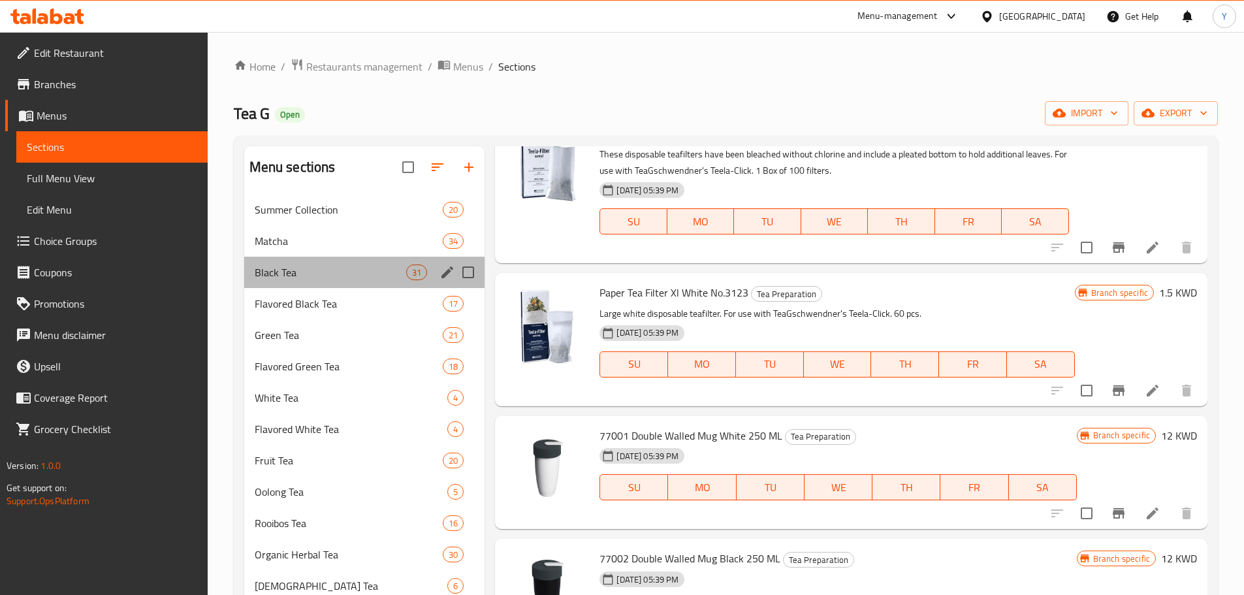
click at [387, 260] on div "Black Tea 31" at bounding box center [364, 272] width 241 height 31
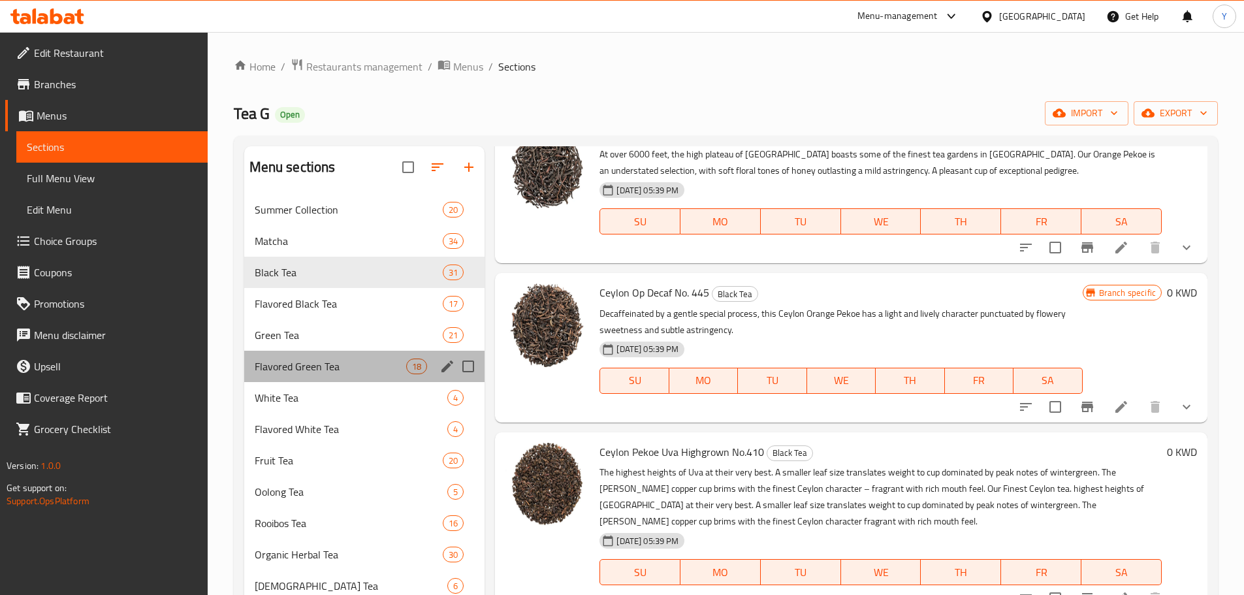
click at [356, 359] on span "Flavored Green Tea" at bounding box center [331, 366] width 152 height 16
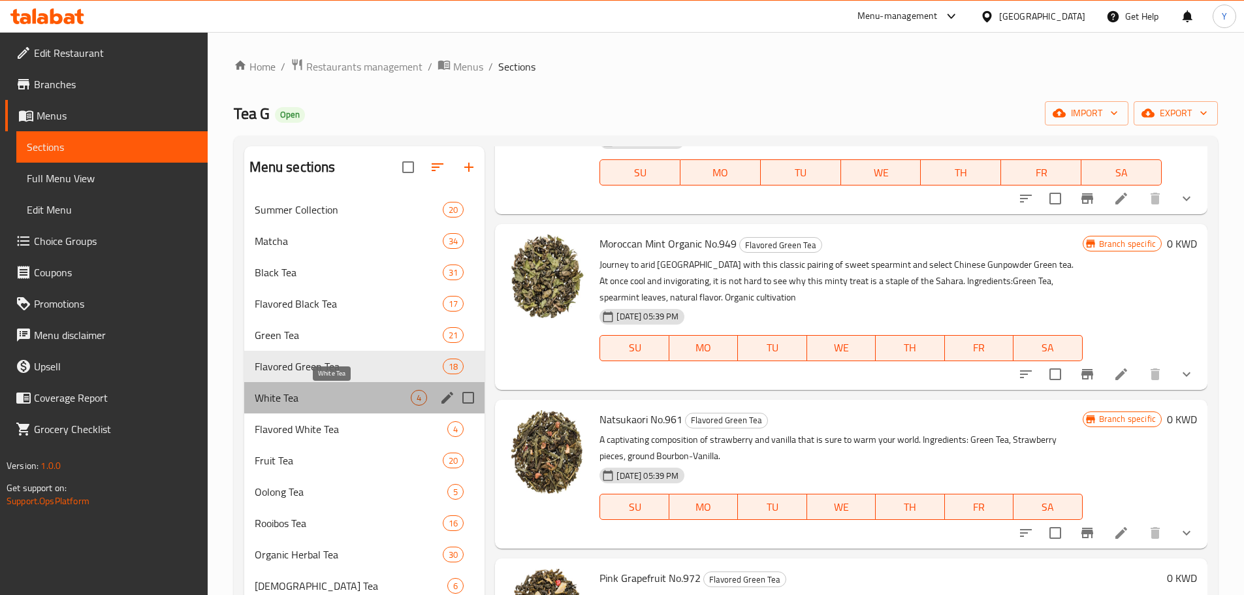
click at [352, 395] on span "White Tea" at bounding box center [333, 398] width 157 height 16
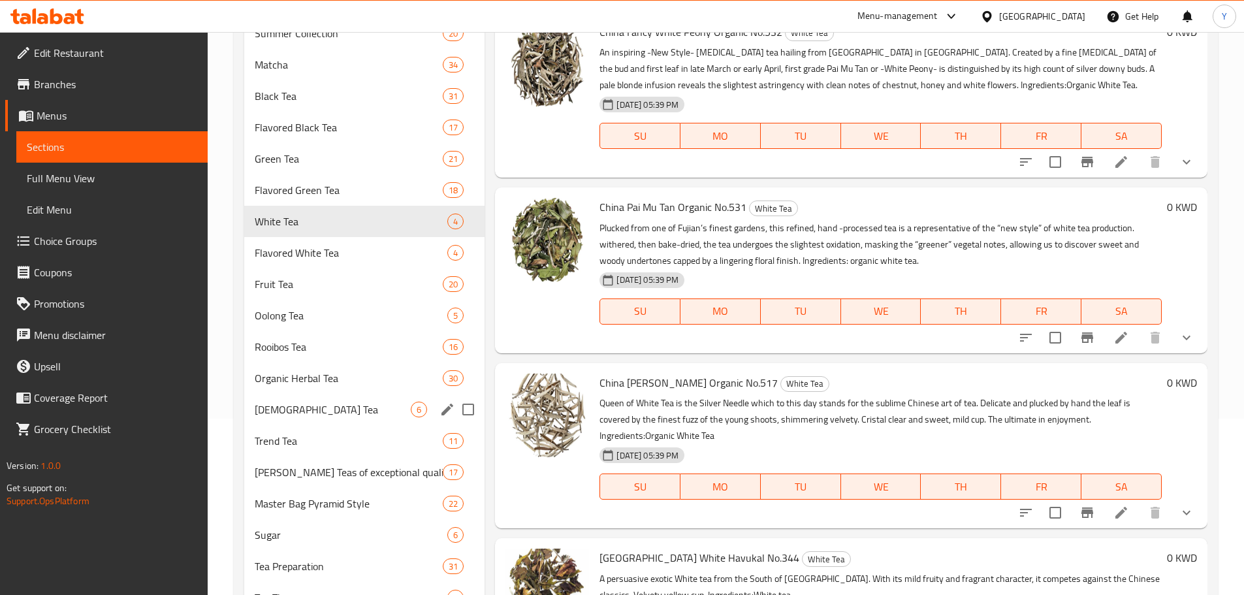
scroll to position [177, 0]
click at [352, 395] on div "[DEMOGRAPHIC_DATA] Tea 6" at bounding box center [364, 408] width 241 height 31
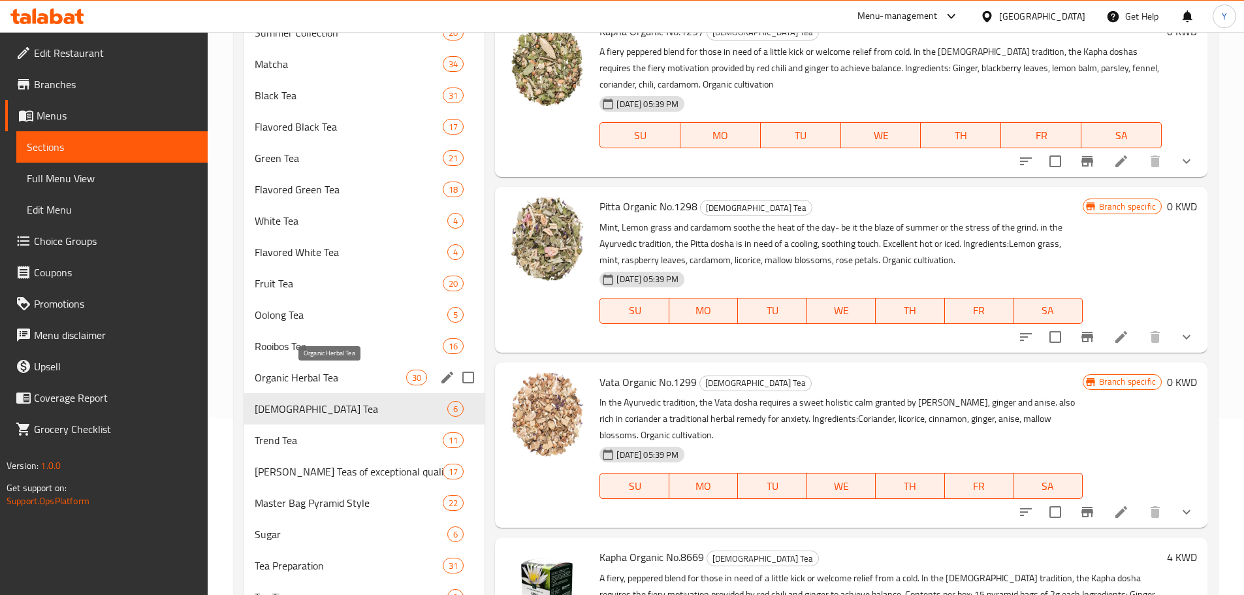
click at [352, 373] on span "Organic Herbal Tea" at bounding box center [331, 378] width 152 height 16
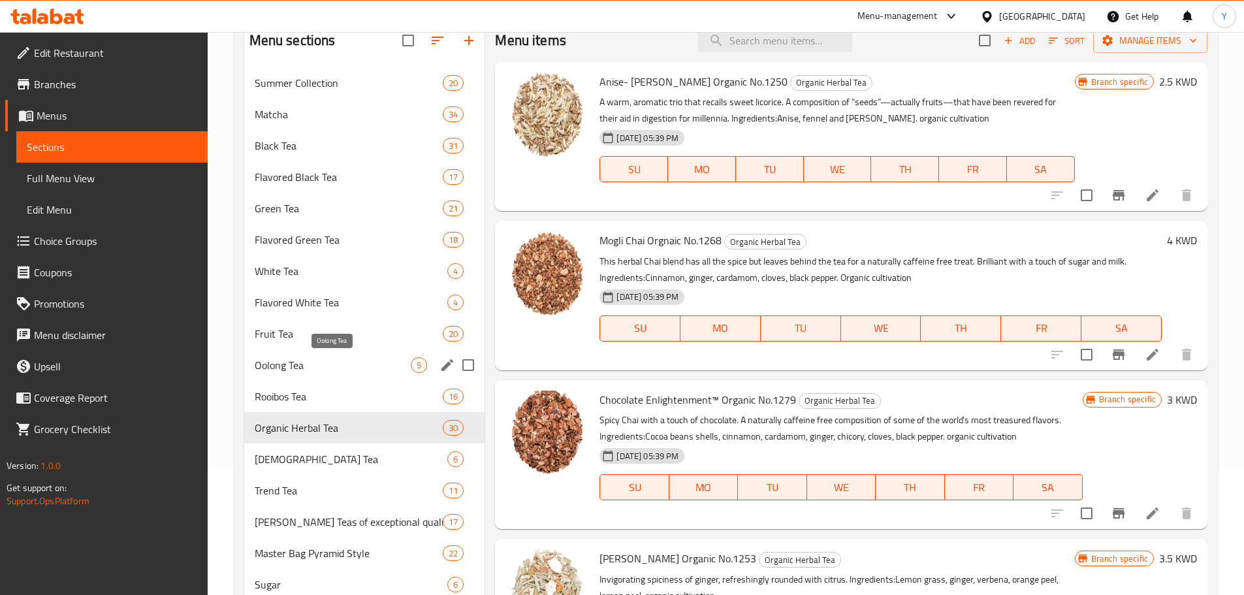
scroll to position [125, 0]
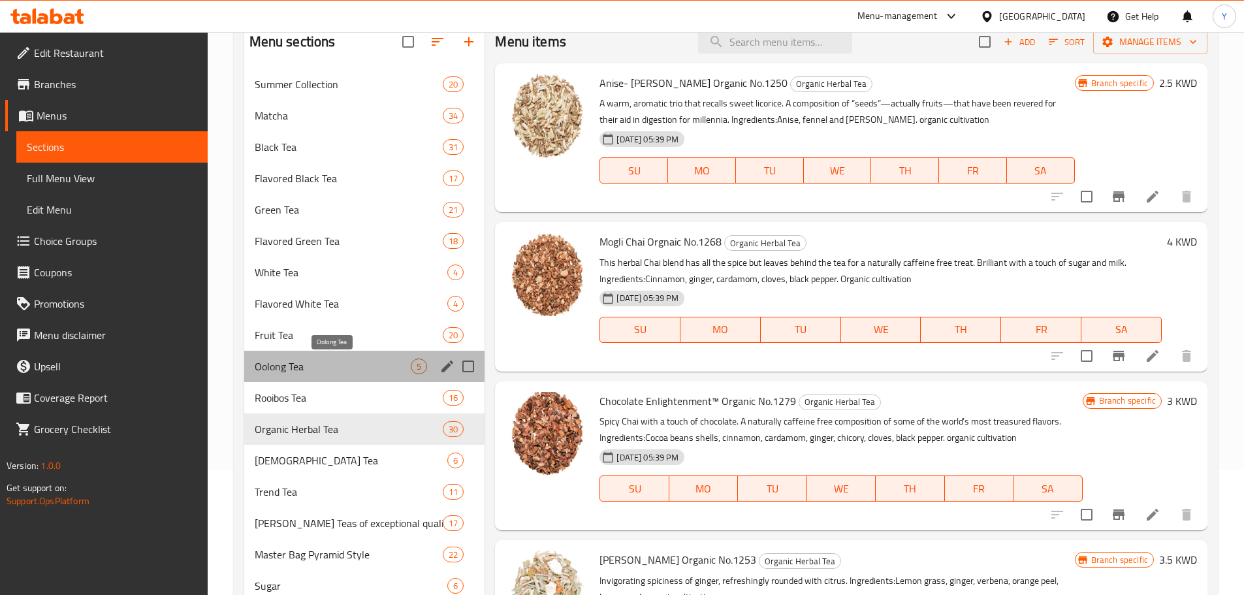
click at [352, 373] on span "Oolong Tea" at bounding box center [333, 366] width 157 height 16
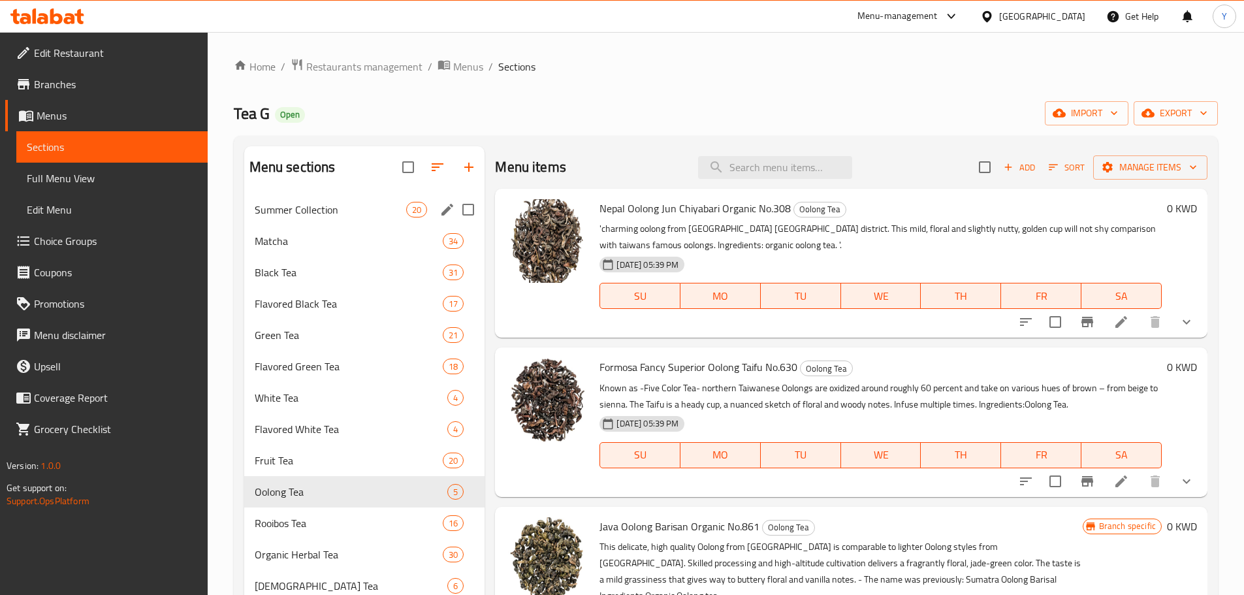
click at [333, 212] on span "Summer Collection" at bounding box center [331, 210] width 152 height 16
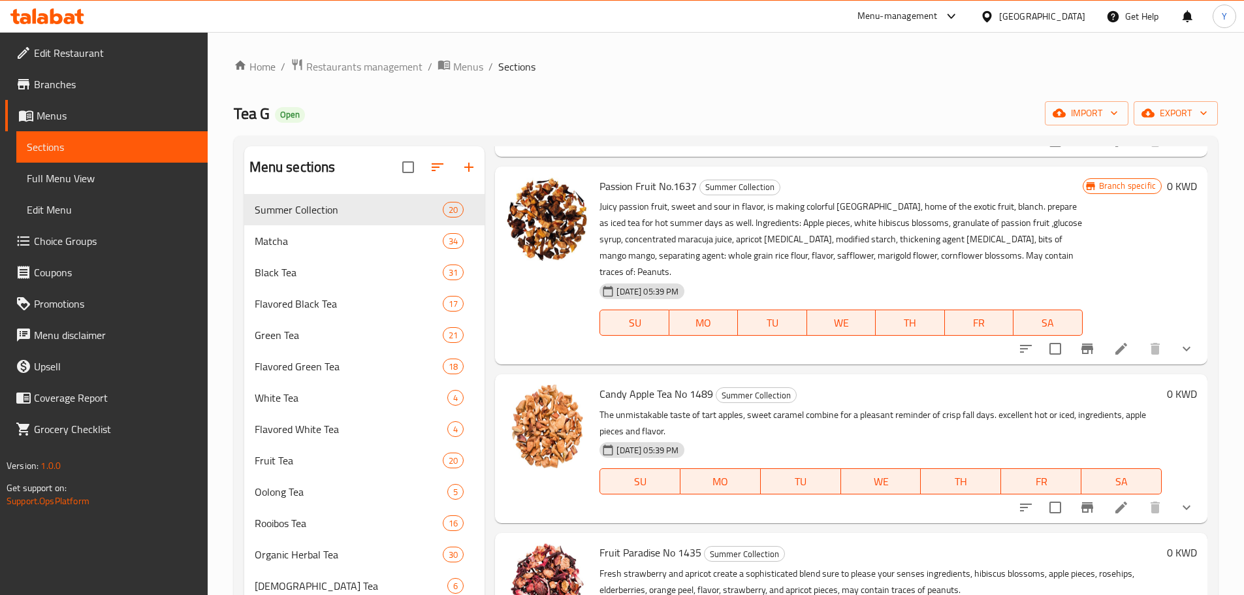
scroll to position [2570, 0]
